Goal: Task Accomplishment & Management: Complete application form

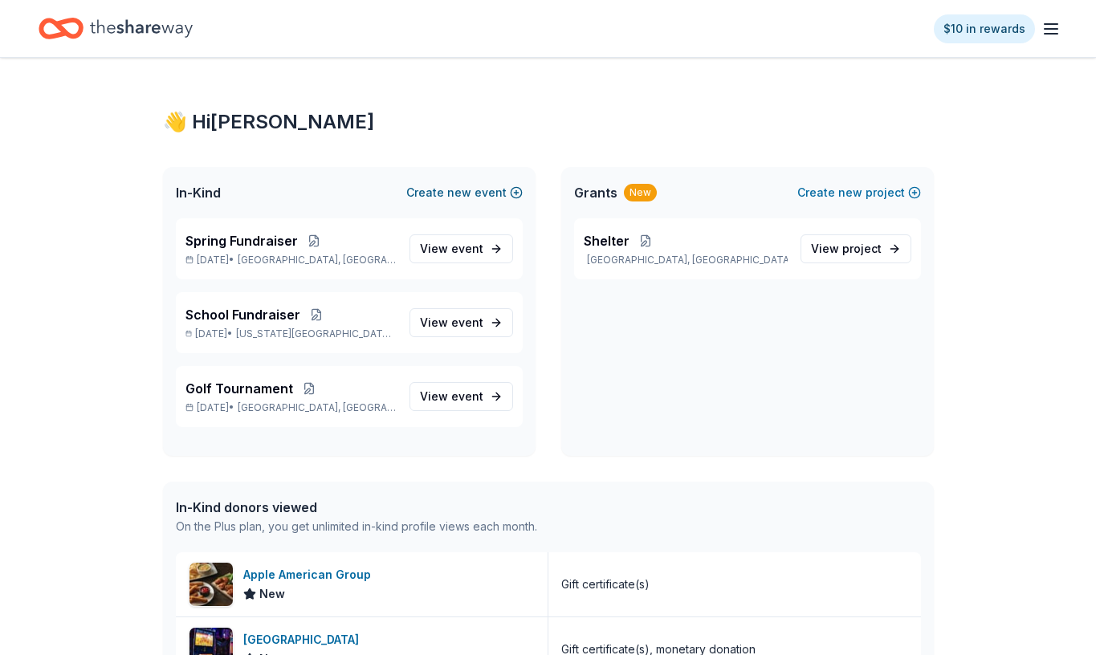
click at [459, 192] on span "new" at bounding box center [459, 192] width 24 height 19
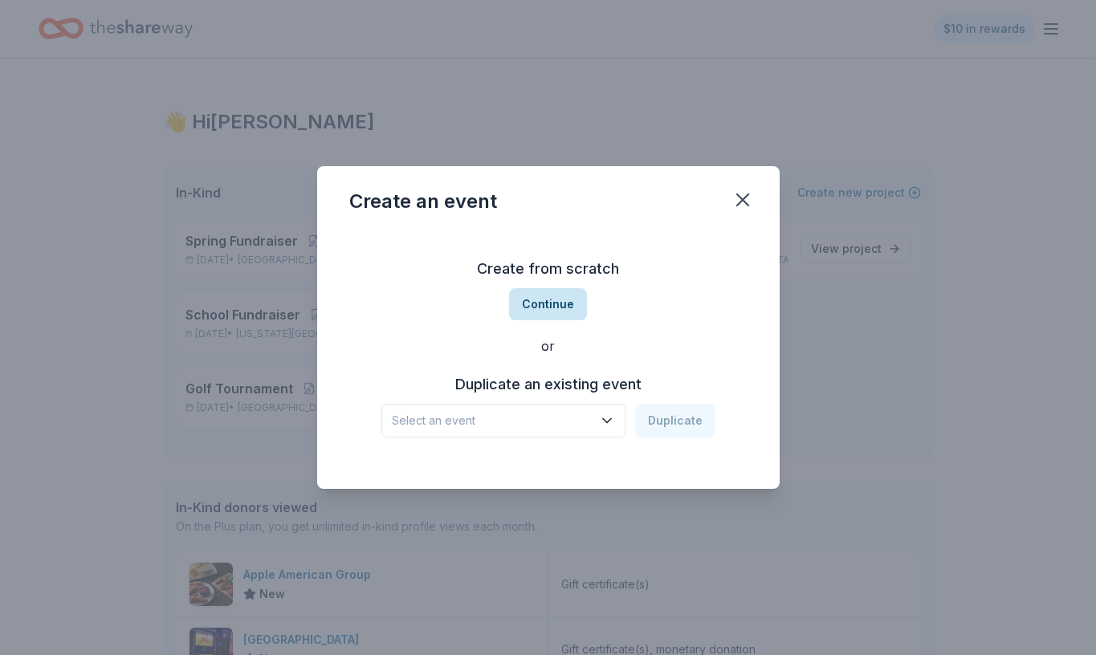
click at [545, 311] on button "Continue" at bounding box center [548, 304] width 78 height 32
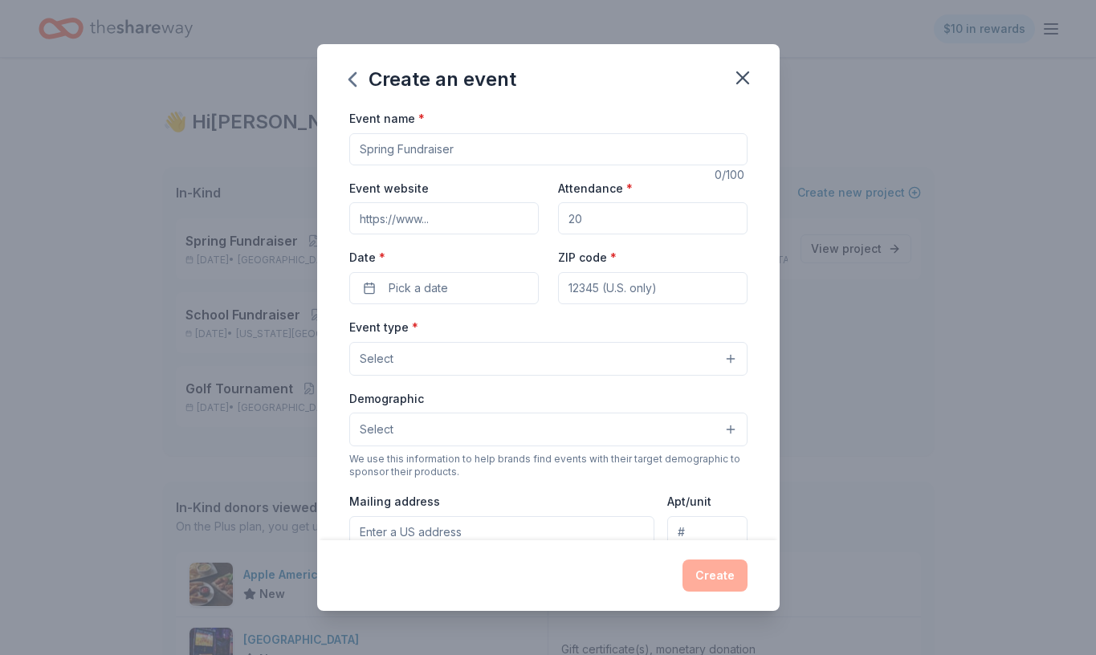
click at [441, 157] on input "Event name *" at bounding box center [548, 149] width 398 height 32
type input "CC Golf Tournament"
click at [614, 214] on input "Attendance *" at bounding box center [653, 218] width 190 height 32
type input "50"
click at [439, 282] on span "Pick a date" at bounding box center [418, 288] width 59 height 19
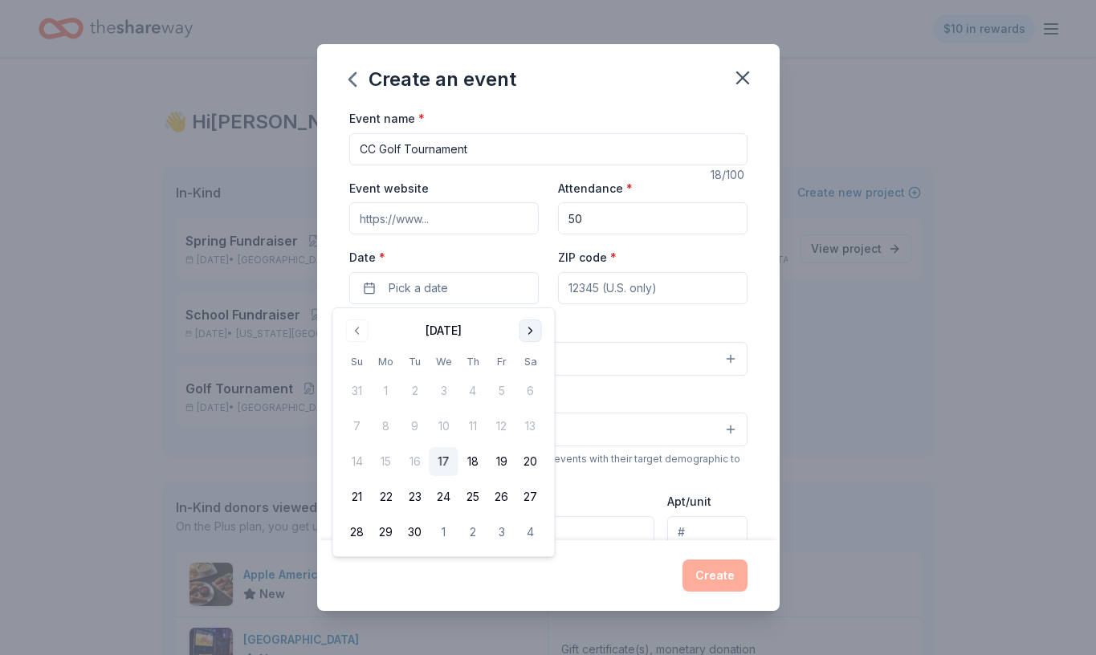
click at [531, 326] on button "Go to next month" at bounding box center [531, 331] width 22 height 22
click at [533, 424] on button "8" at bounding box center [530, 426] width 29 height 29
click at [619, 288] on input "ZIP code *" at bounding box center [653, 288] width 190 height 32
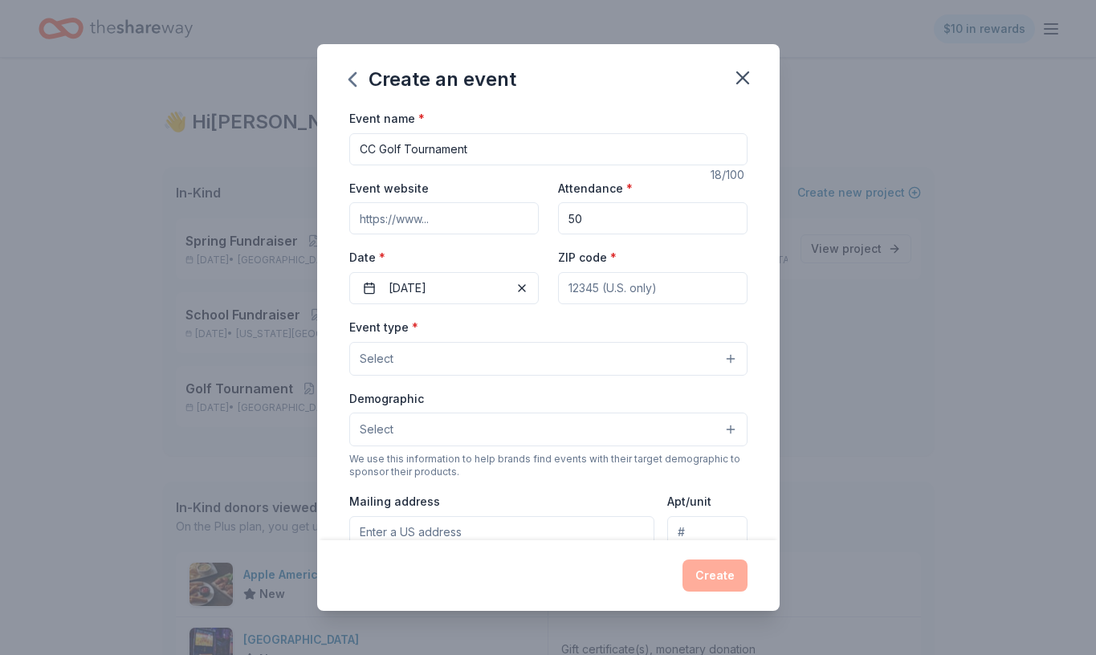
type input "4913 Bridges St Ext"
click at [655, 298] on input "ZIP code *" at bounding box center [653, 288] width 190 height 32
click at [685, 386] on div "Event type * Select Demographic Select We use this information to help brands f…" at bounding box center [548, 486] width 398 height 338
click at [667, 264] on div "ZIP code *" at bounding box center [653, 275] width 190 height 57
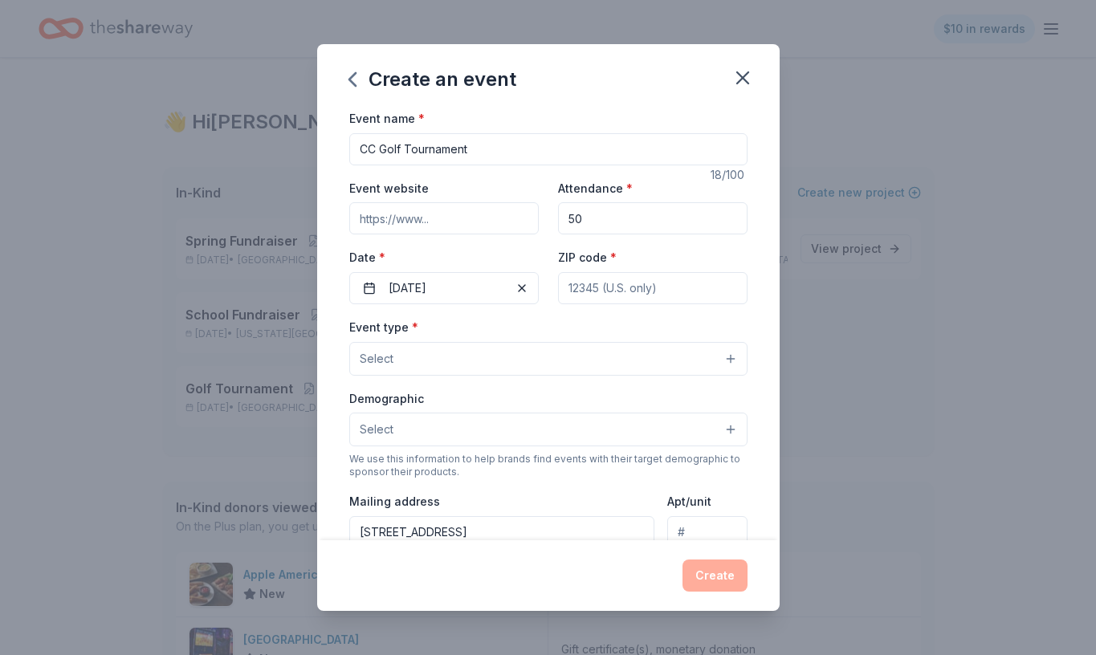
click at [665, 277] on input "ZIP code *" at bounding box center [653, 288] width 190 height 32
type input "28557"
click at [433, 365] on button "Select" at bounding box center [548, 359] width 398 height 34
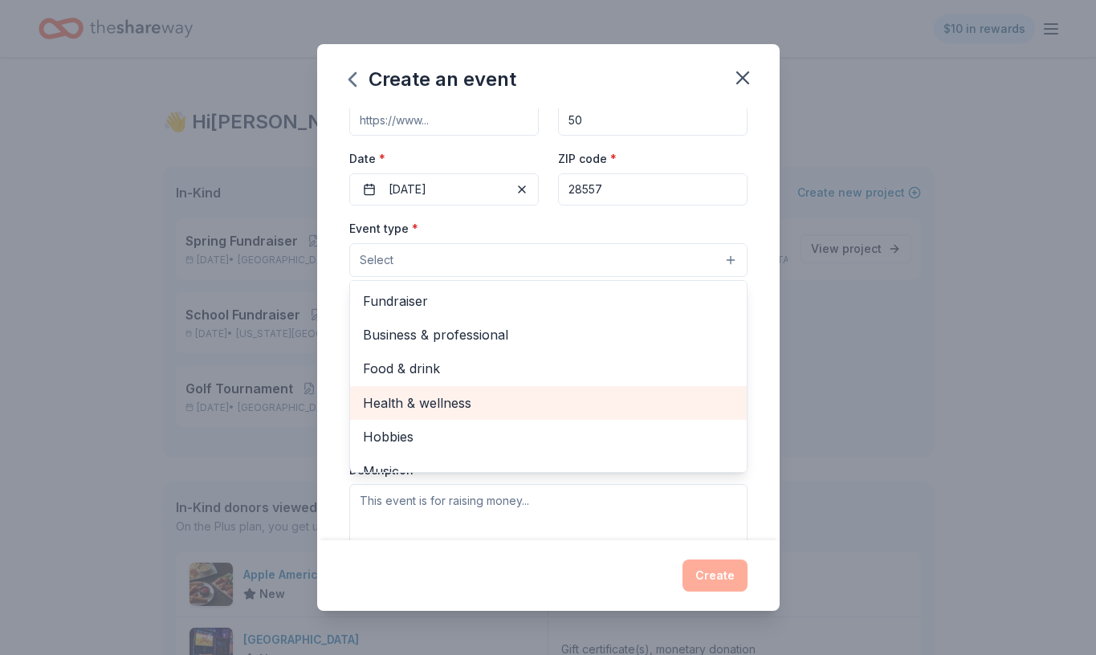
scroll to position [87, 0]
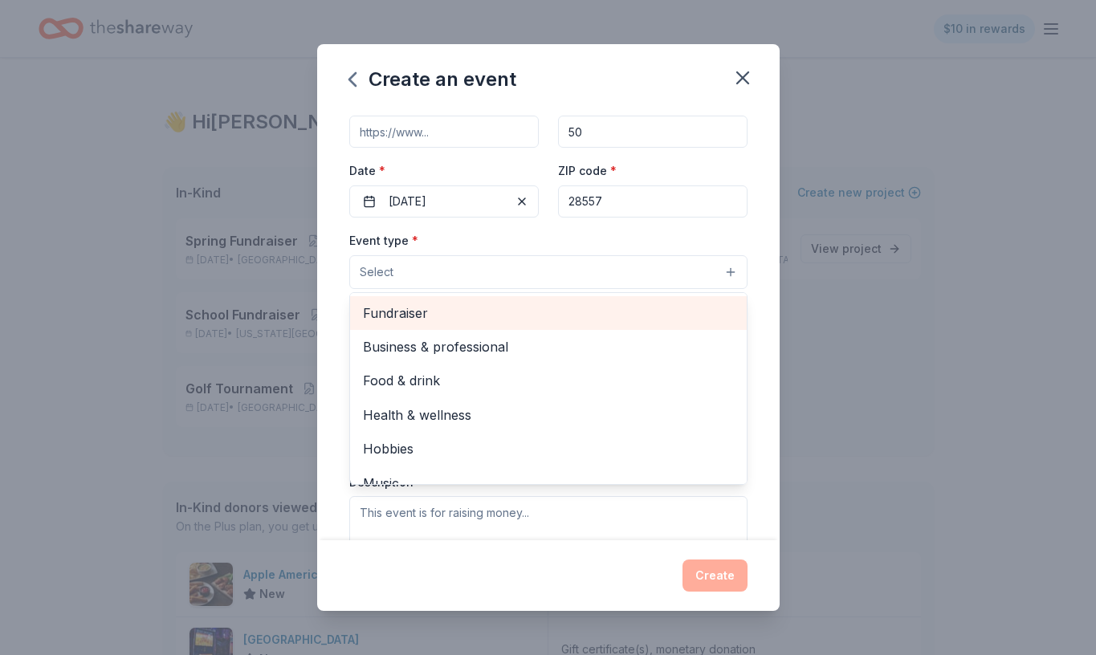
click at [400, 316] on span "Fundraiser" at bounding box center [548, 313] width 371 height 21
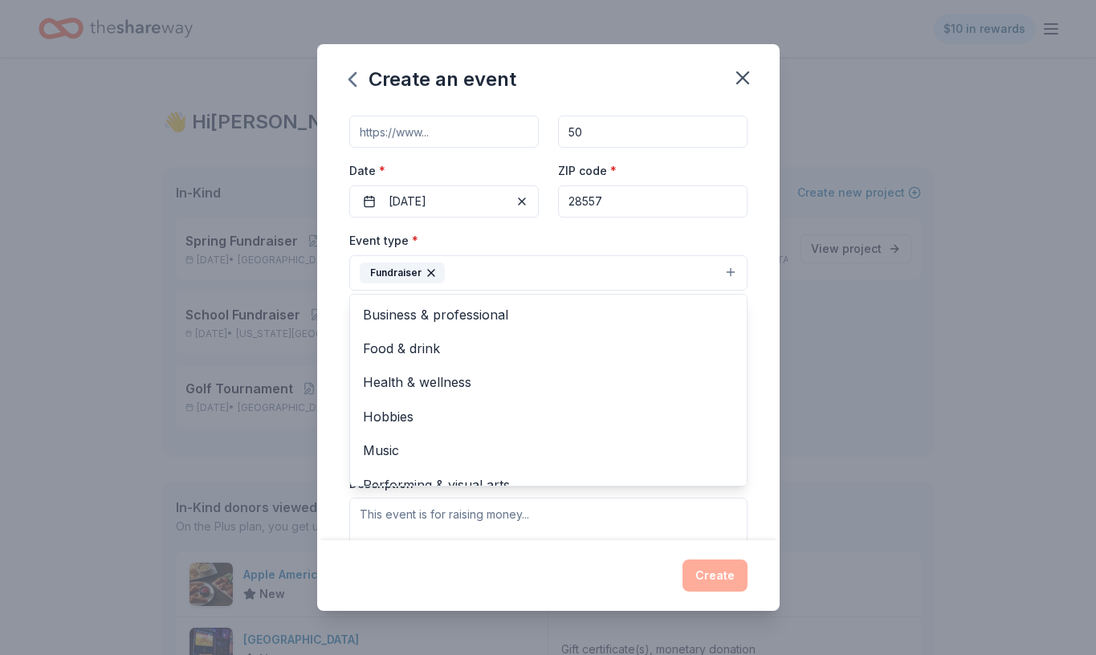
click at [832, 346] on div "Create an event Event name * CC Golf Tournament 18 /100 Event website Attendanc…" at bounding box center [548, 327] width 1096 height 655
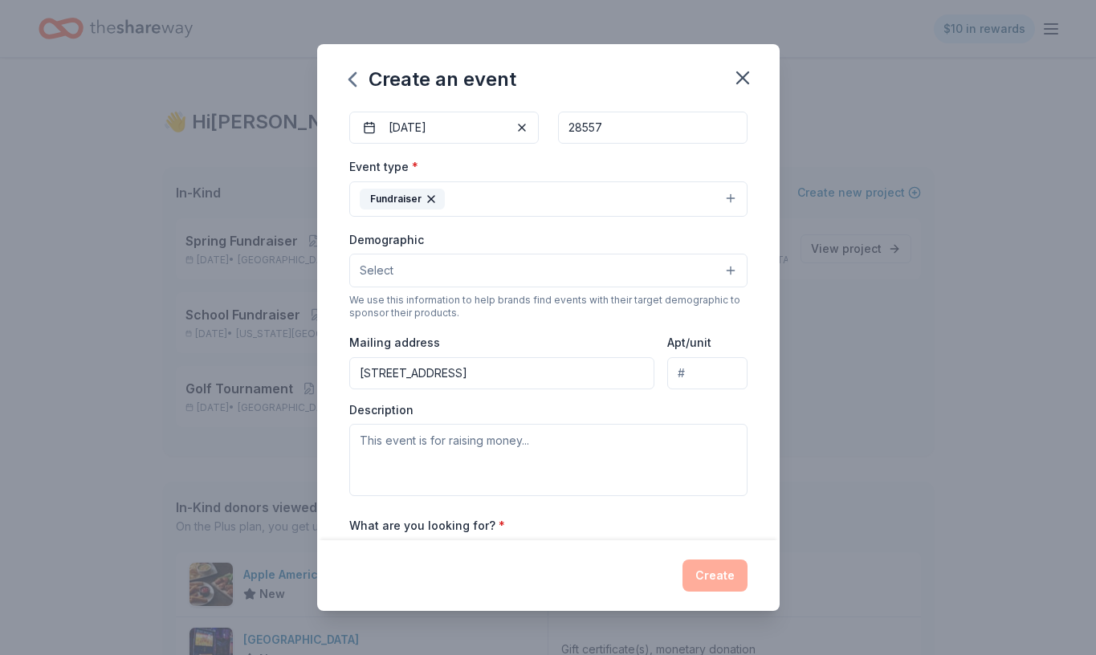
scroll to position [186, 0]
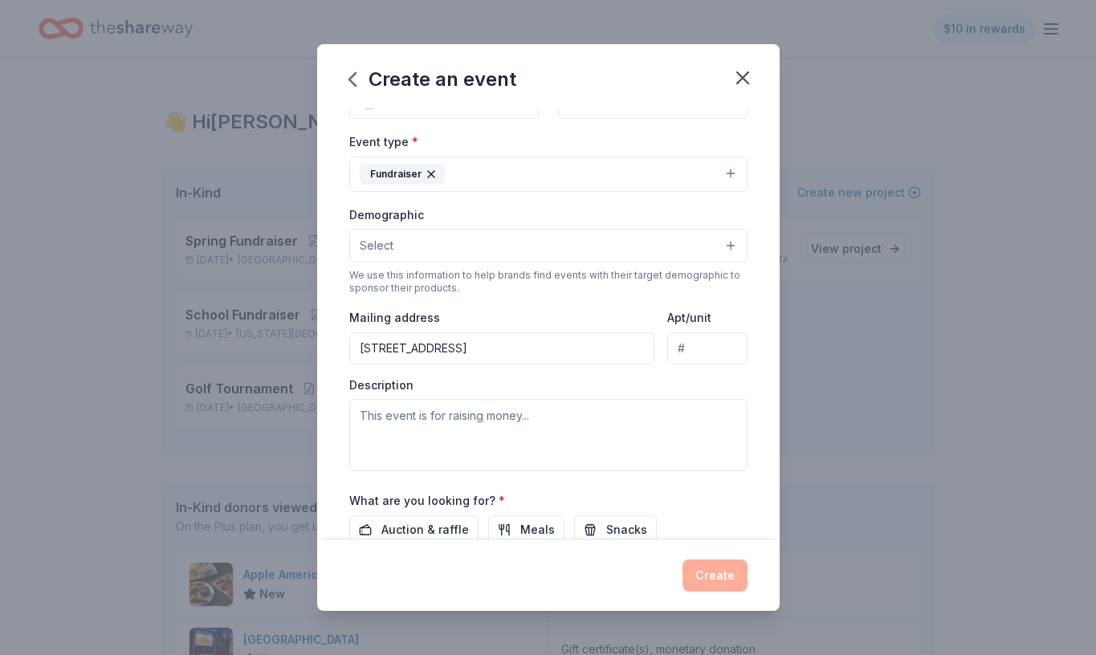
click at [522, 240] on button "Select" at bounding box center [548, 246] width 398 height 34
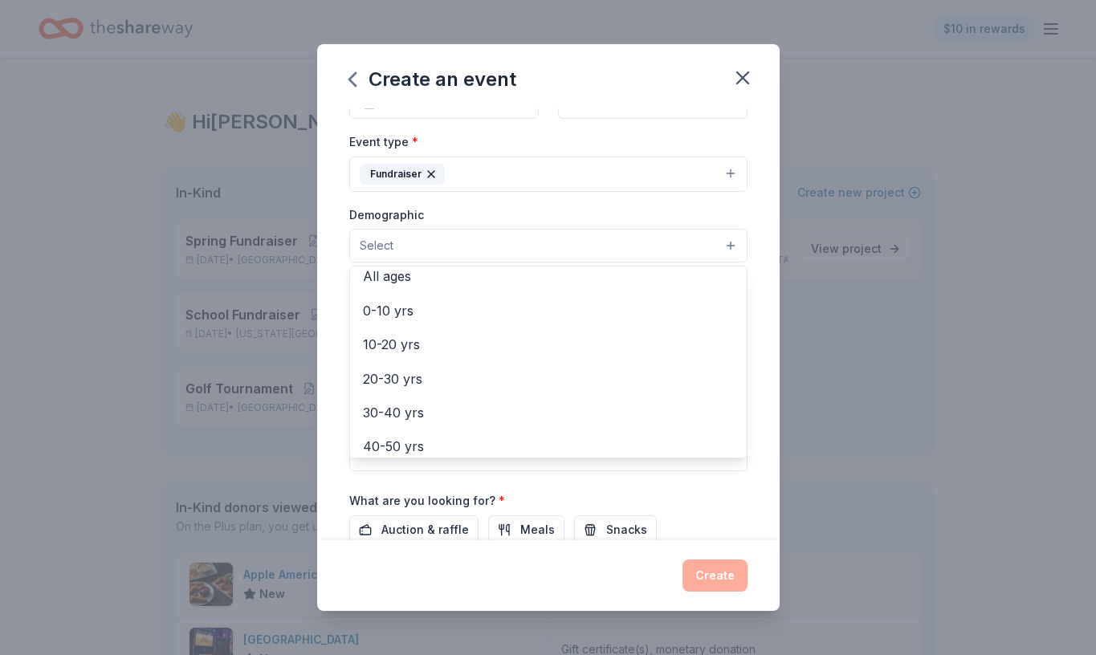
scroll to position [0, 0]
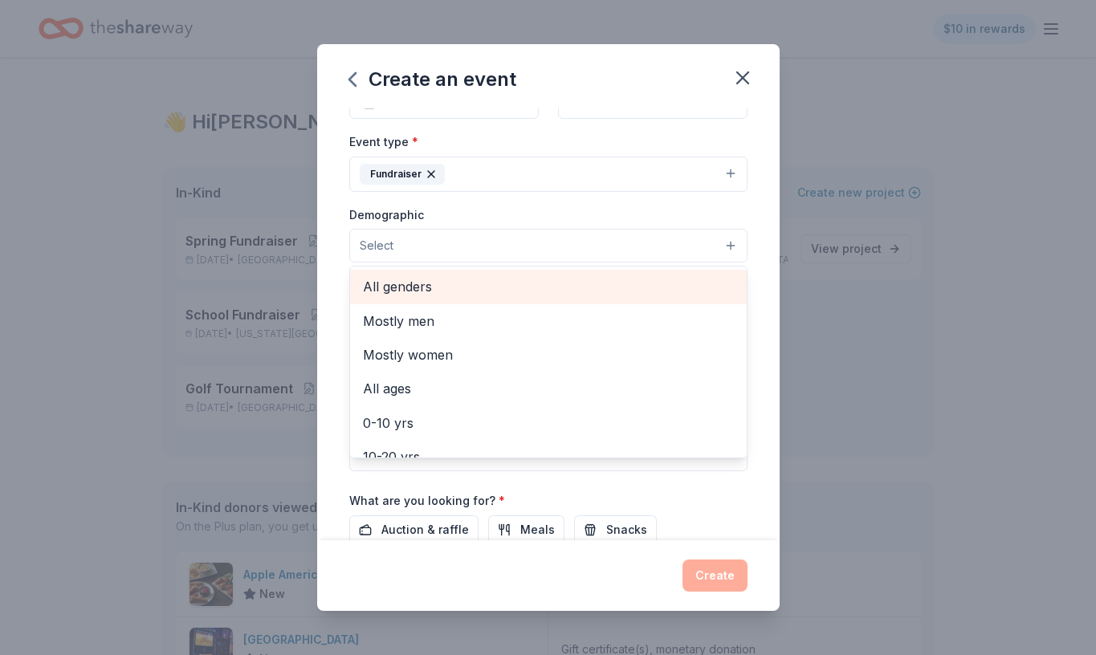
click at [411, 287] on span "All genders" at bounding box center [548, 286] width 371 height 21
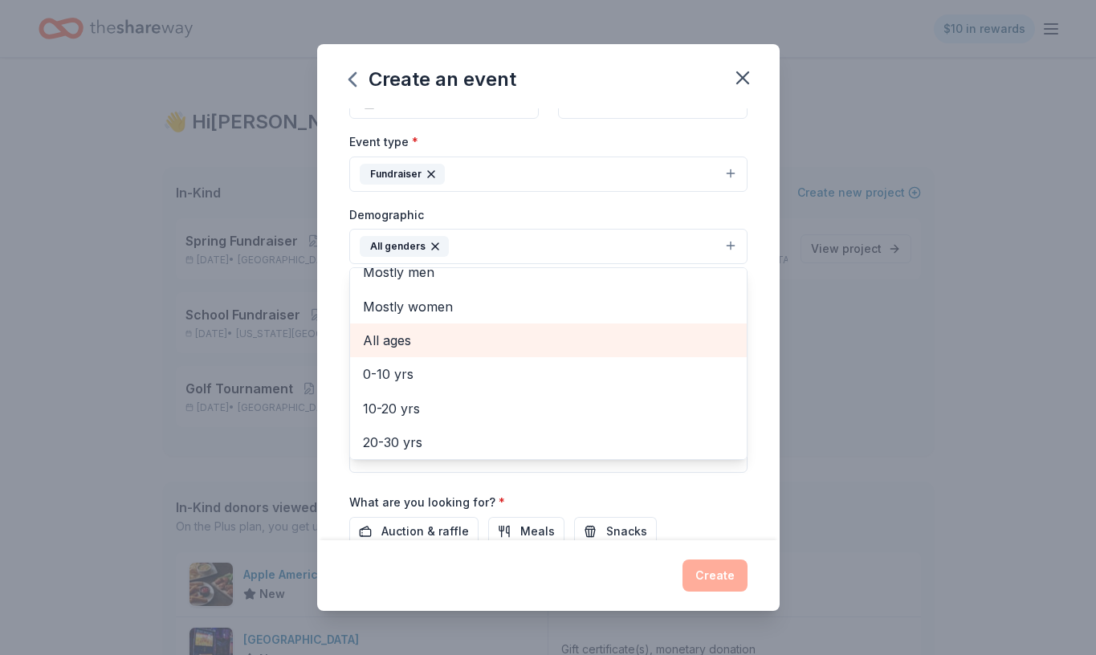
scroll to position [10, 0]
click at [400, 348] on span "All ages" at bounding box center [548, 347] width 371 height 21
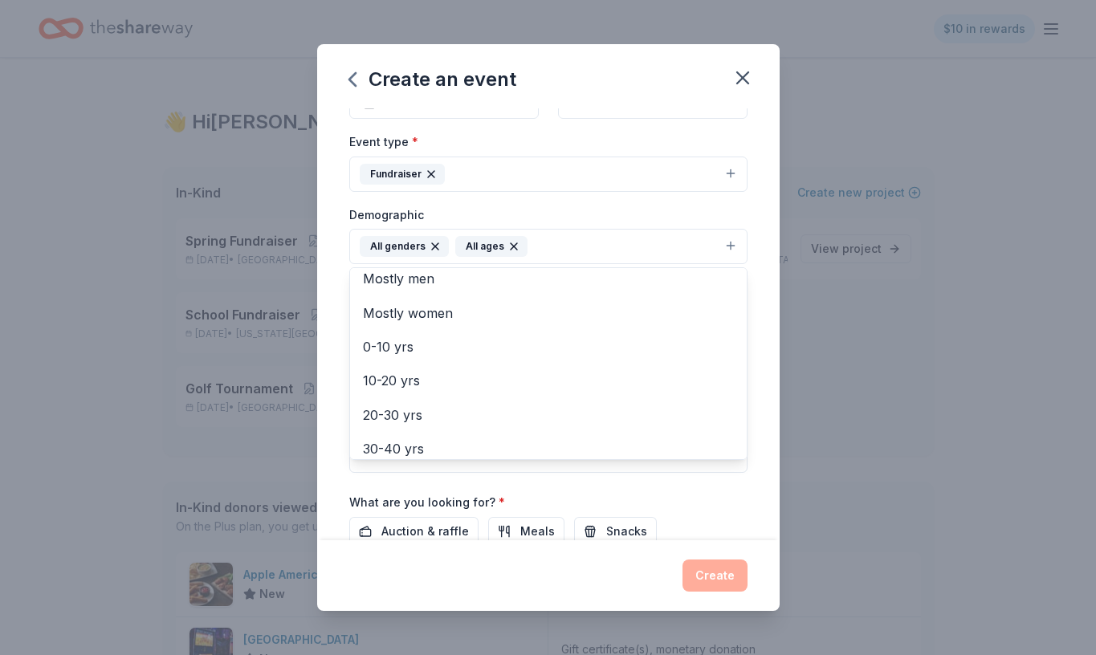
click at [766, 341] on div "Event name * CC Golf Tournament 18 /100 Event website Attendance * 50 Date * 11…" at bounding box center [548, 324] width 463 height 432
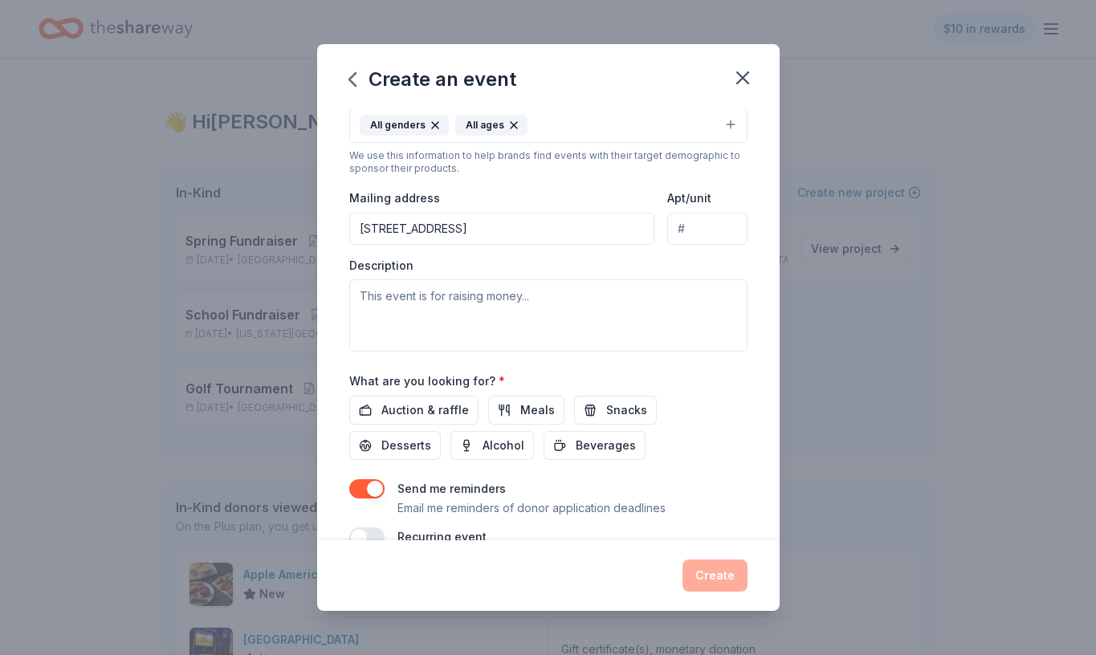
scroll to position [312, 0]
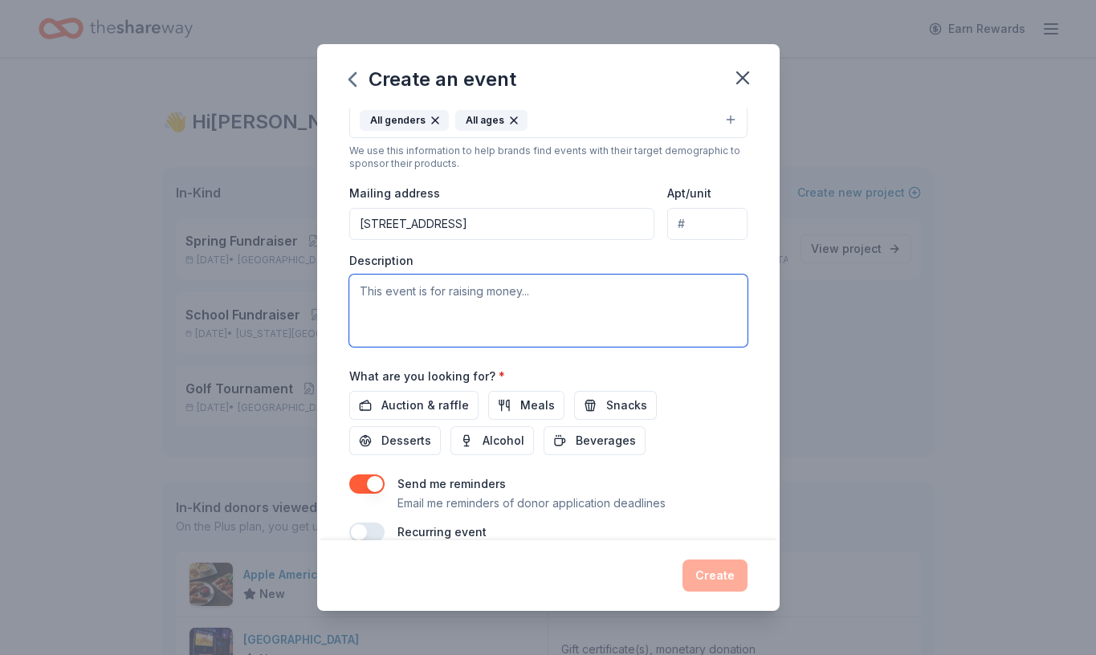
click at [432, 296] on textarea at bounding box center [548, 311] width 398 height 72
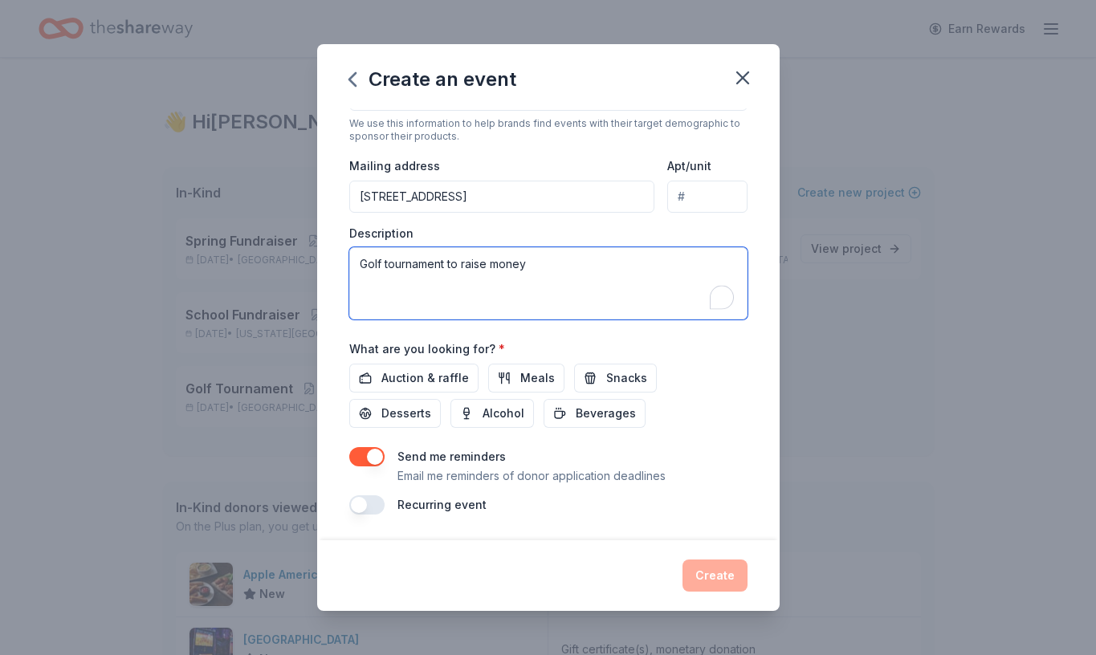
click at [541, 270] on textarea "Golf tournament to raise money" at bounding box center [548, 283] width 398 height 72
type textarea "Golf tournament to raise money"
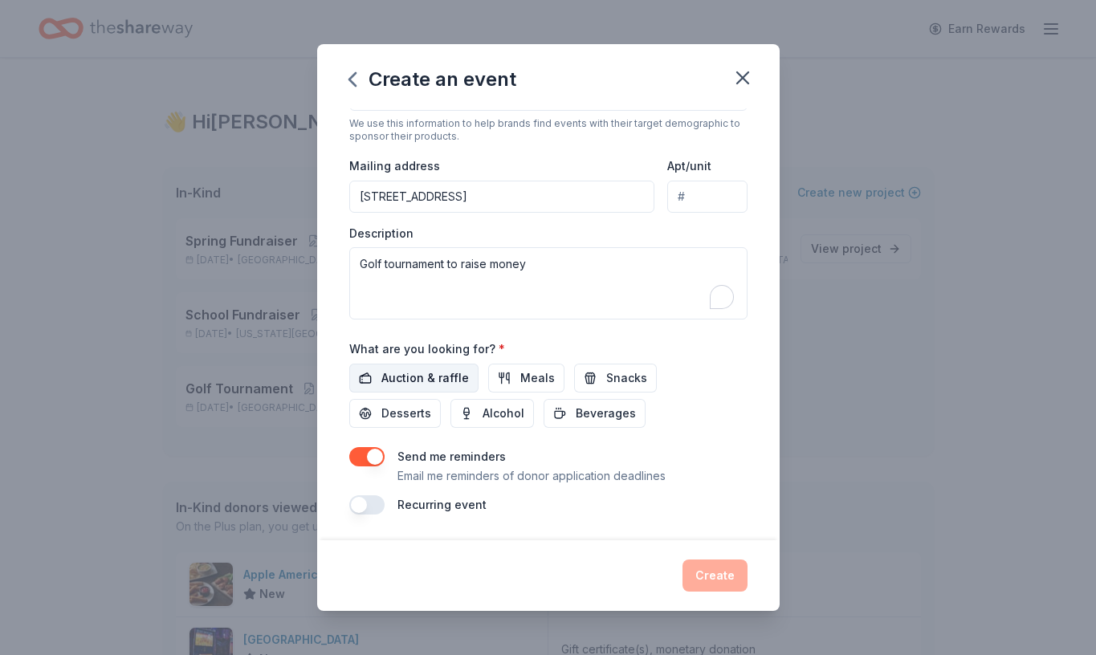
click at [443, 373] on span "Auction & raffle" at bounding box center [426, 378] width 88 height 19
click at [521, 377] on span "Meals" at bounding box center [537, 378] width 35 height 19
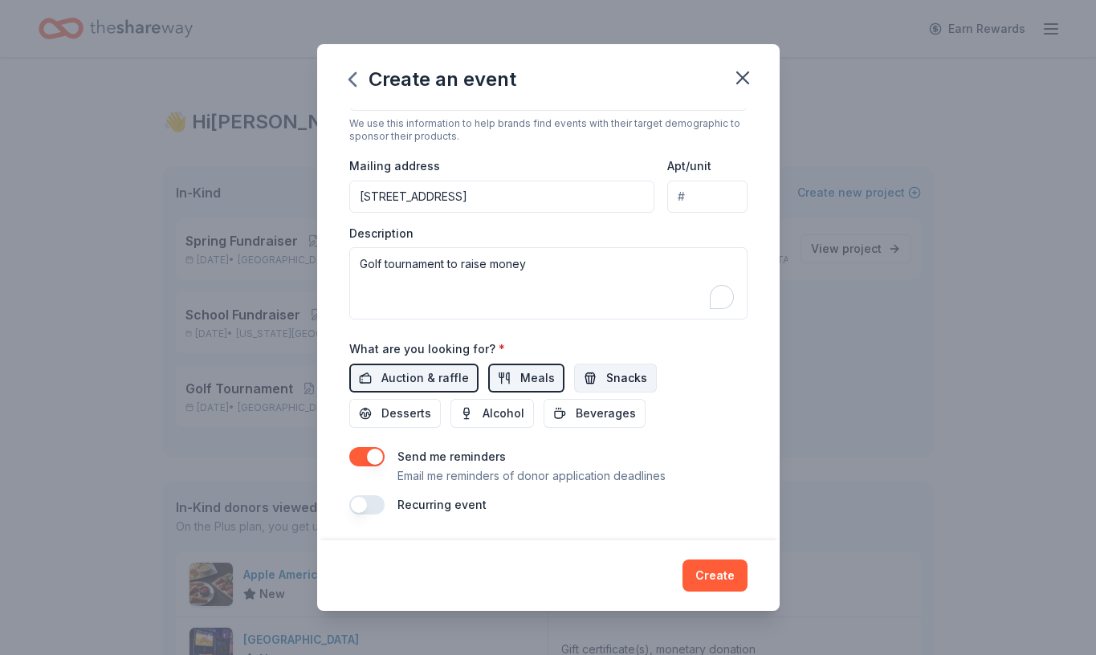
click at [606, 382] on span "Snacks" at bounding box center [626, 378] width 41 height 19
click at [431, 404] on span "Desserts" at bounding box center [407, 413] width 50 height 19
click at [483, 412] on span "Alcohol" at bounding box center [504, 413] width 42 height 19
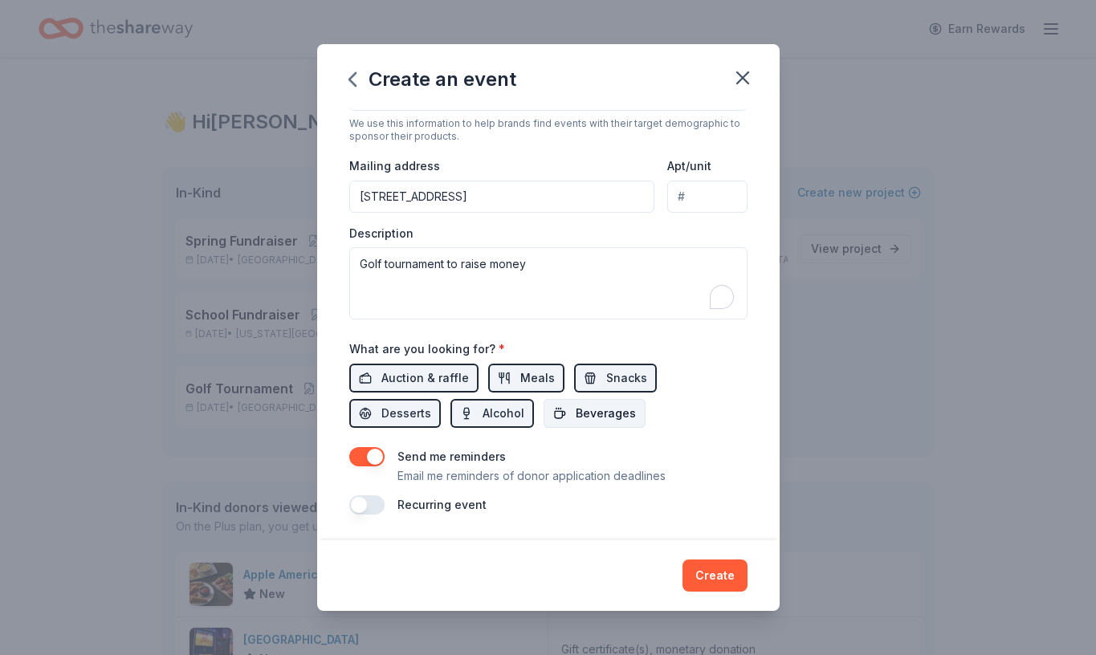
click at [544, 413] on button "Beverages" at bounding box center [595, 413] width 102 height 29
click at [719, 577] on button "Create" at bounding box center [715, 576] width 65 height 32
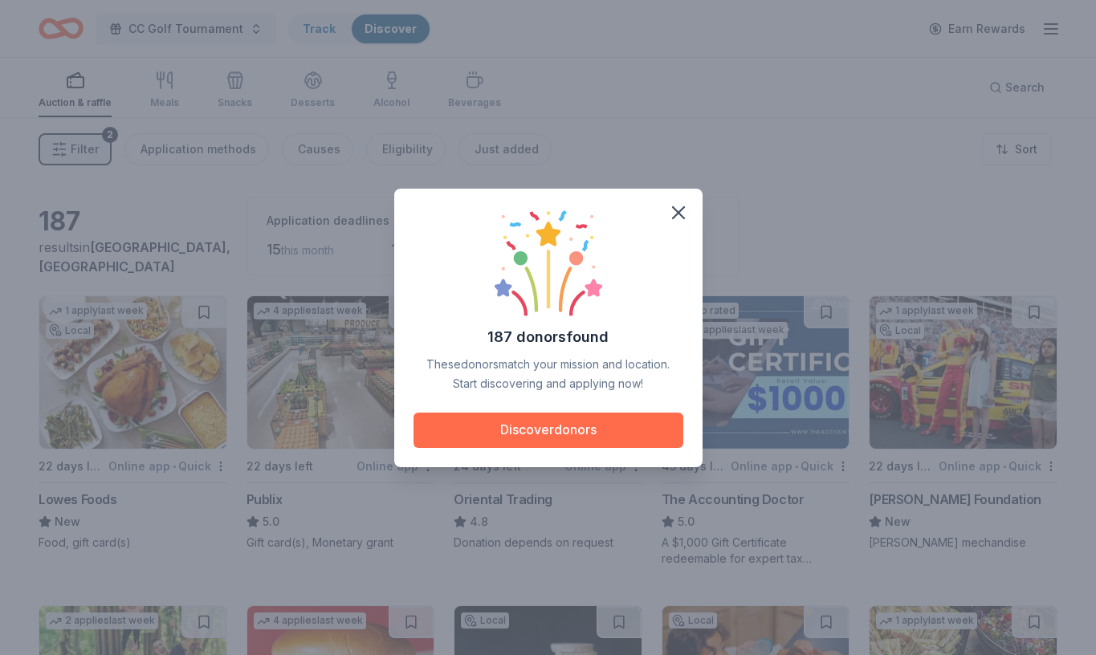
click at [527, 439] on button "Discover donors" at bounding box center [549, 430] width 270 height 35
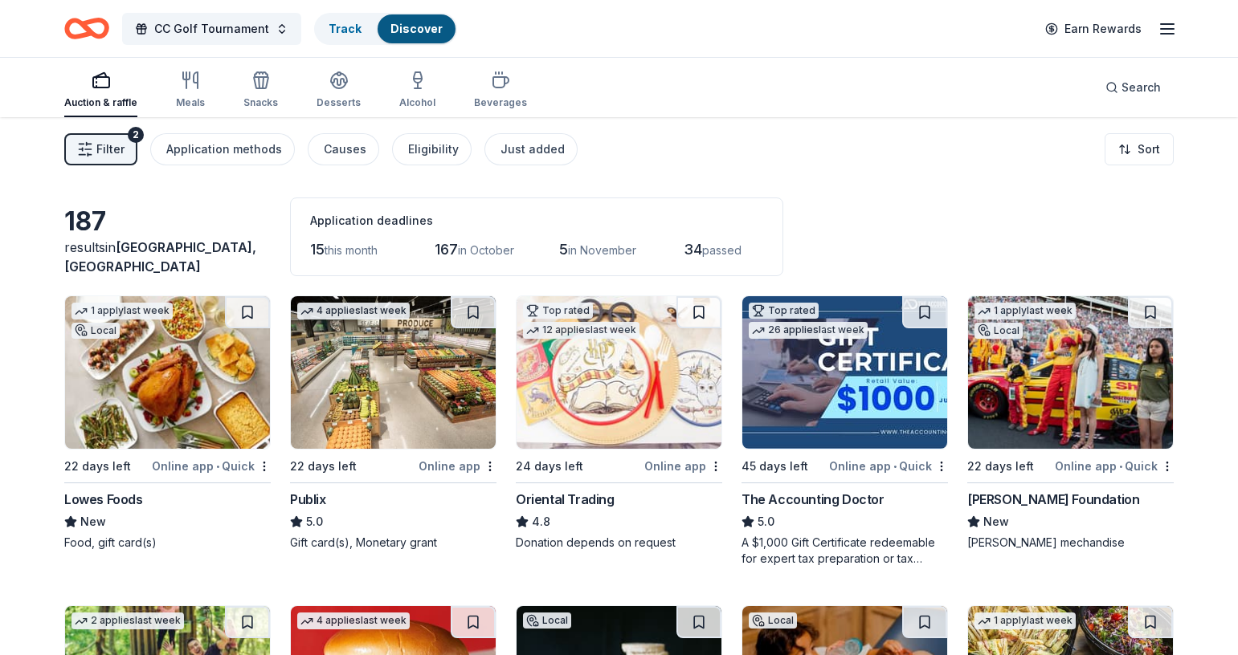
click at [104, 153] on span "Filter" at bounding box center [110, 149] width 28 height 19
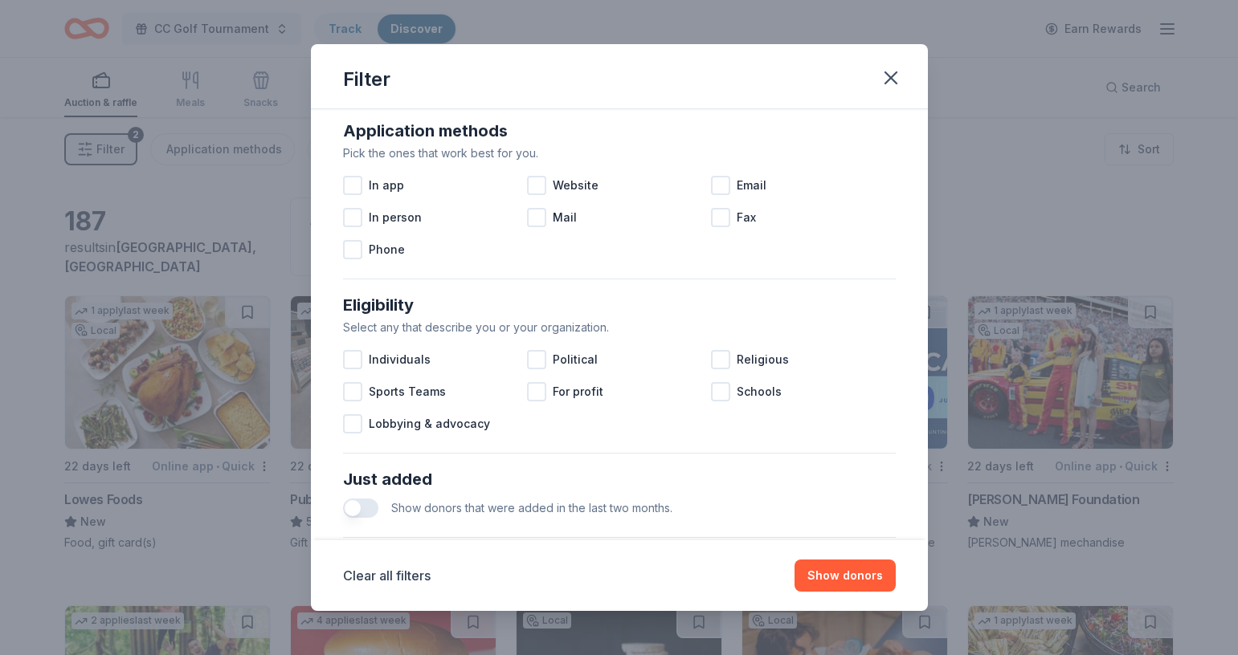
scroll to position [287, 0]
click at [885, 78] on icon "button" at bounding box center [890, 78] width 22 height 22
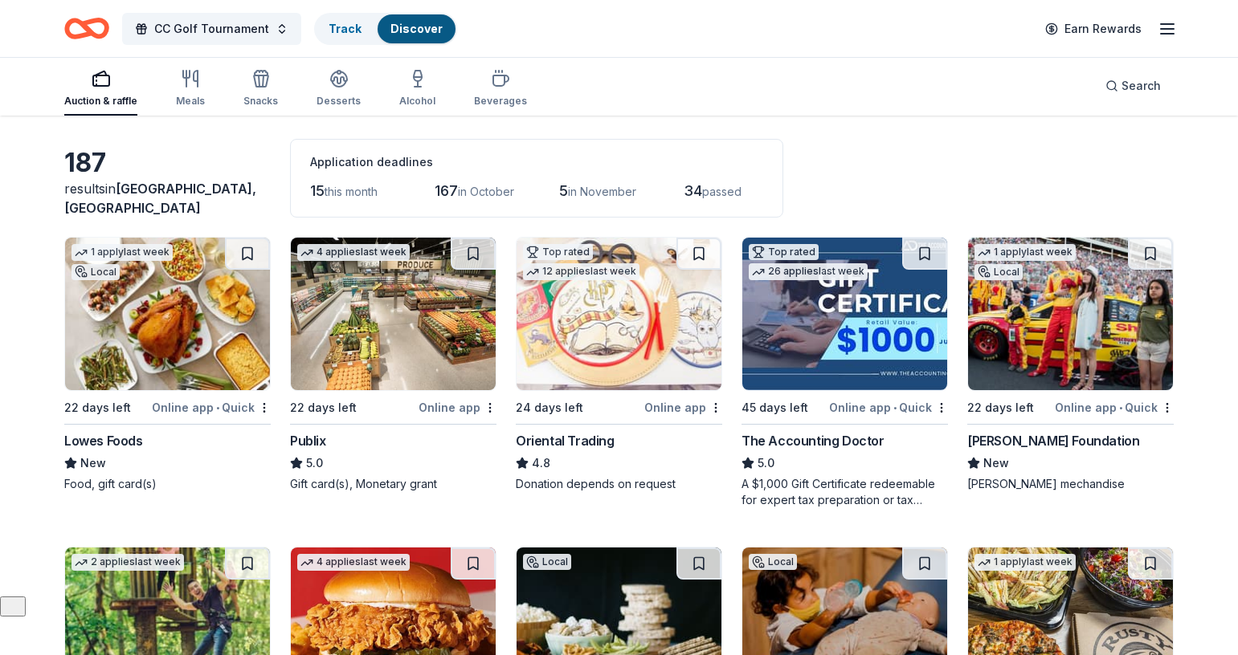
scroll to position [61, 0]
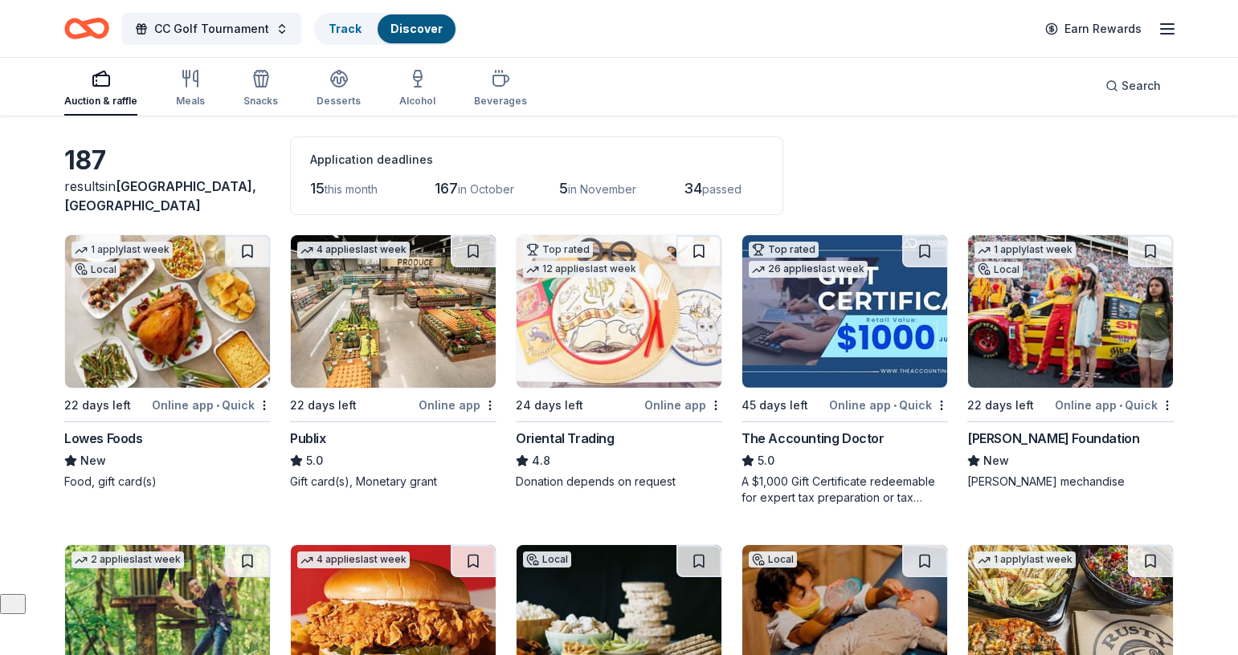
click at [165, 318] on img at bounding box center [167, 311] width 205 height 153
click at [1096, 28] on icon "button" at bounding box center [1166, 28] width 19 height 19
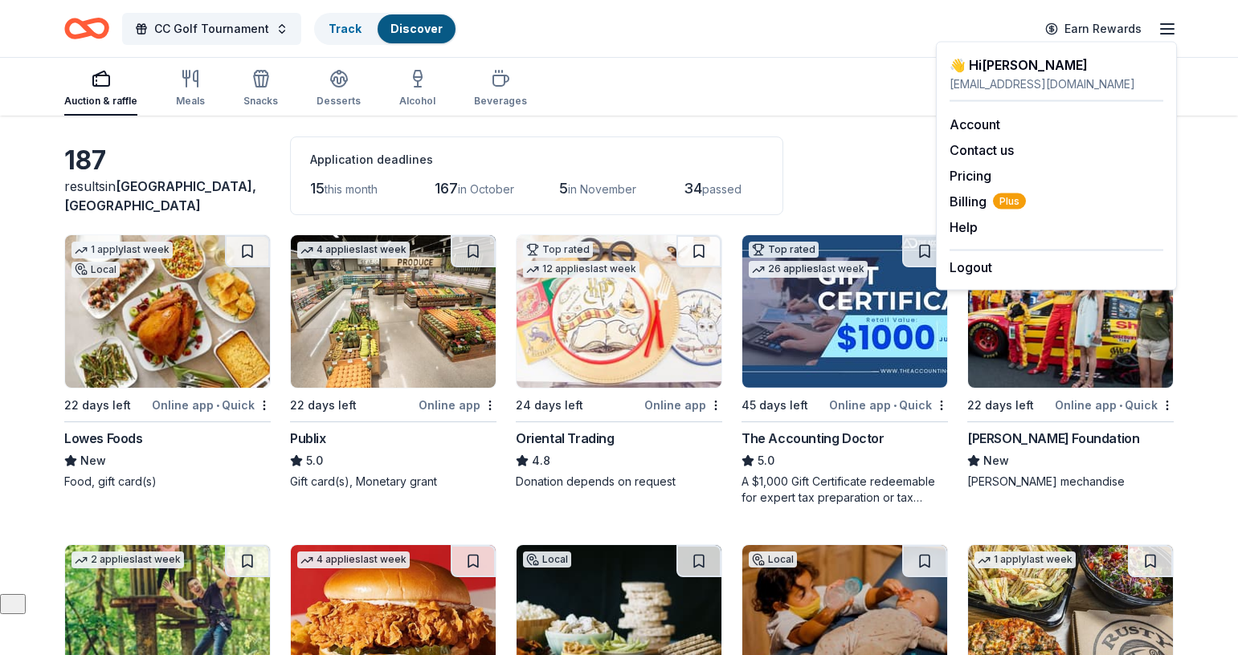
click at [630, 67] on div "Auction & raffle Meals Snacks Desserts Alcohol Beverages Search" at bounding box center [618, 85] width 1109 height 59
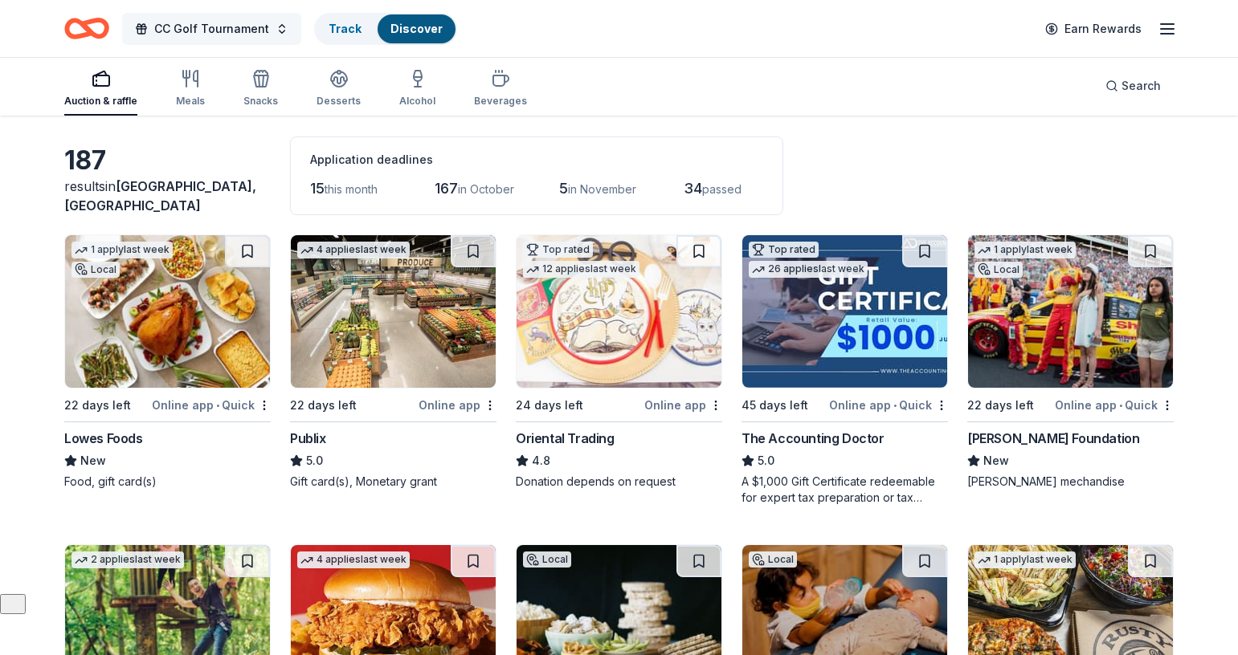
click at [214, 24] on span "CC Golf Tournament" at bounding box center [211, 28] width 115 height 19
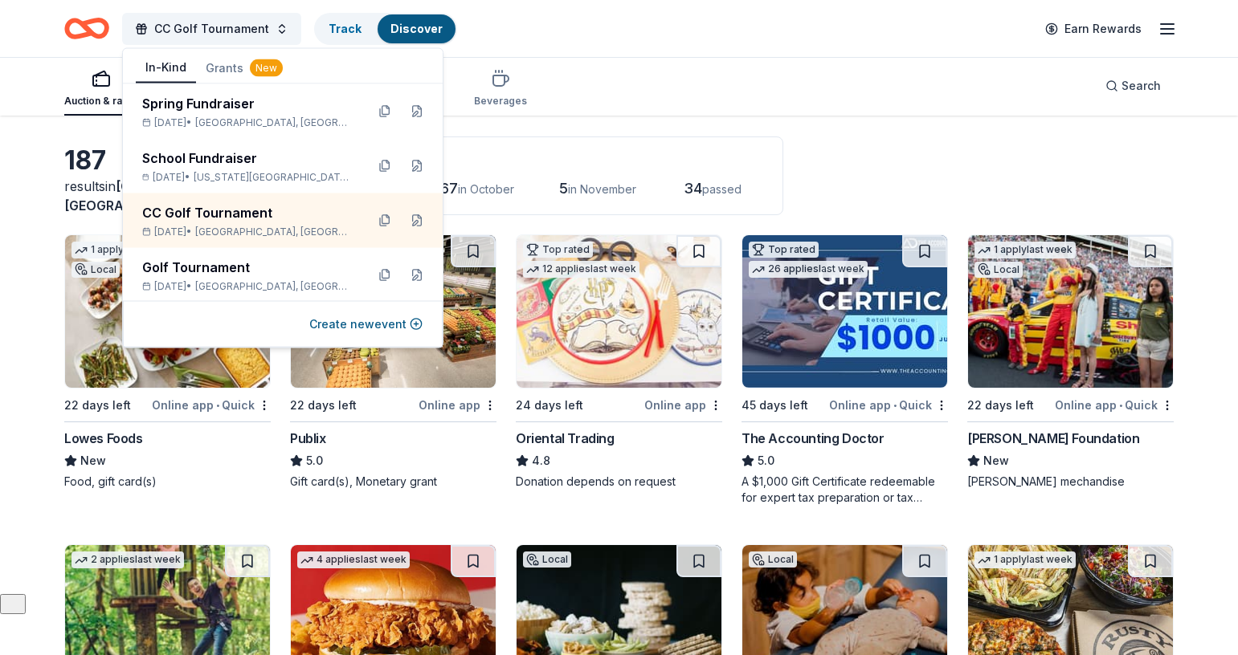
click at [777, 77] on div "Auction & raffle Meals Snacks Desserts Alcohol Beverages Search" at bounding box center [618, 85] width 1109 height 59
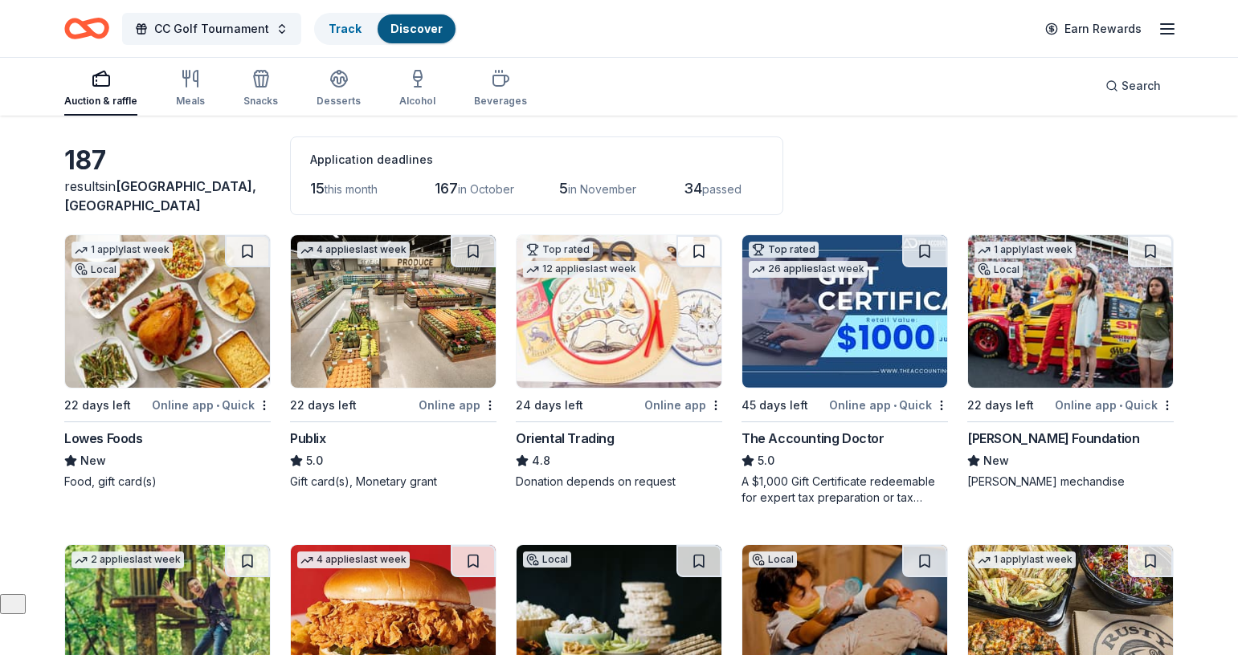
click at [1096, 24] on line "button" at bounding box center [1167, 24] width 13 height 0
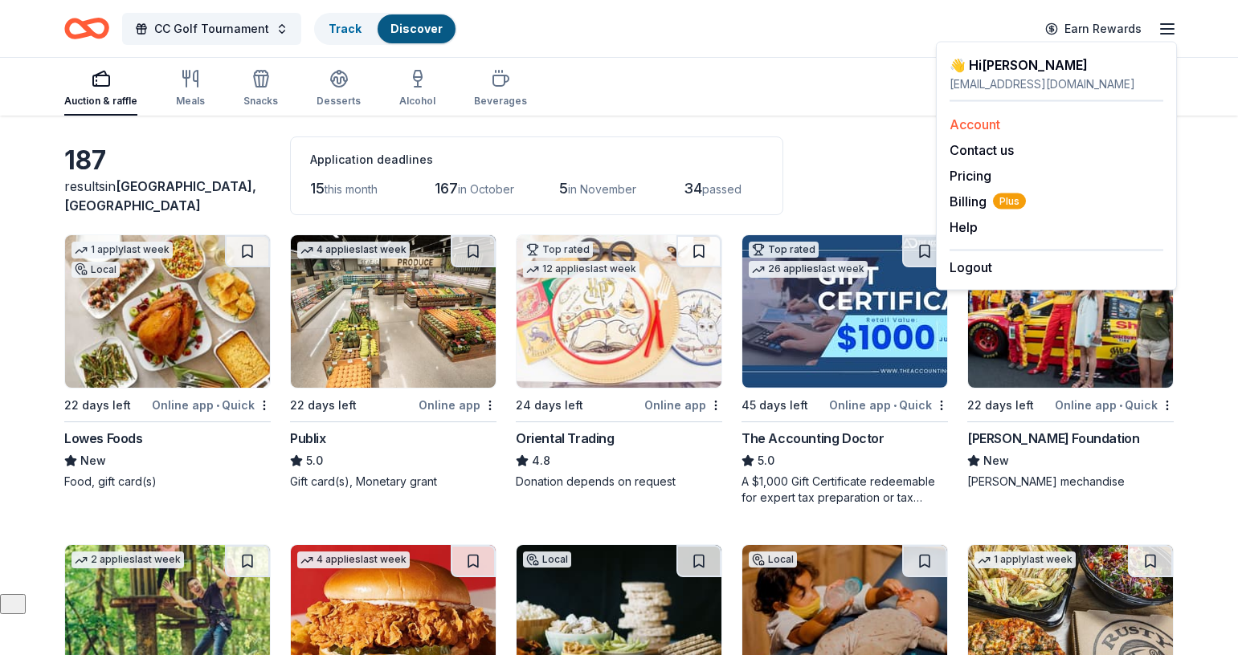
click at [968, 120] on link "Account" at bounding box center [974, 124] width 51 height 16
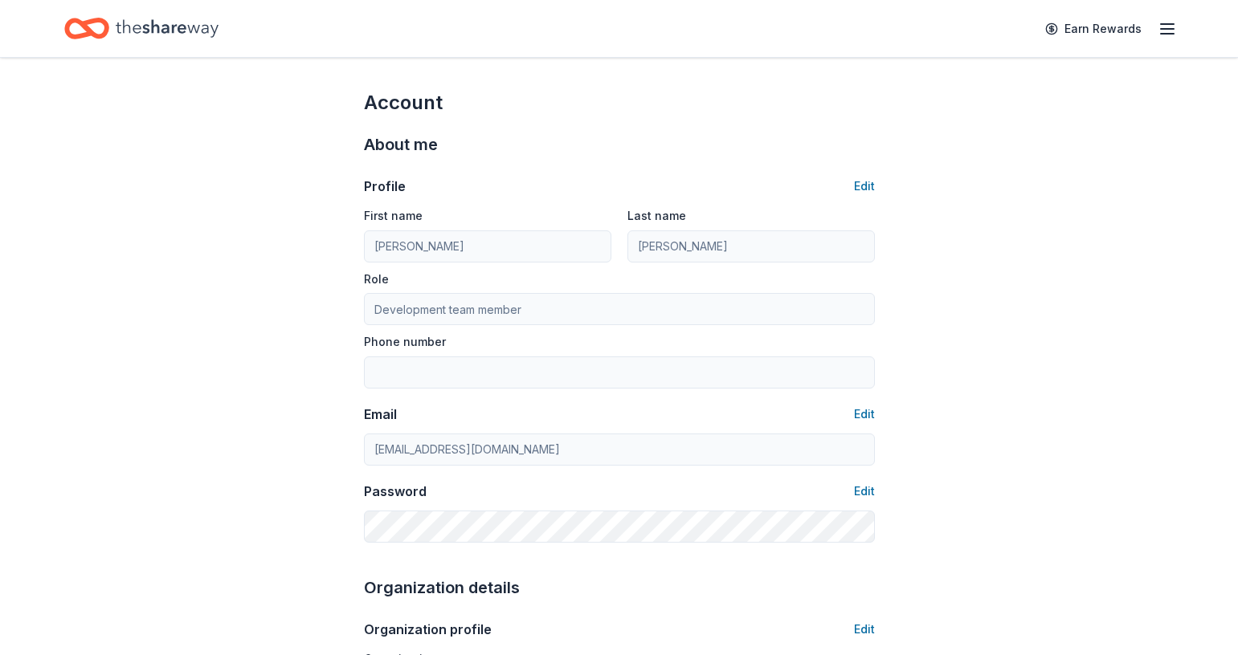
click at [145, 17] on icon "Home" at bounding box center [167, 28] width 103 height 33
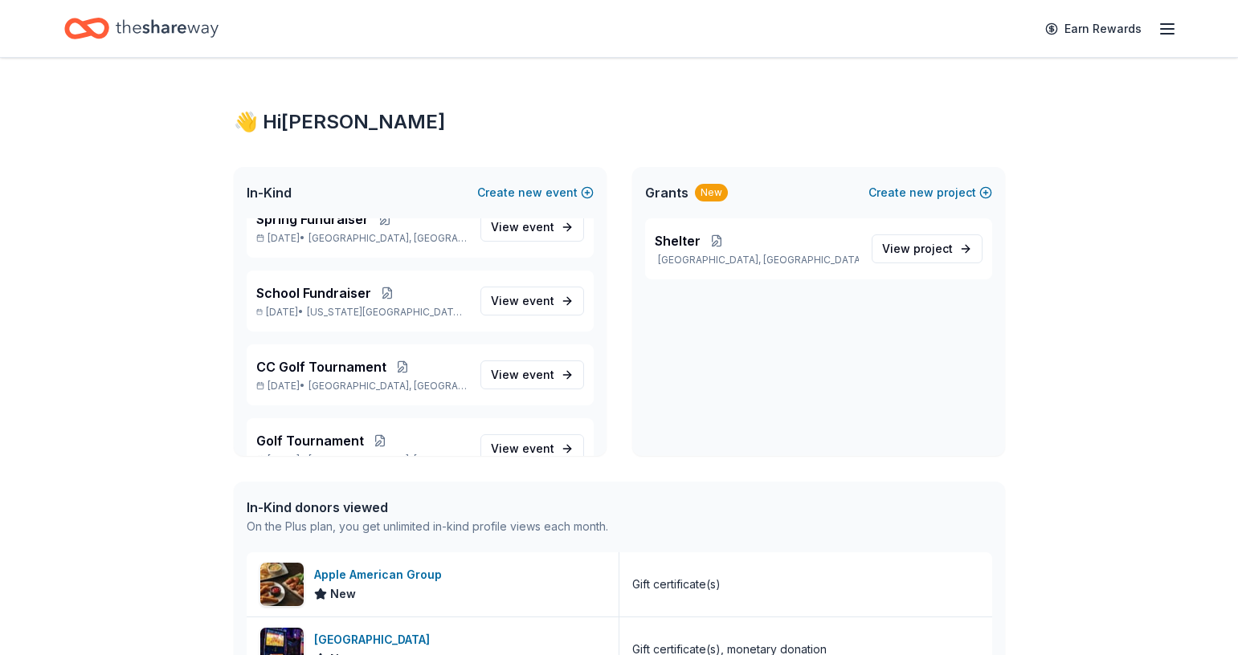
scroll to position [58, 0]
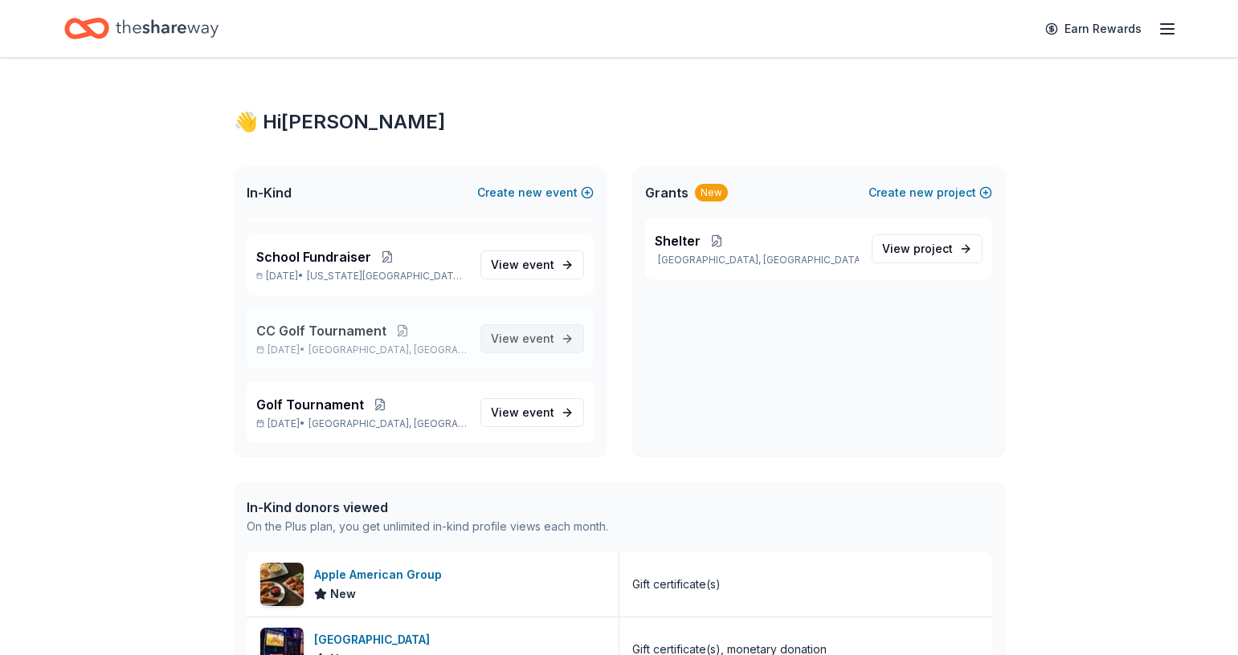
click at [526, 335] on span "event" at bounding box center [538, 339] width 32 height 14
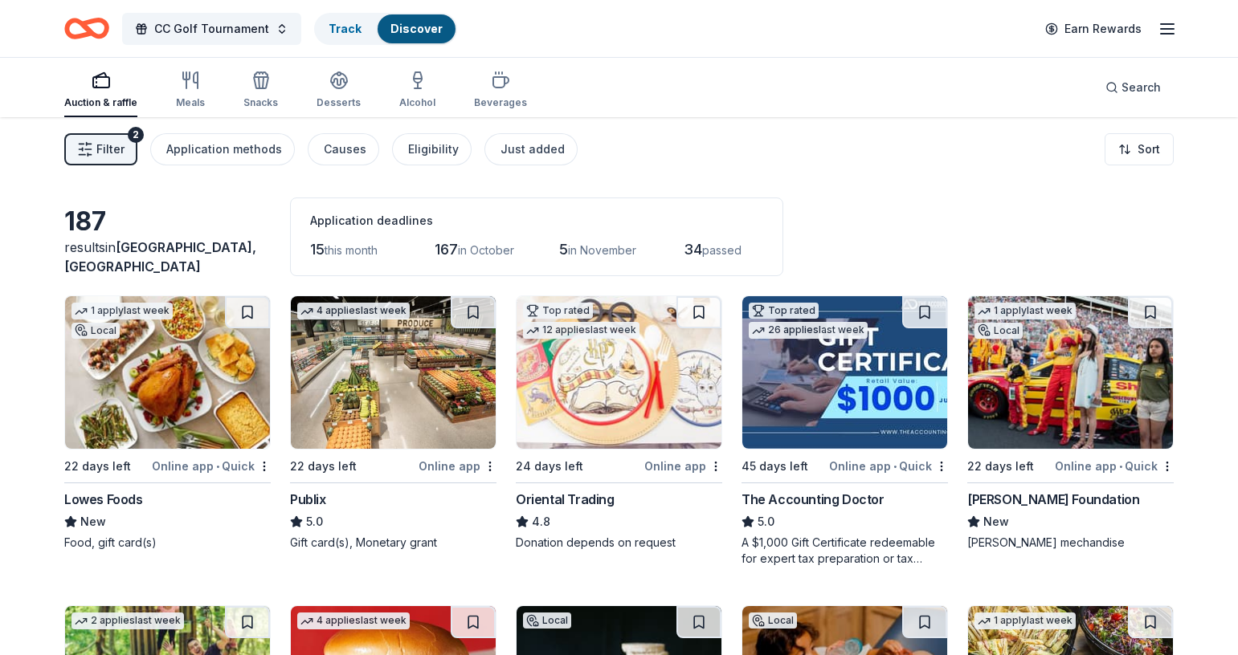
click at [96, 425] on img at bounding box center [167, 372] width 205 height 153
click at [242, 313] on button at bounding box center [247, 312] width 45 height 32
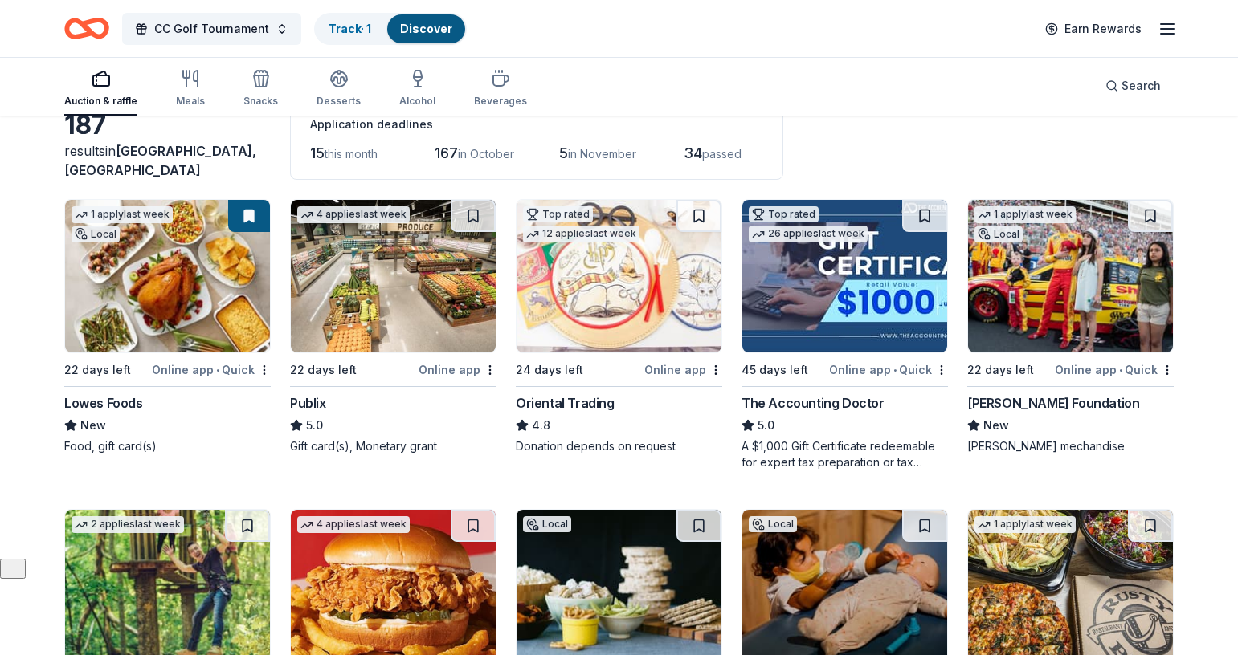
scroll to position [99, 0]
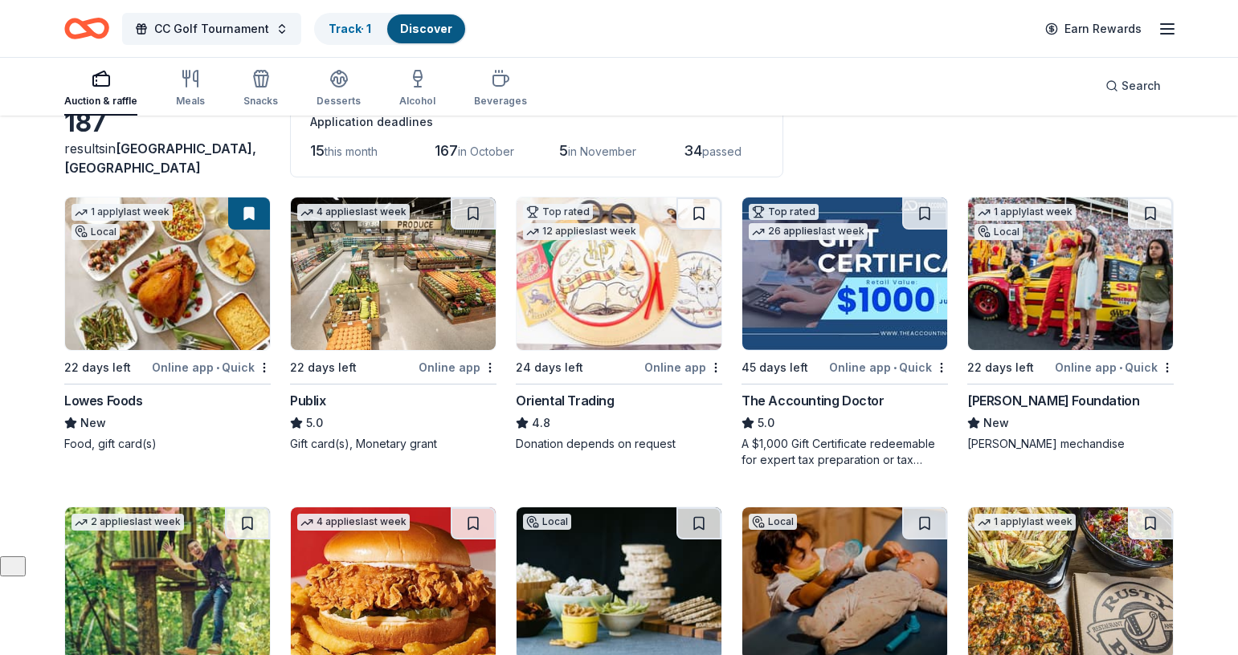
click at [1066, 271] on img at bounding box center [1070, 274] width 205 height 153
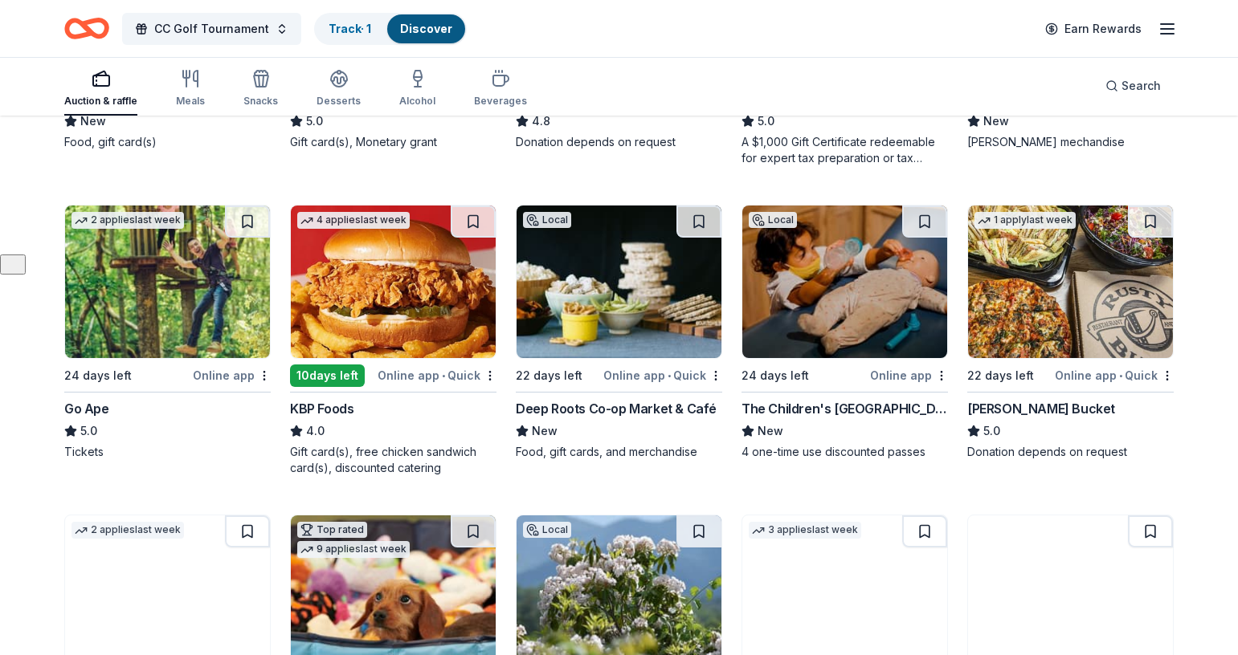
scroll to position [402, 0]
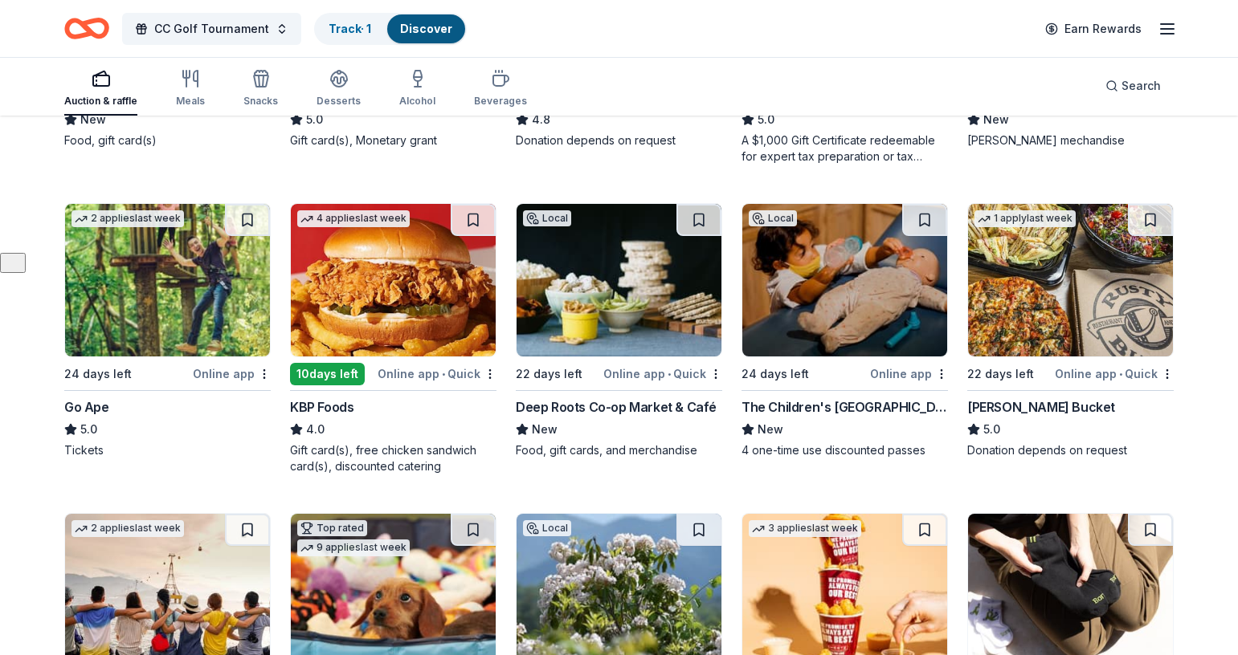
click at [582, 289] on img at bounding box center [618, 280] width 205 height 153
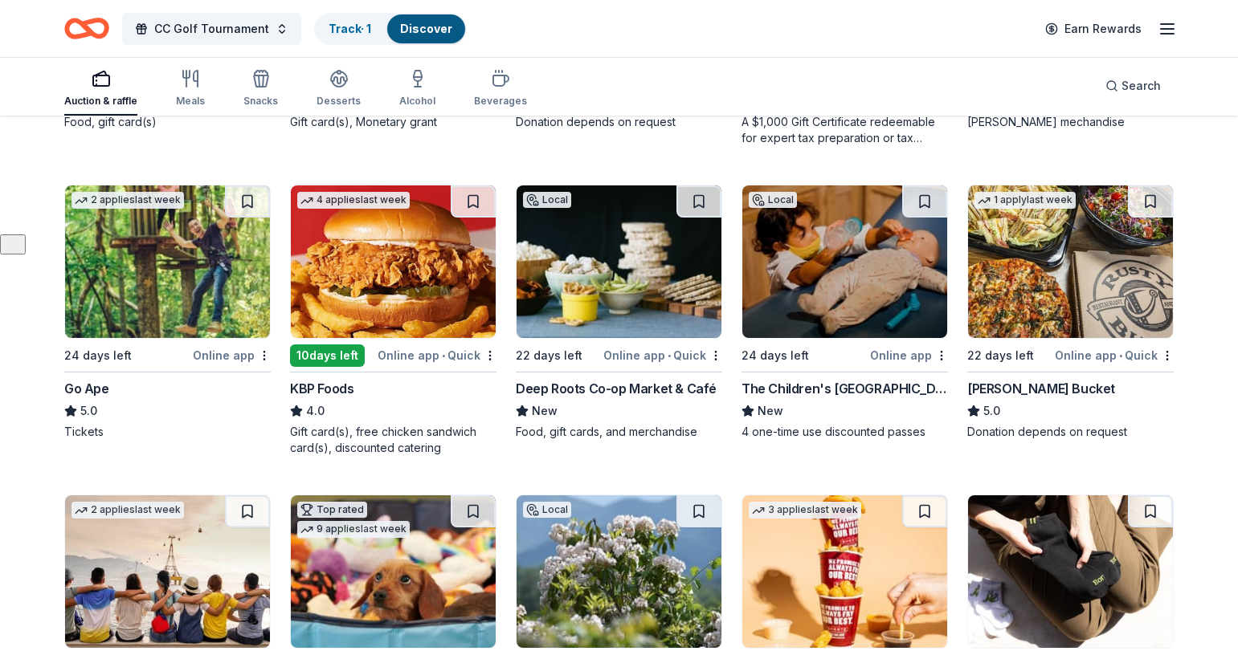
scroll to position [426, 0]
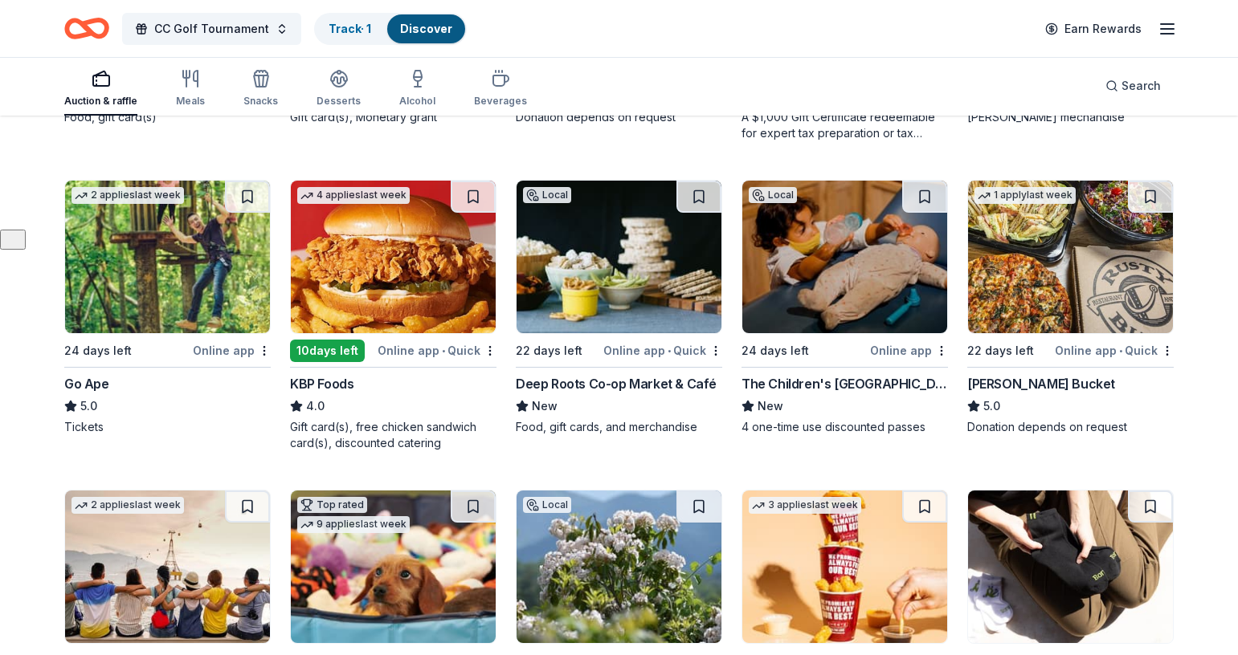
click at [846, 256] on img at bounding box center [844, 257] width 205 height 153
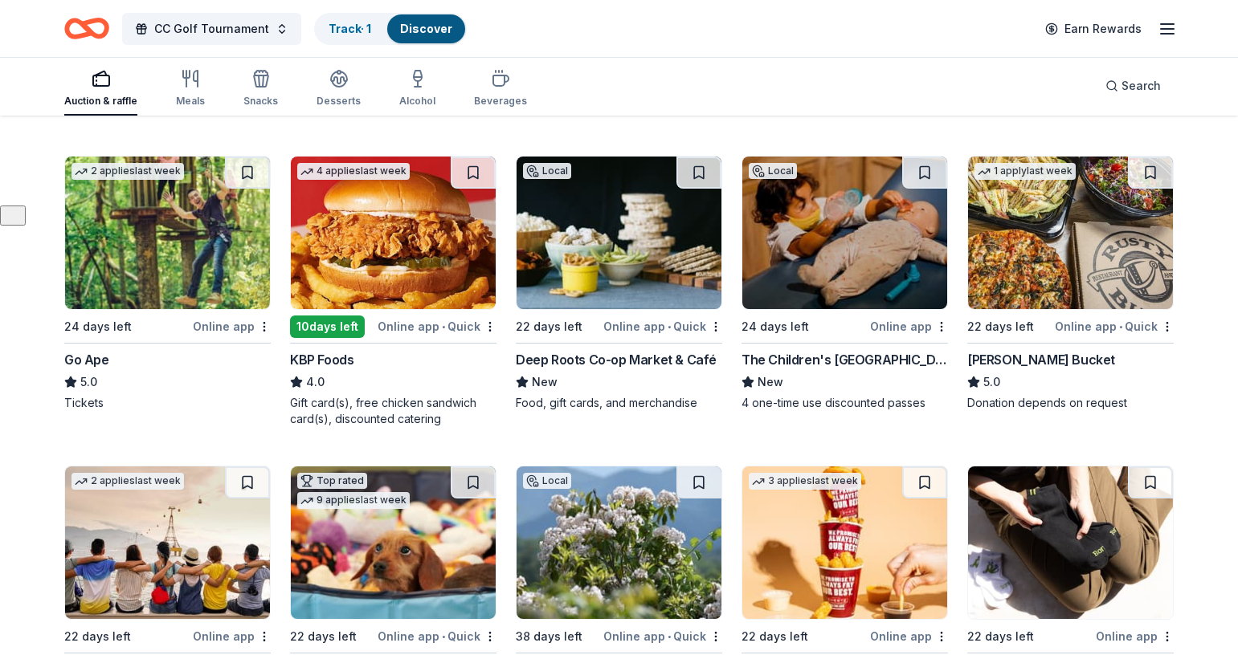
scroll to position [444, 0]
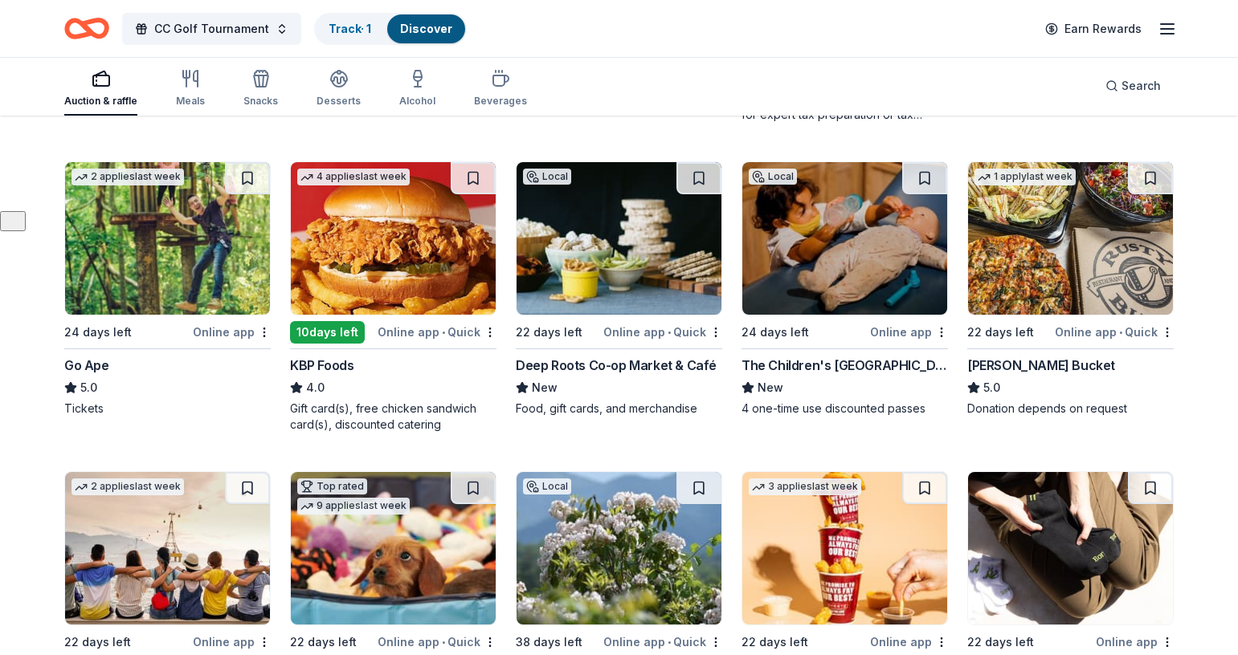
click at [1043, 238] on img at bounding box center [1070, 238] width 205 height 153
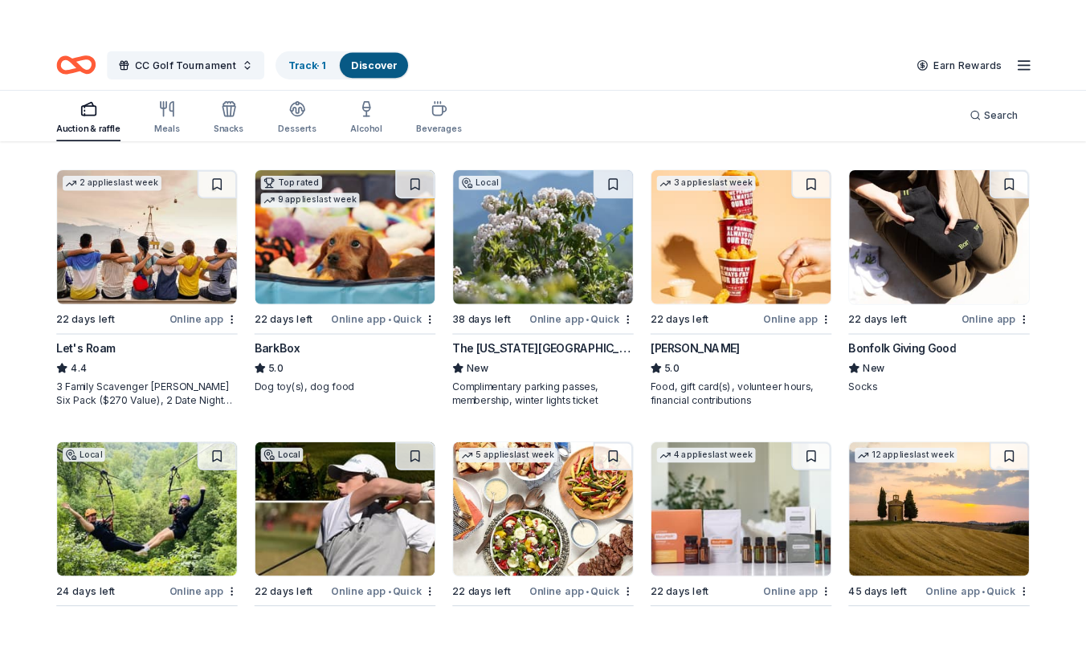
scroll to position [770, 0]
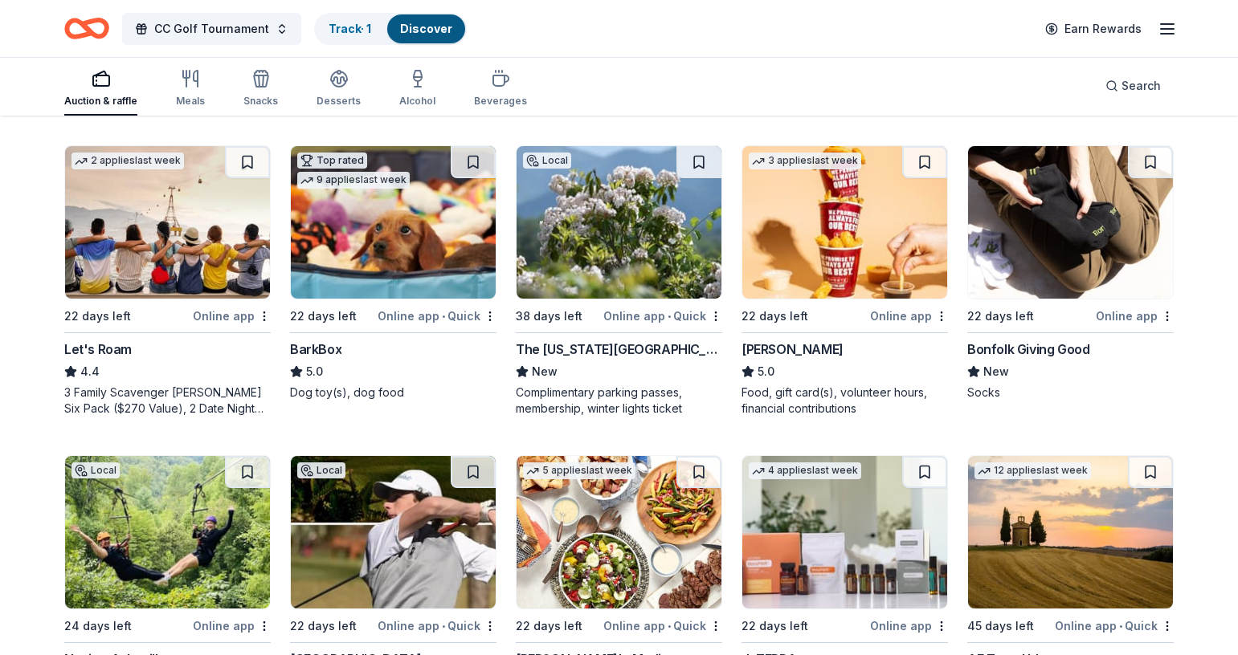
click at [595, 229] on img at bounding box center [618, 222] width 205 height 153
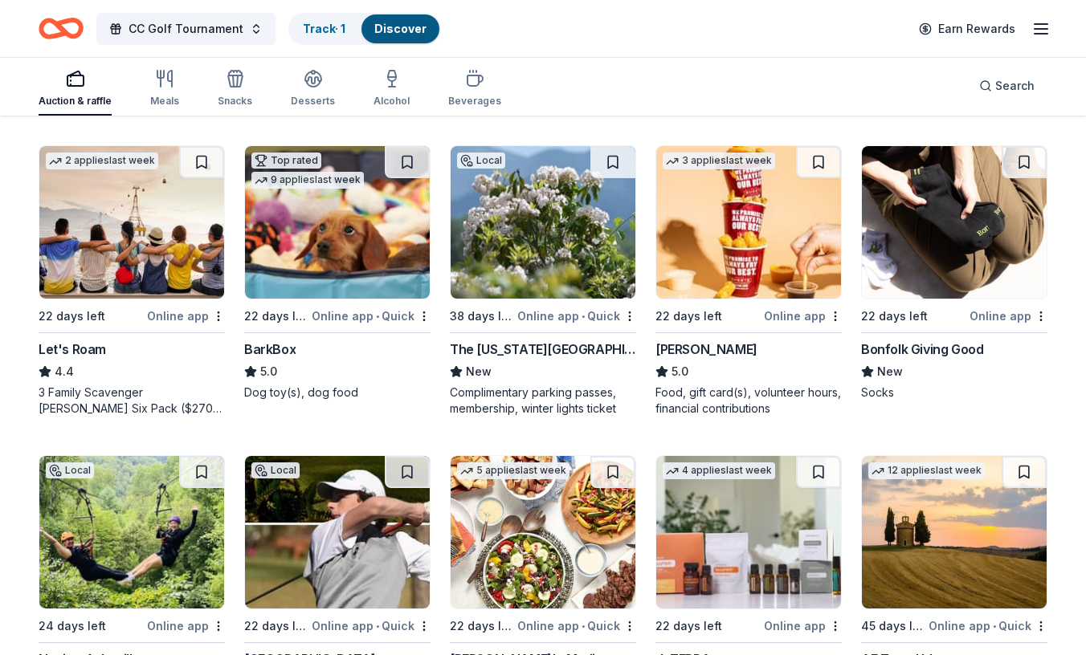
click at [526, 218] on img at bounding box center [543, 222] width 185 height 153
click at [616, 157] on button at bounding box center [612, 162] width 45 height 32
click at [318, 26] on link "Track · 2" at bounding box center [325, 29] width 45 height 14
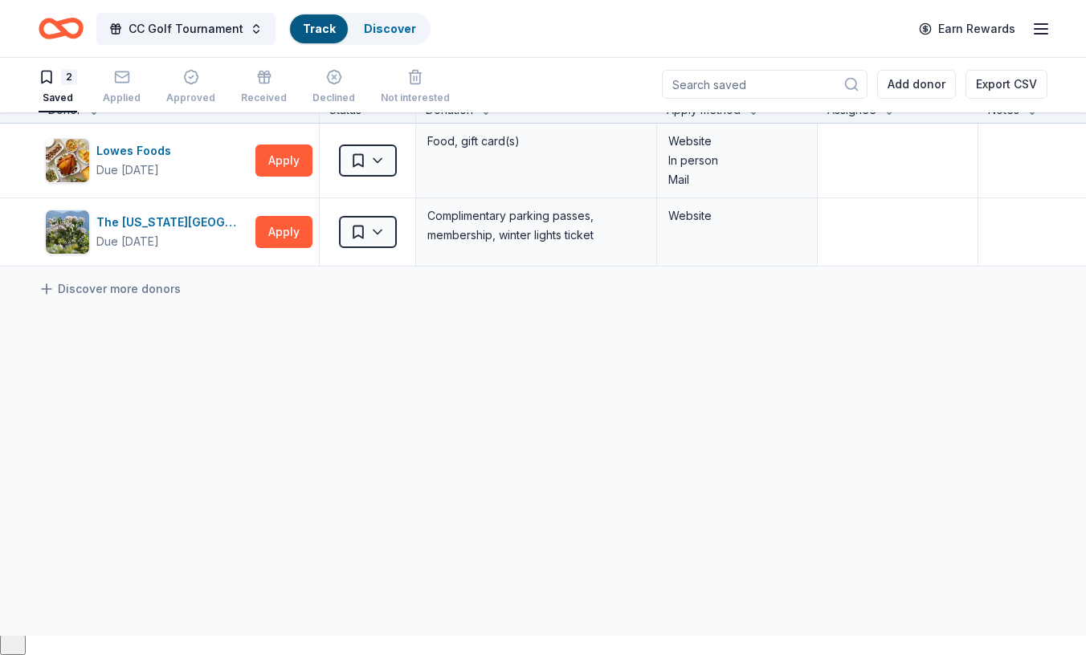
scroll to position [1, 0]
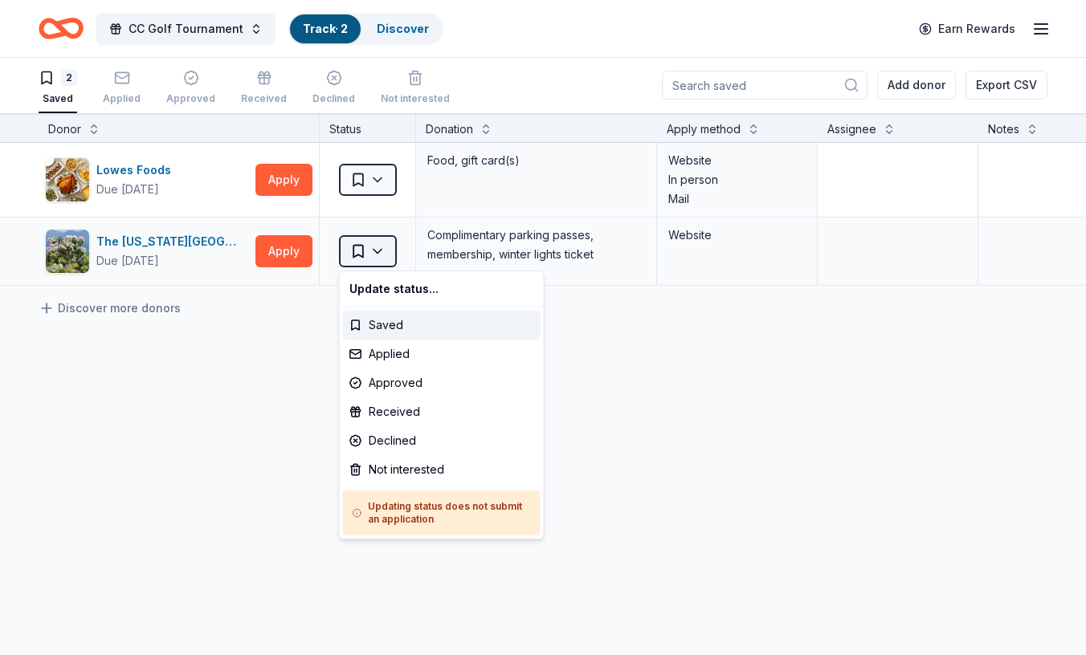
click at [378, 246] on html "CC Golf Tournament Track · 2 Discover Earn Rewards 2 Saved Applied Approved Rec…" at bounding box center [543, 326] width 1086 height 655
click at [403, 351] on div "Applied" at bounding box center [442, 354] width 198 height 29
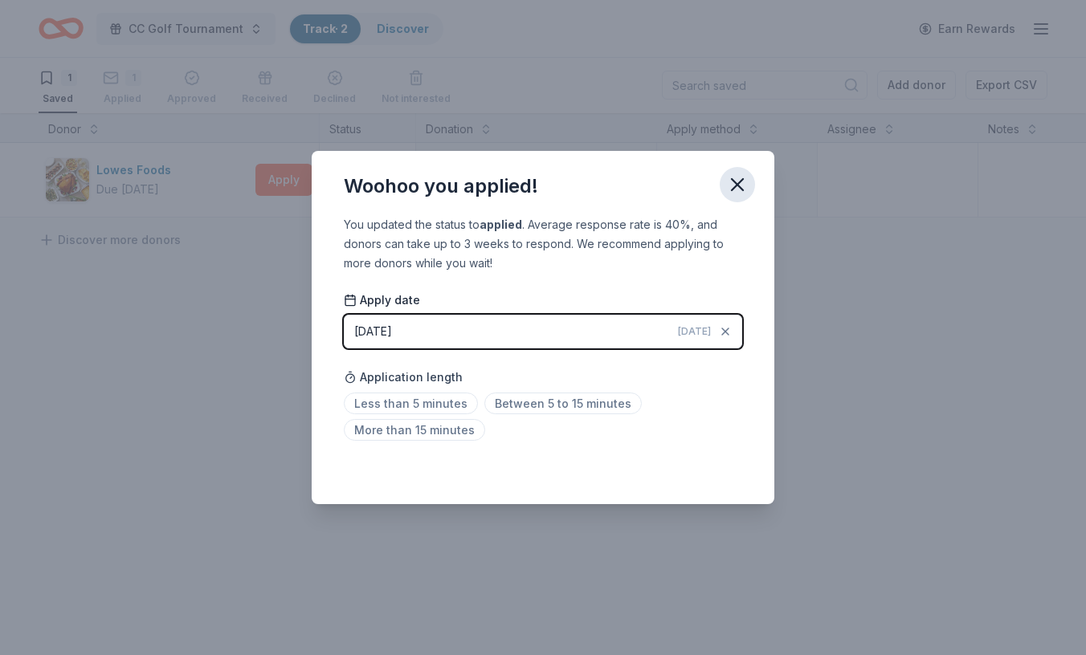
click at [737, 182] on icon "button" at bounding box center [737, 184] width 22 height 22
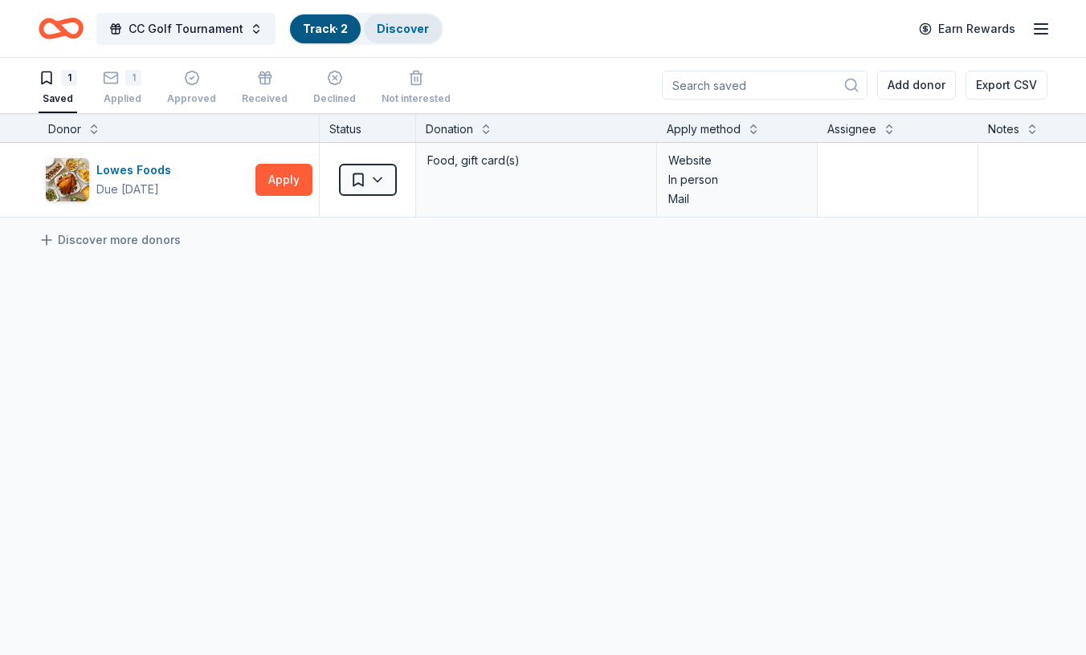
click at [393, 27] on link "Discover" at bounding box center [403, 29] width 52 height 14
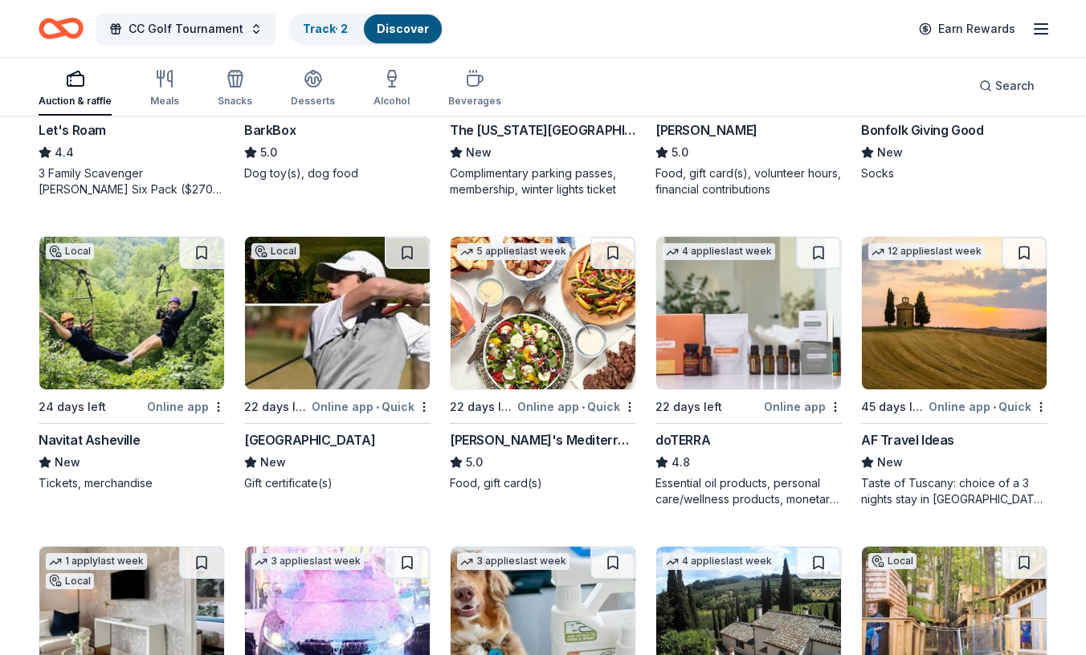
scroll to position [995, 0]
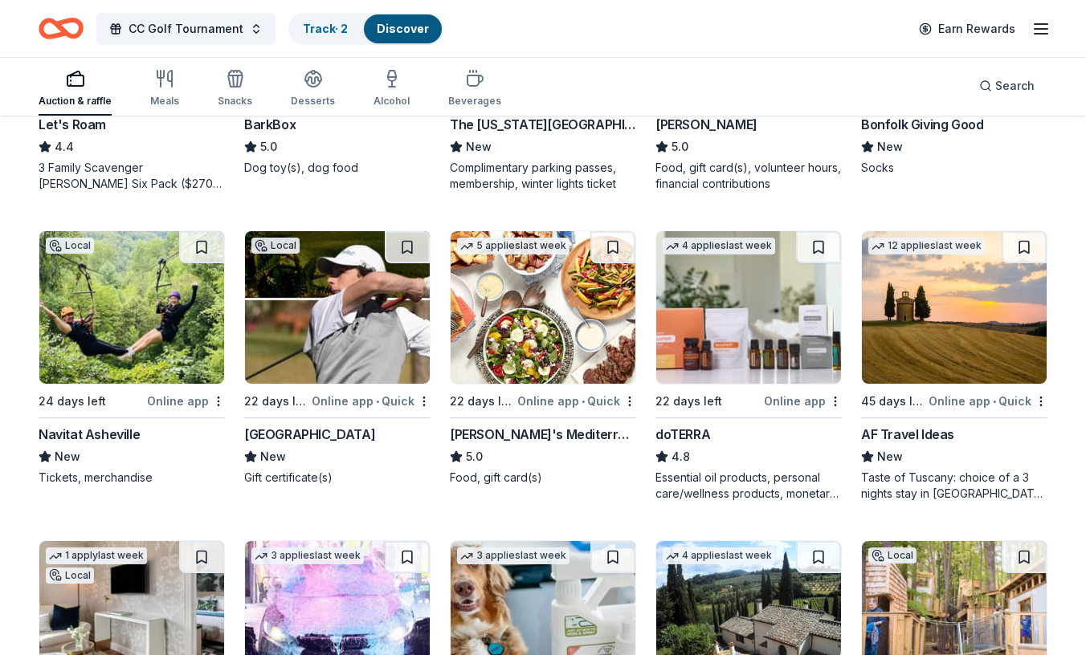
click at [112, 316] on img at bounding box center [131, 307] width 185 height 153
click at [345, 303] on img at bounding box center [337, 307] width 185 height 153
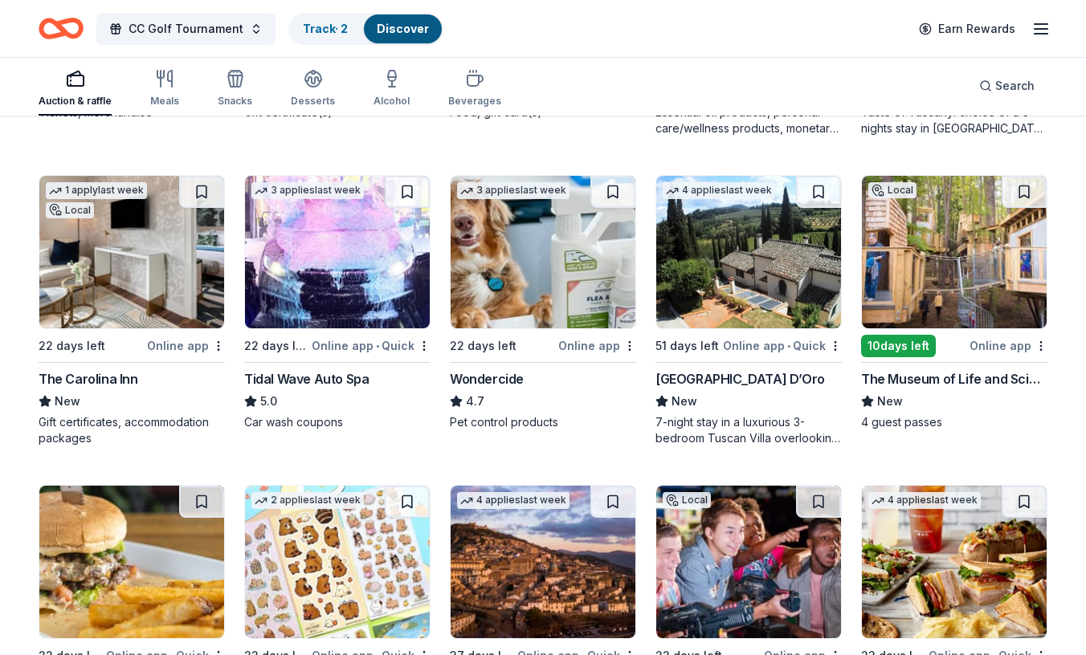
scroll to position [1361, 0]
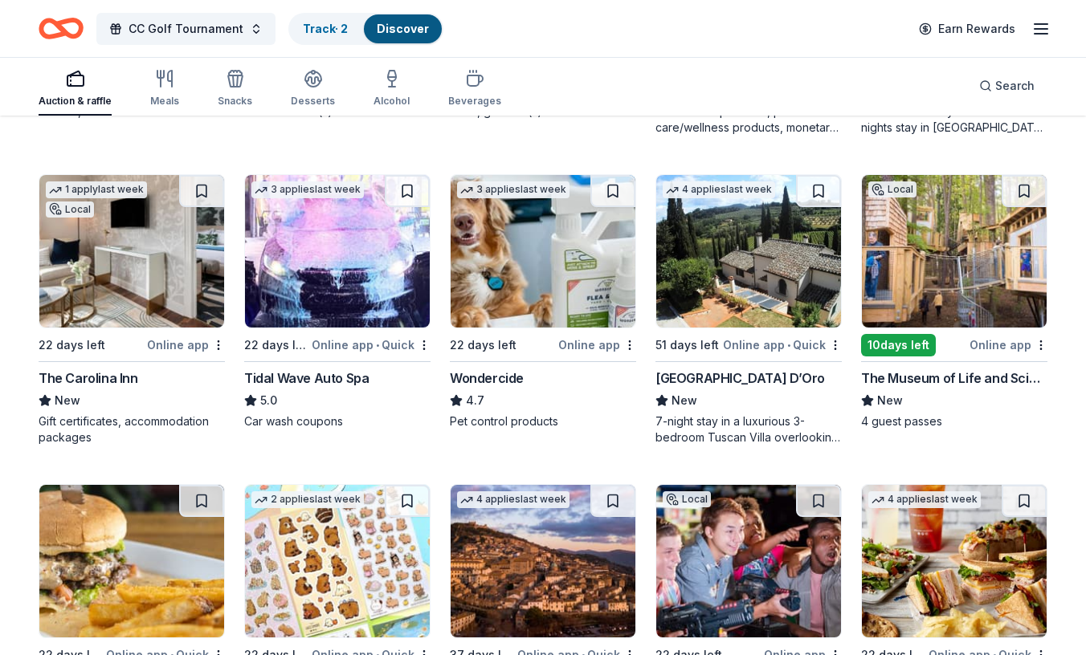
click at [123, 267] on img at bounding box center [131, 251] width 185 height 153
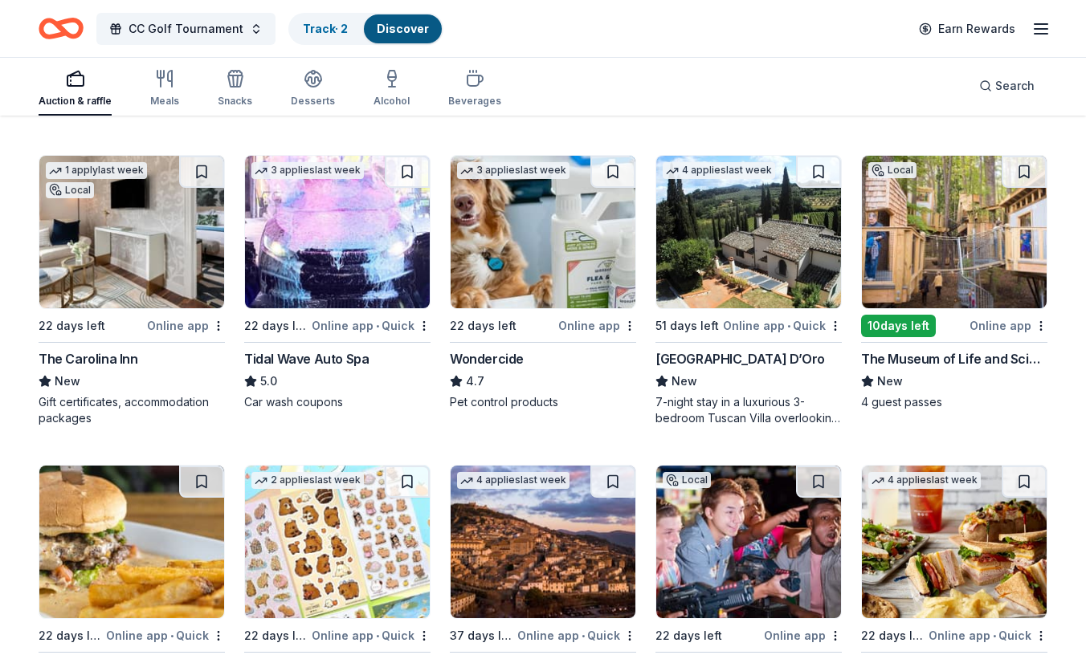
scroll to position [1300, 0]
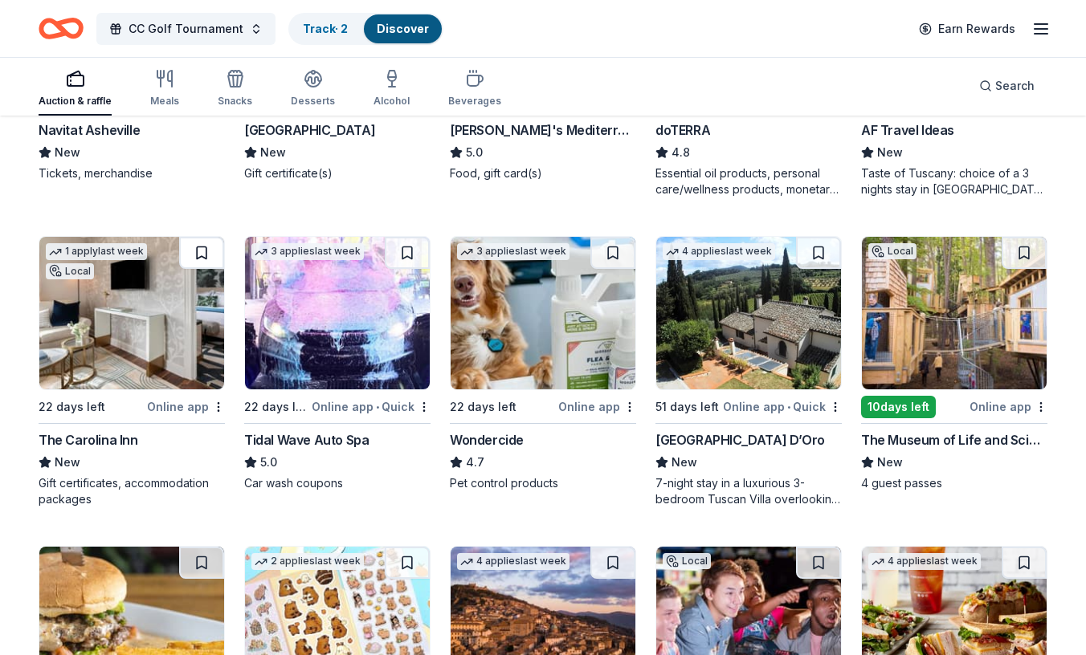
click at [202, 244] on button at bounding box center [201, 253] width 45 height 32
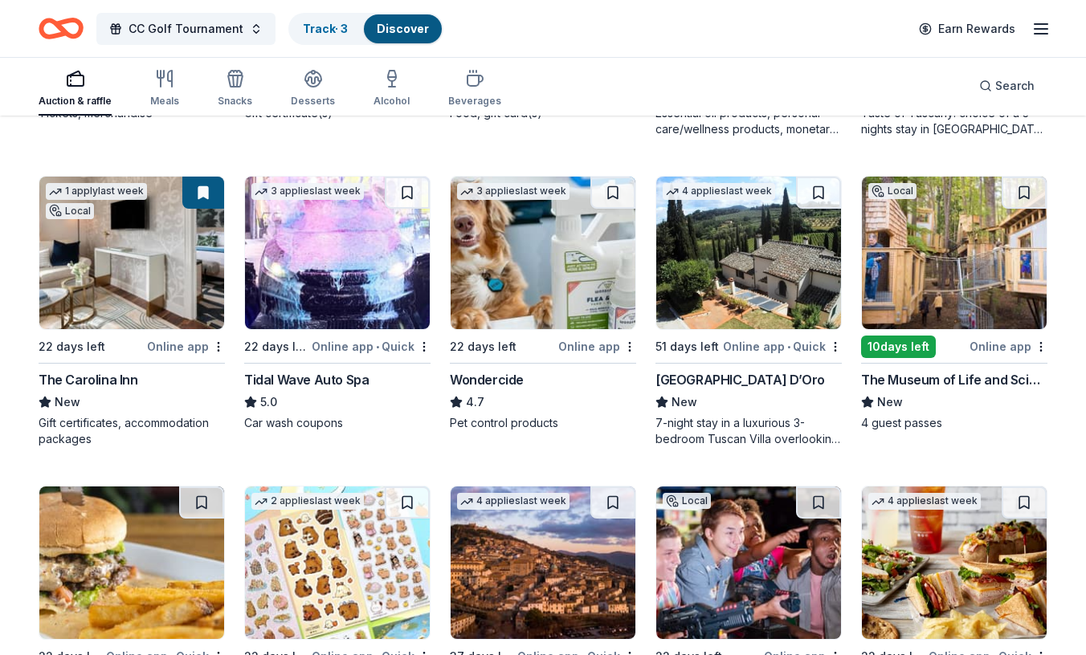
scroll to position [1361, 0]
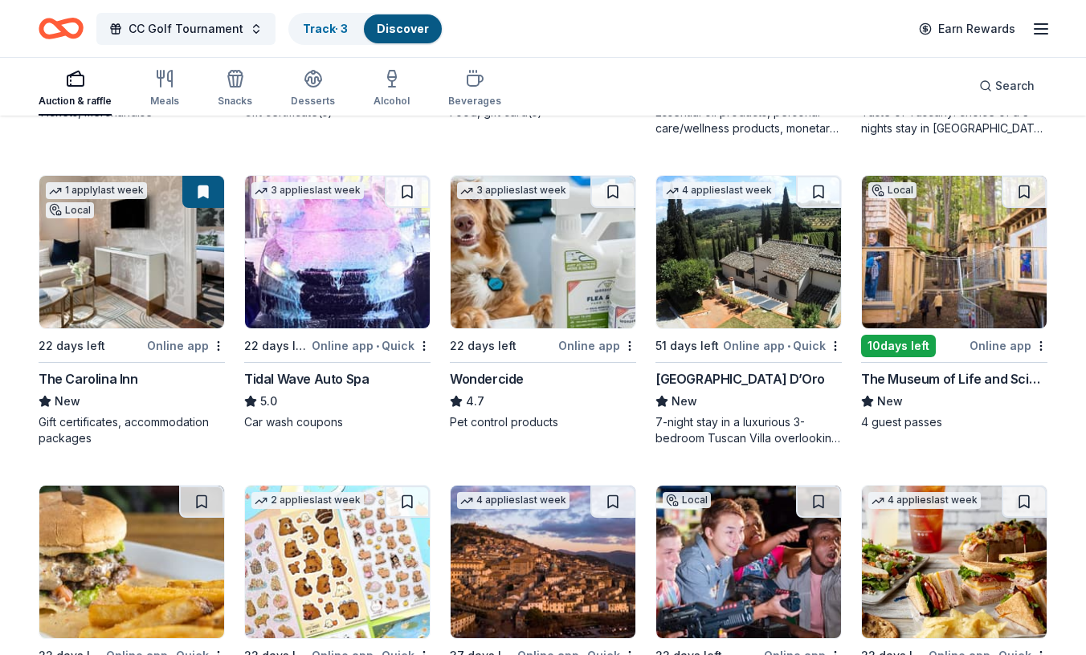
click at [333, 265] on img at bounding box center [337, 252] width 185 height 153
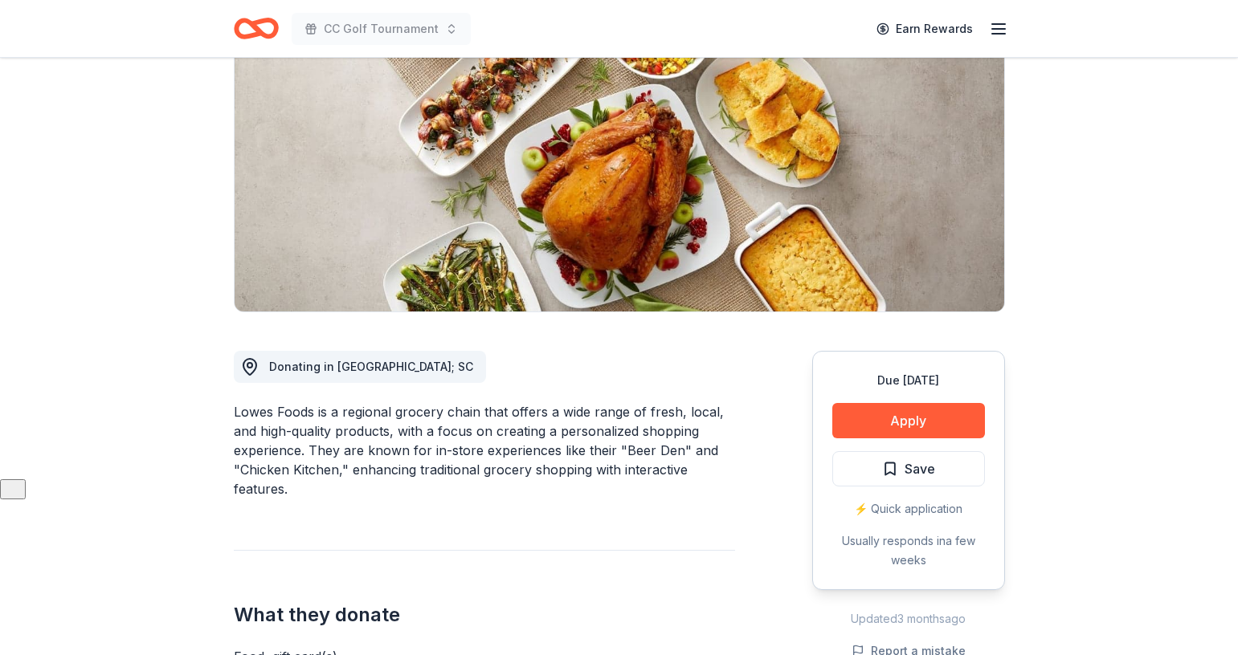
scroll to position [139, 0]
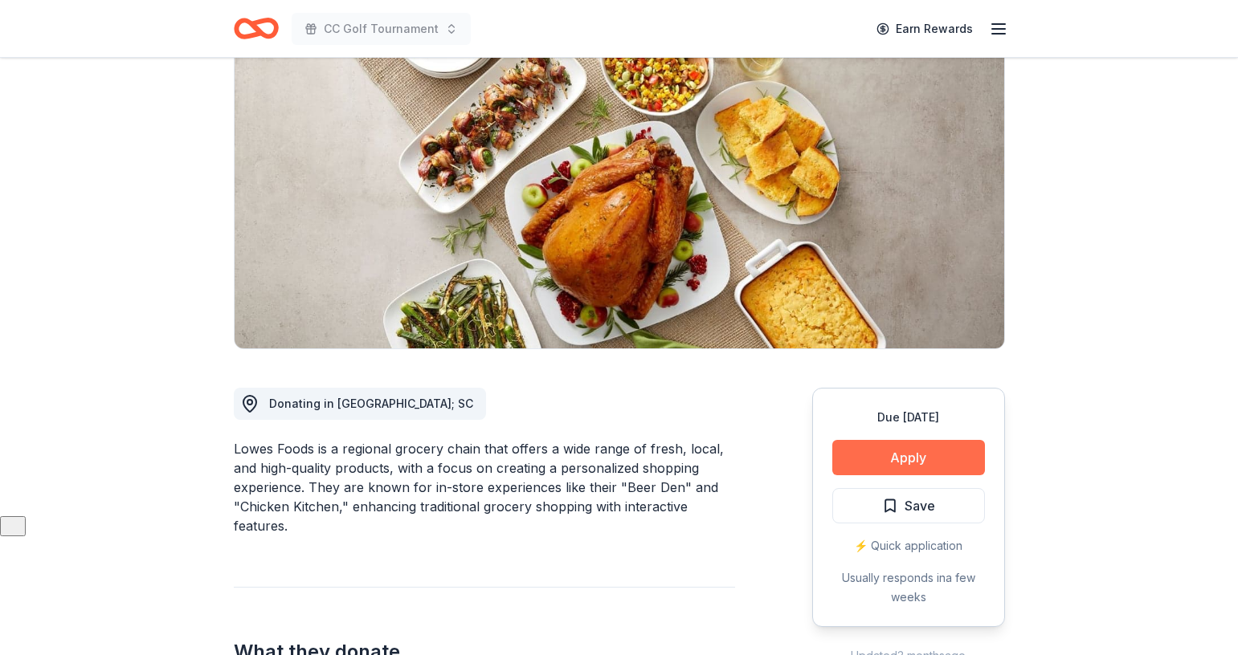
click at [928, 449] on button "Apply" at bounding box center [908, 457] width 153 height 35
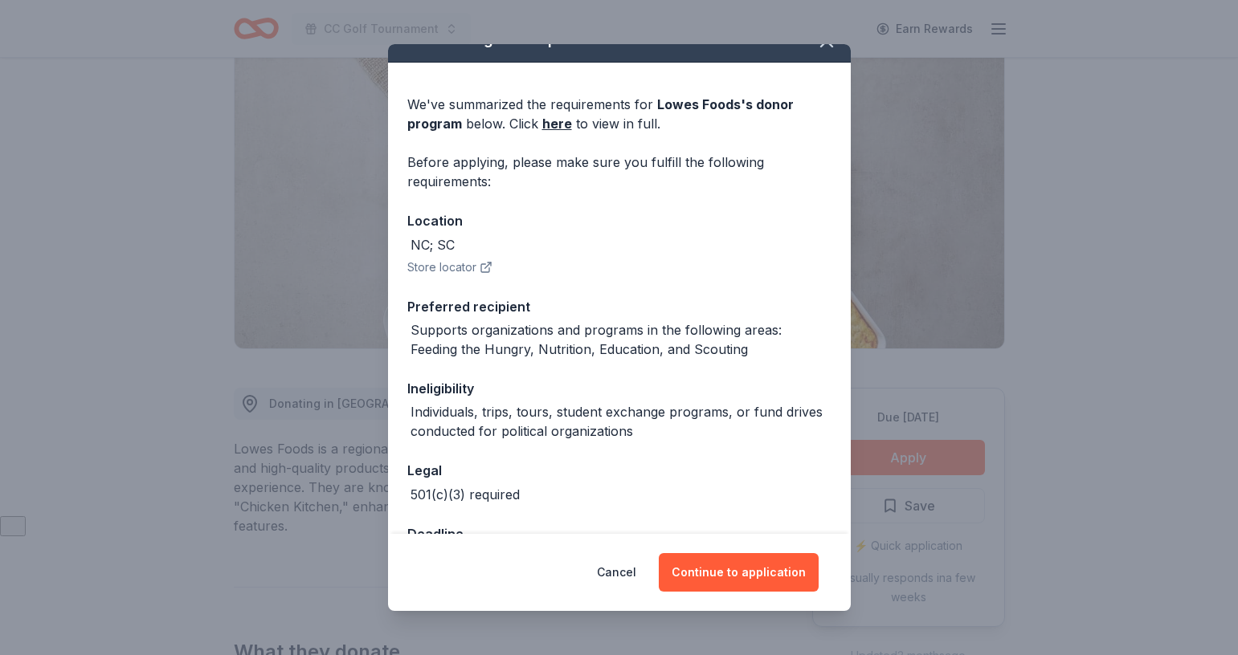
scroll to position [27, 0]
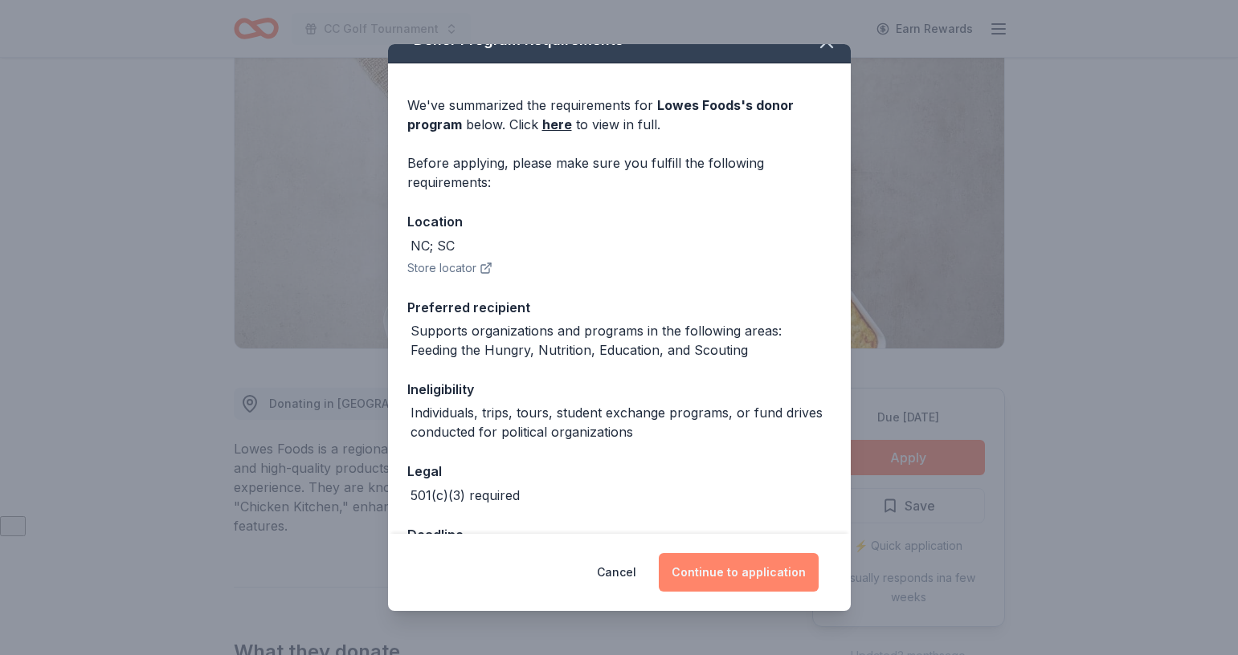
click at [741, 572] on button "Continue to application" at bounding box center [739, 572] width 160 height 39
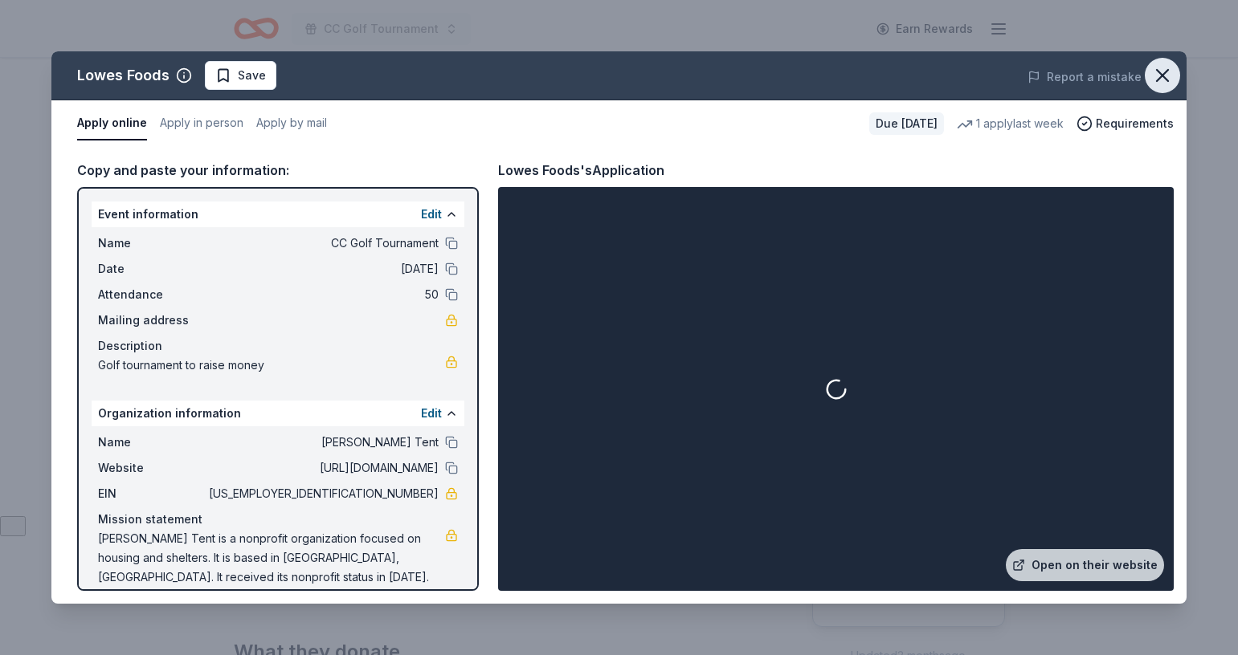
click at [1165, 69] on icon "button" at bounding box center [1162, 75] width 22 height 22
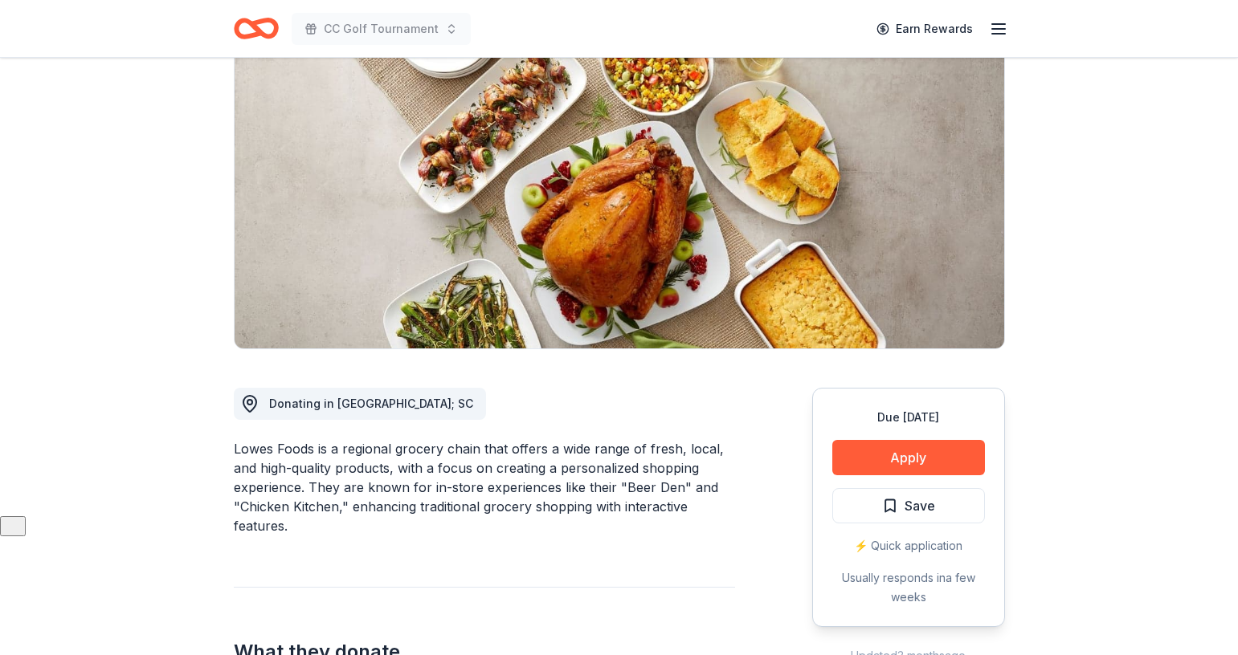
scroll to position [0, 0]
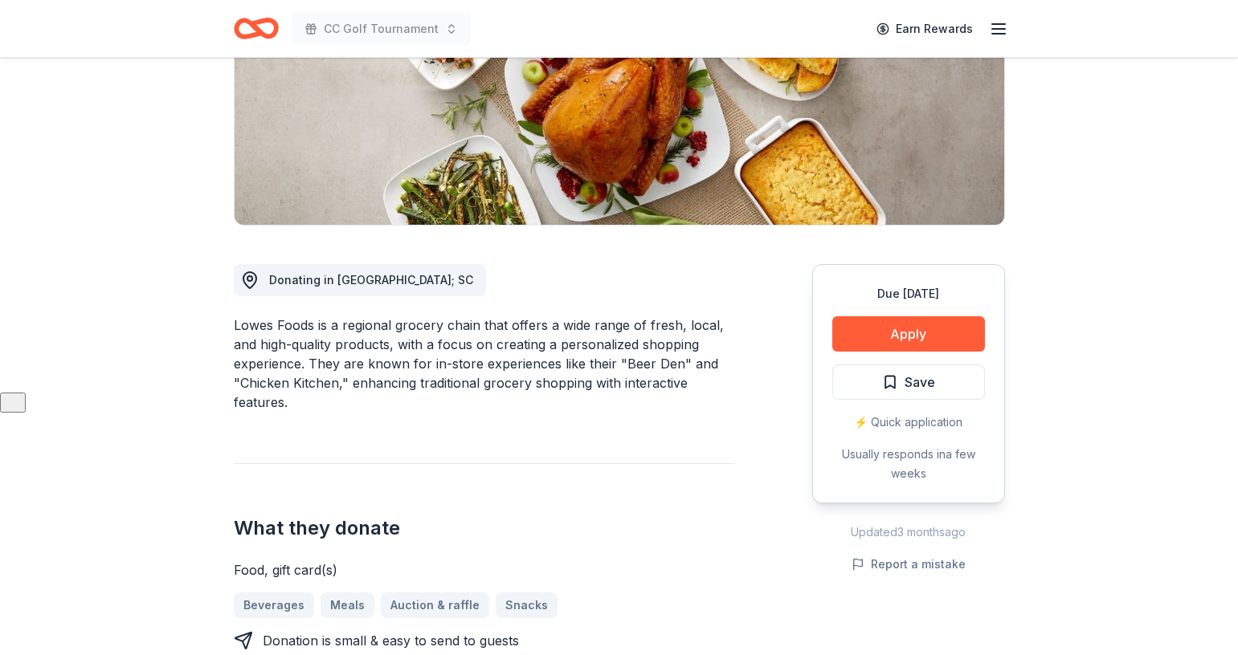
scroll to position [275, 0]
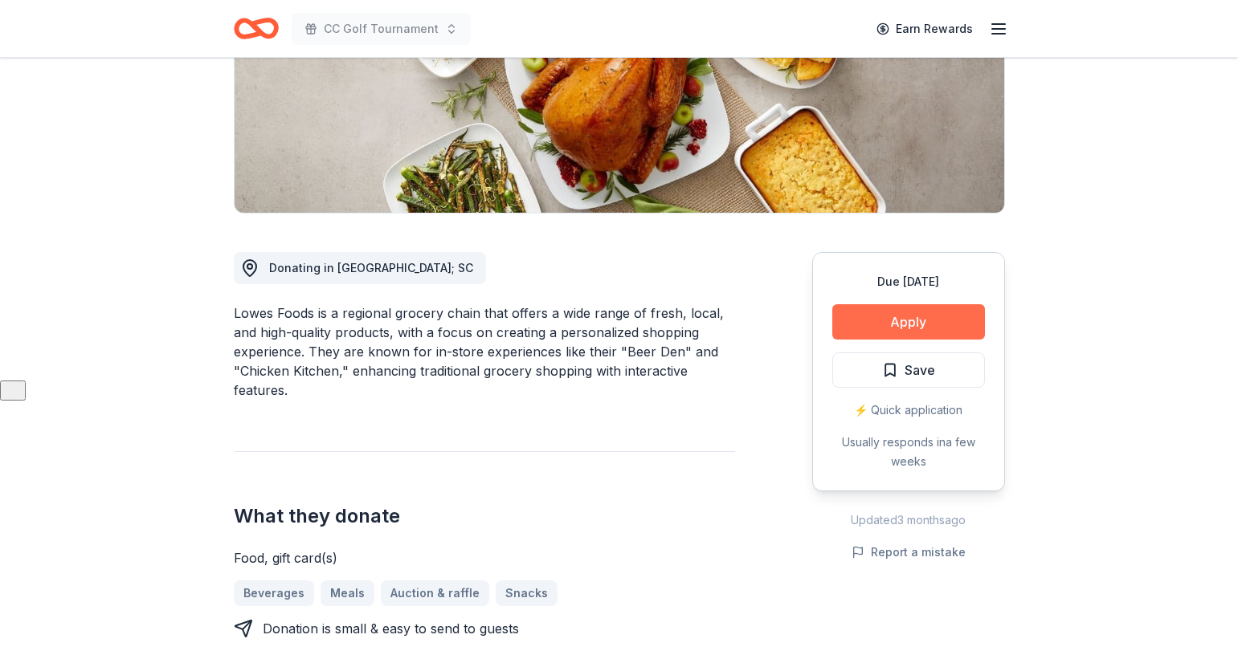
click at [930, 307] on button "Apply" at bounding box center [908, 321] width 153 height 35
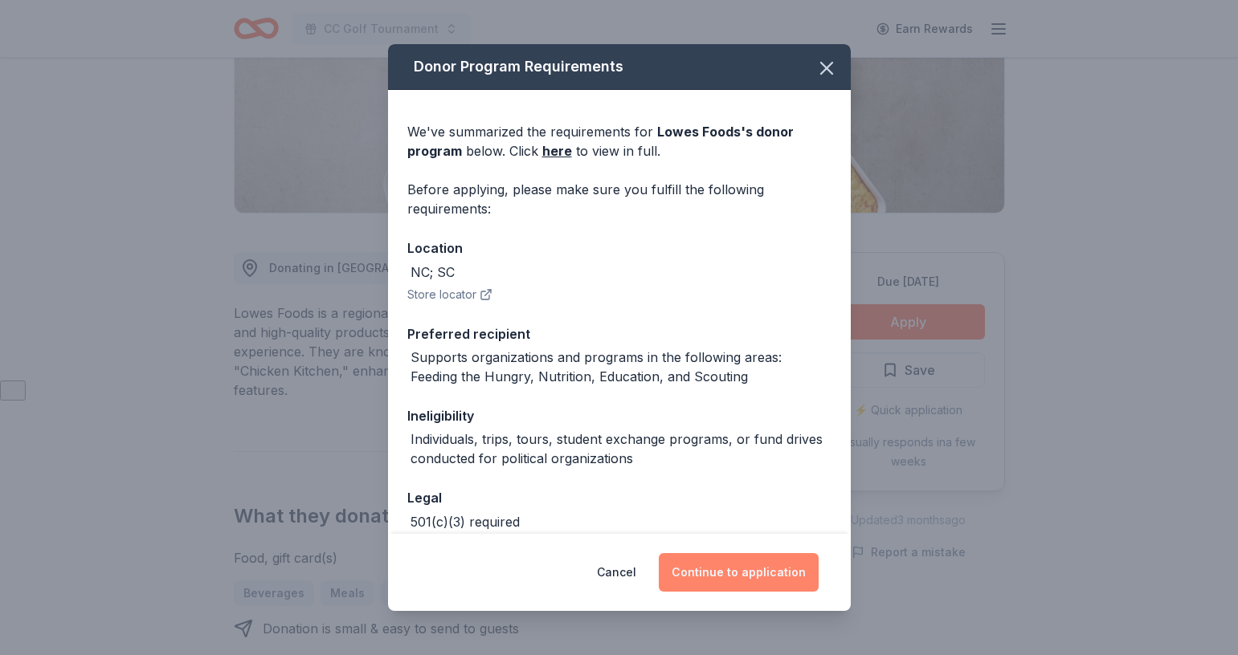
click at [748, 578] on button "Continue to application" at bounding box center [739, 572] width 160 height 39
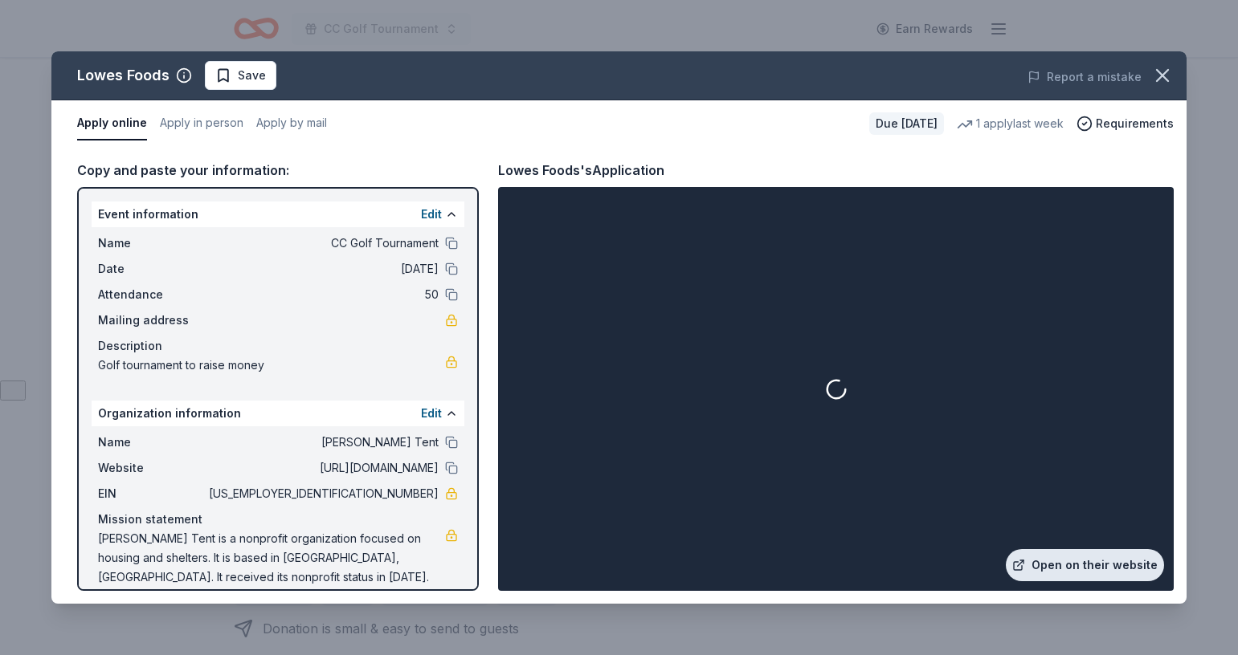
click at [1059, 555] on link "Open on their website" at bounding box center [1085, 565] width 158 height 32
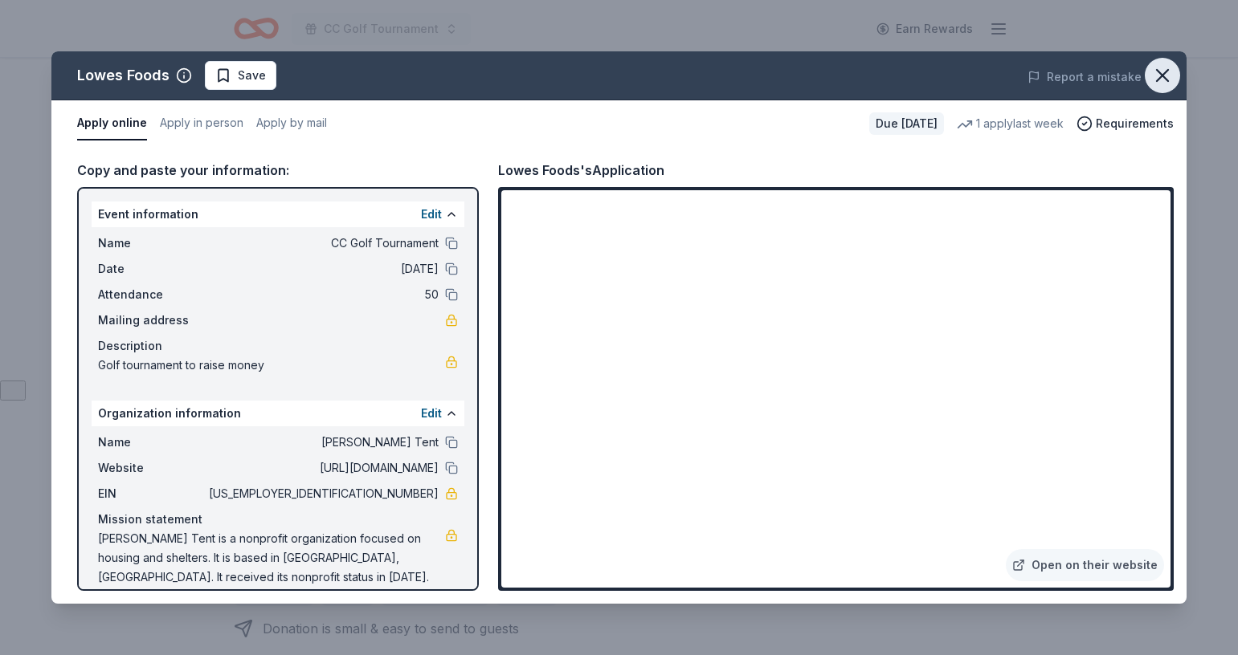
click at [1165, 70] on icon "button" at bounding box center [1162, 75] width 11 height 11
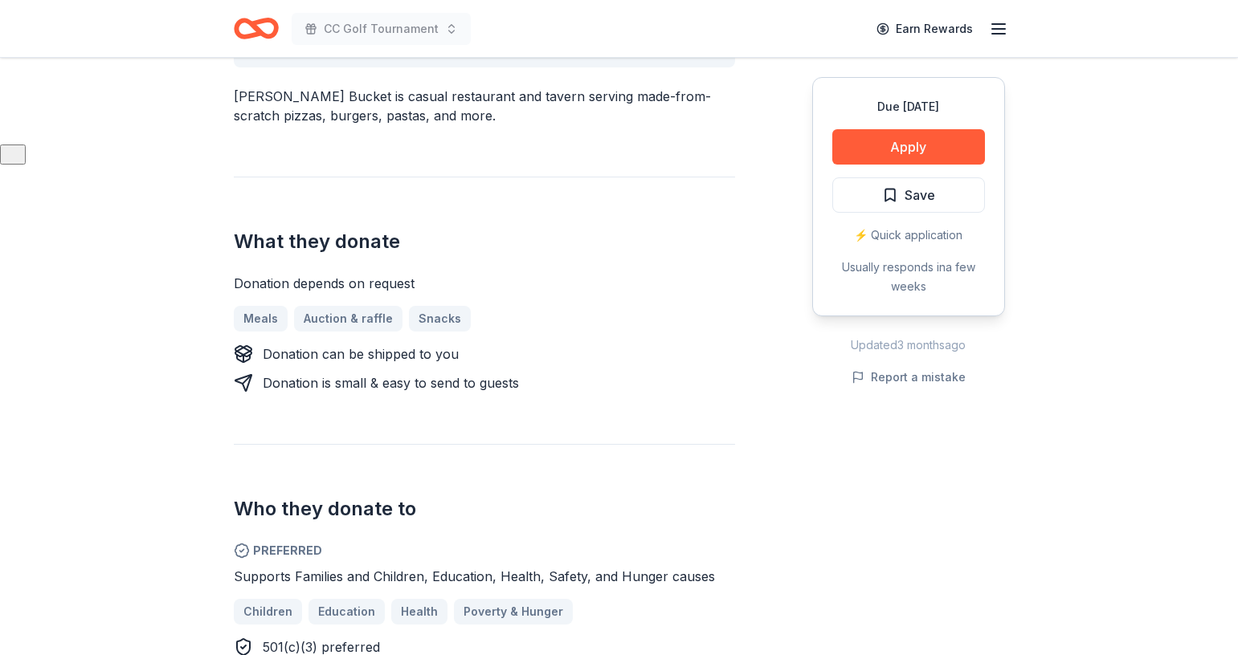
scroll to position [694, 0]
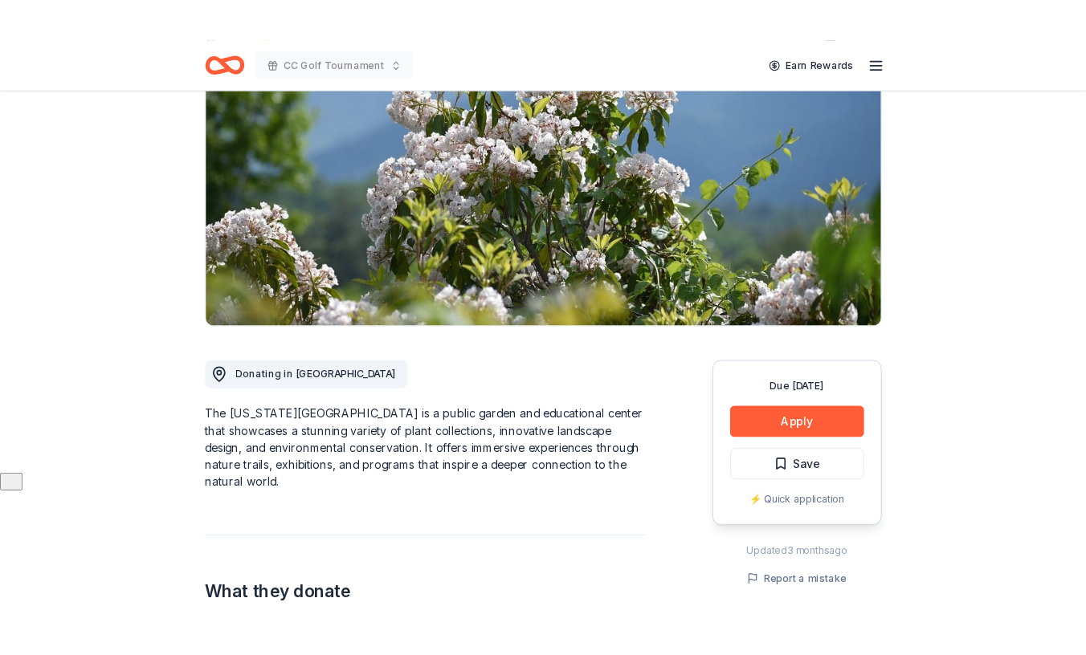
scroll to position [251, 0]
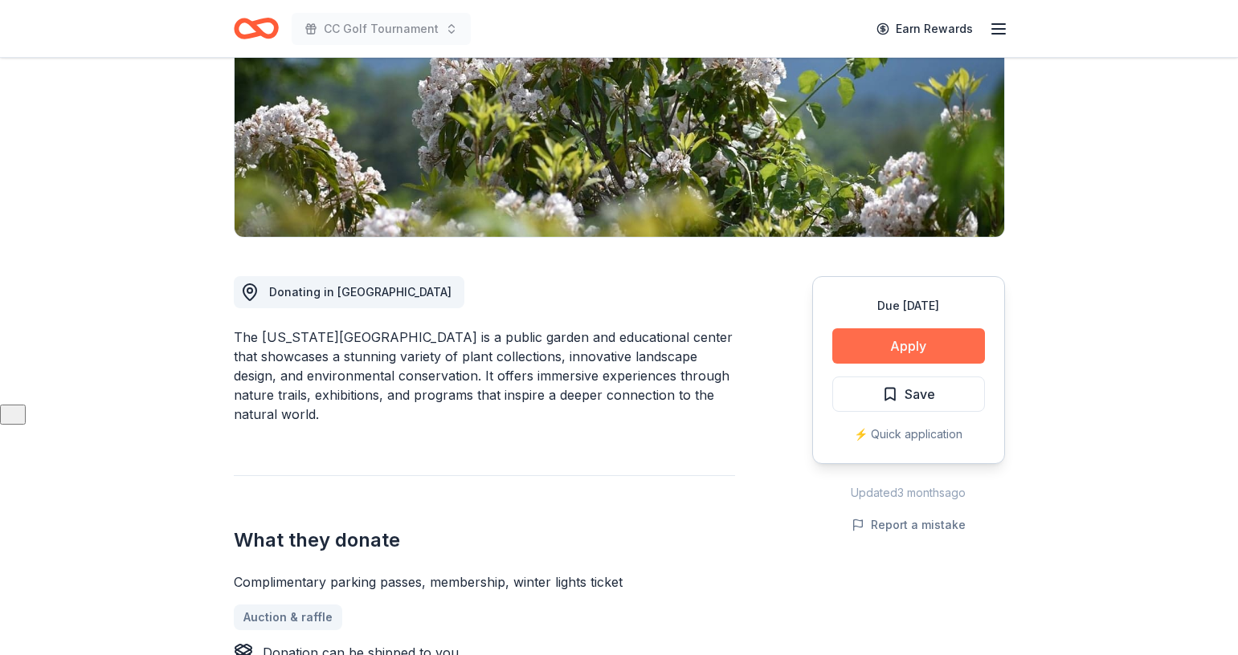
click at [880, 342] on button "Apply" at bounding box center [908, 346] width 153 height 35
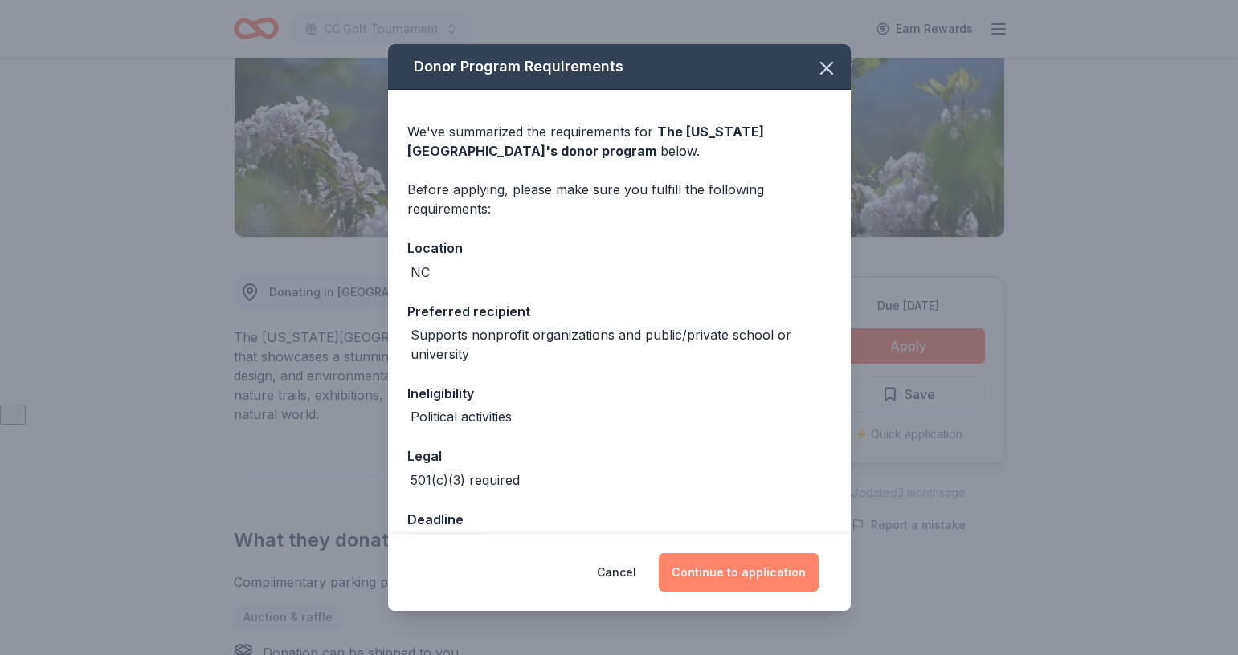
click at [777, 571] on button "Continue to application" at bounding box center [739, 572] width 160 height 39
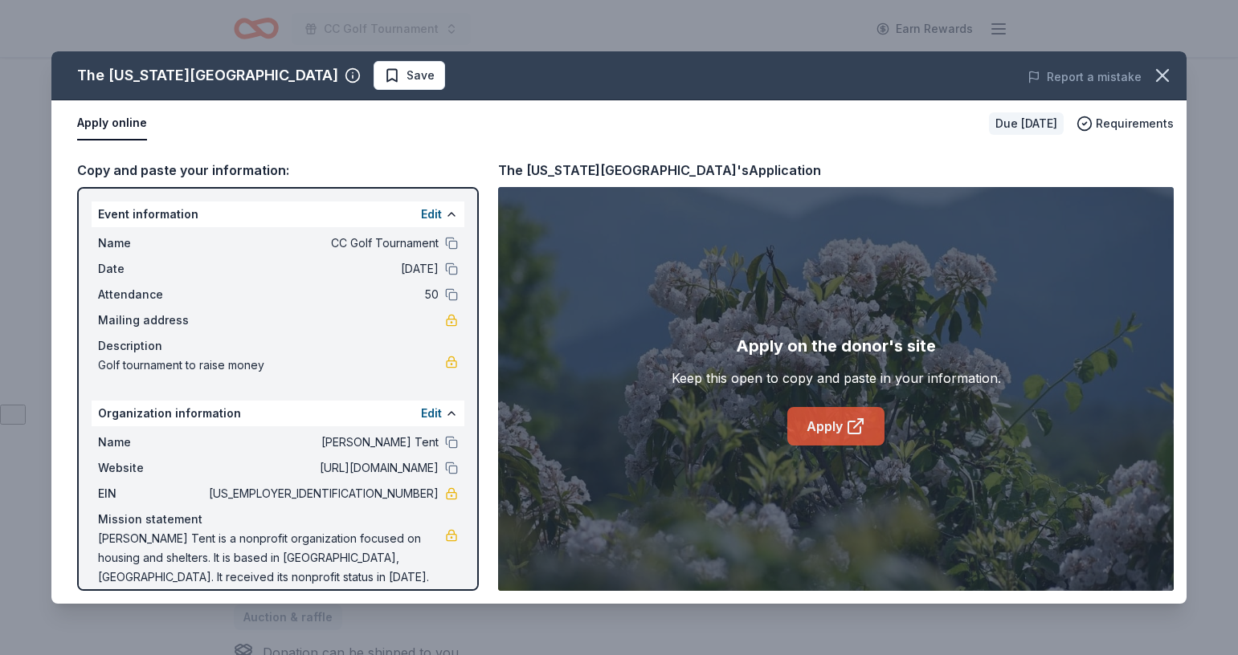
click at [834, 435] on link "Apply" at bounding box center [835, 426] width 97 height 39
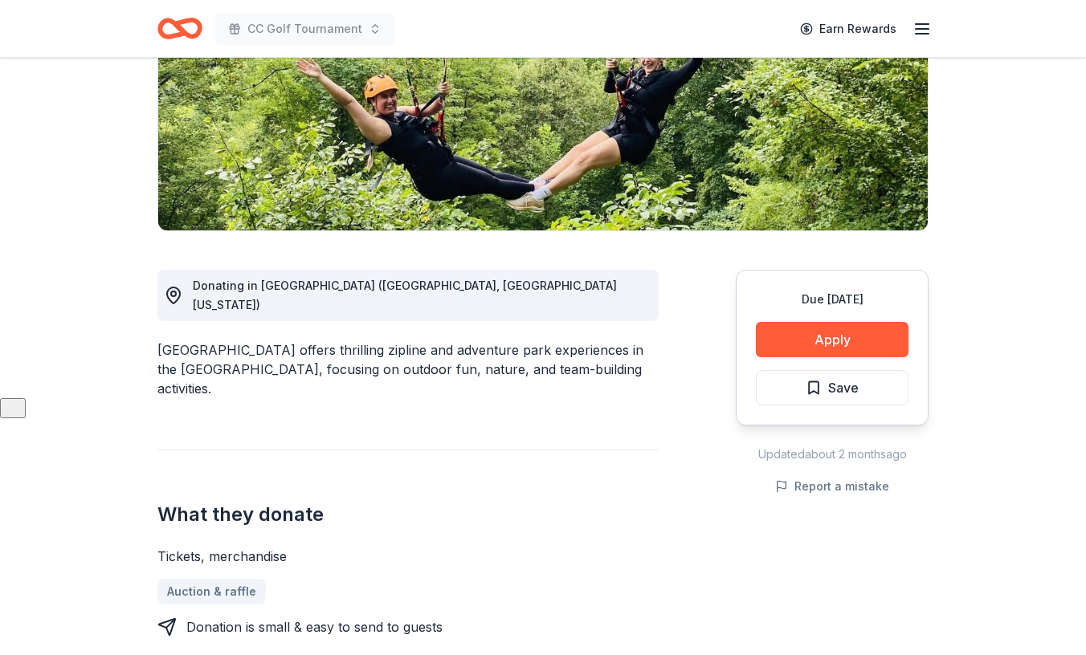
scroll to position [35, 0]
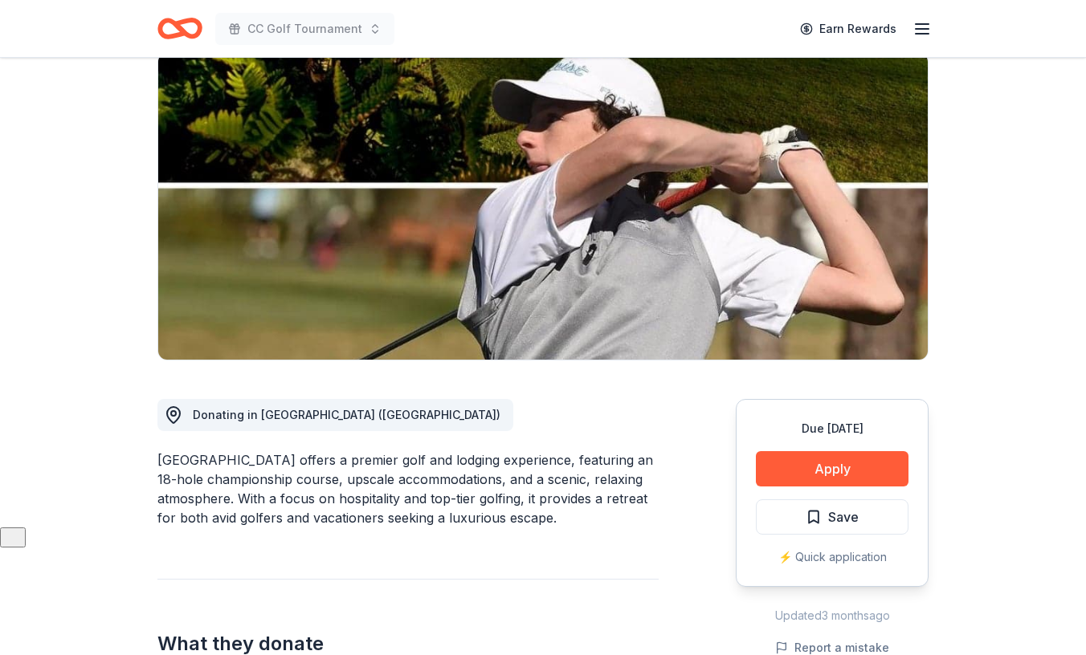
scroll to position [111, 0]
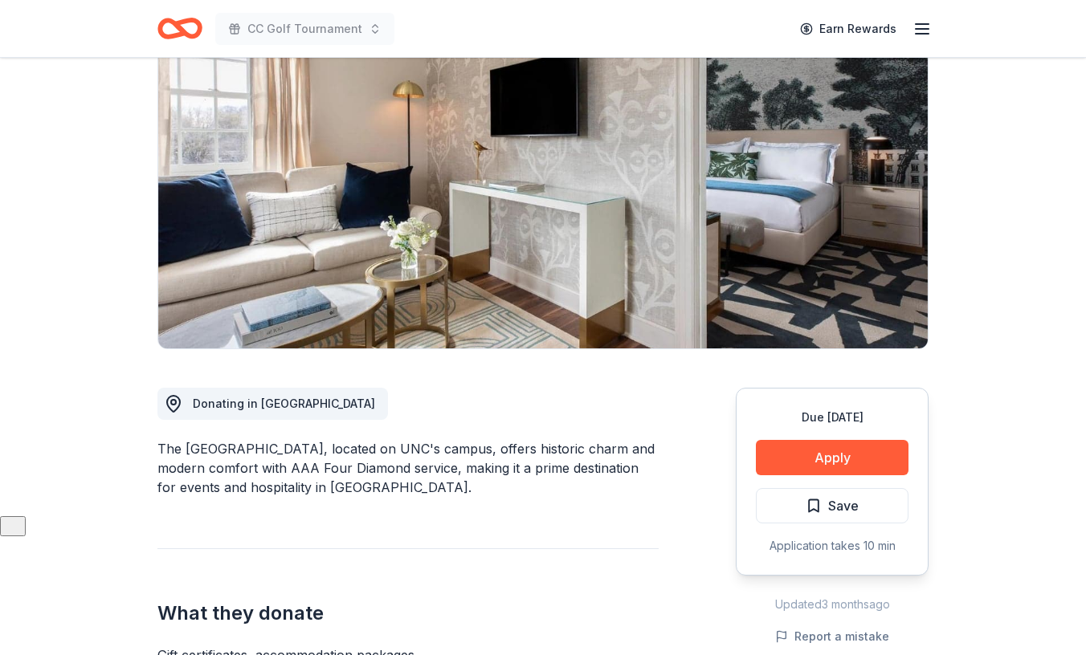
scroll to position [167, 0]
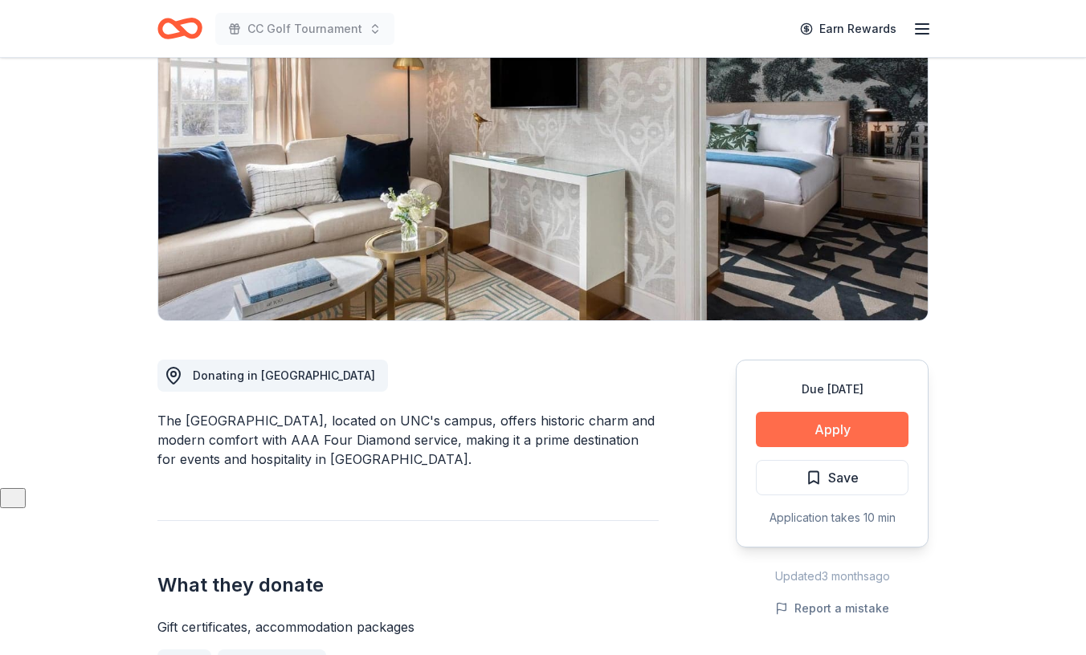
click at [860, 430] on button "Apply" at bounding box center [832, 429] width 153 height 35
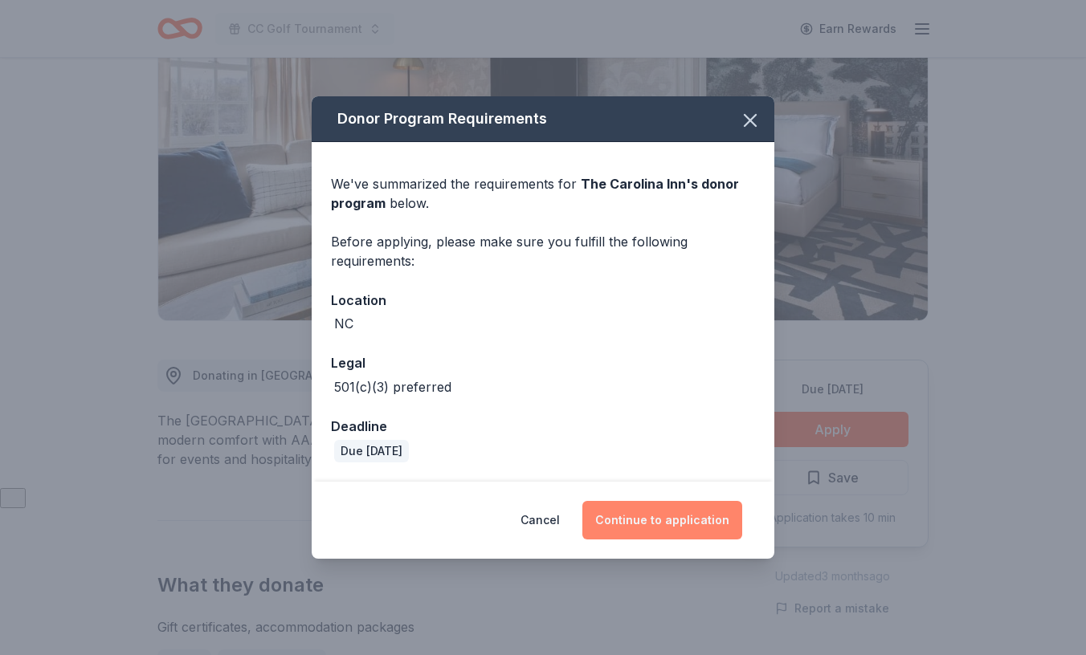
click at [650, 517] on button "Continue to application" at bounding box center [662, 520] width 160 height 39
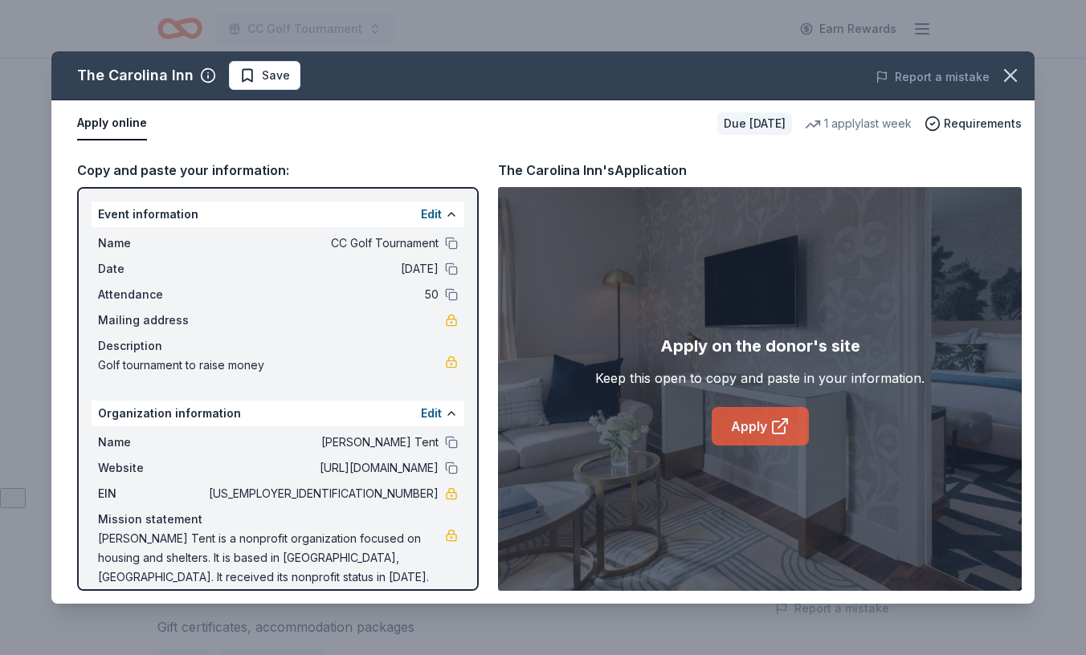
click at [761, 433] on link "Apply" at bounding box center [760, 426] width 97 height 39
click at [448, 410] on button at bounding box center [451, 413] width 13 height 13
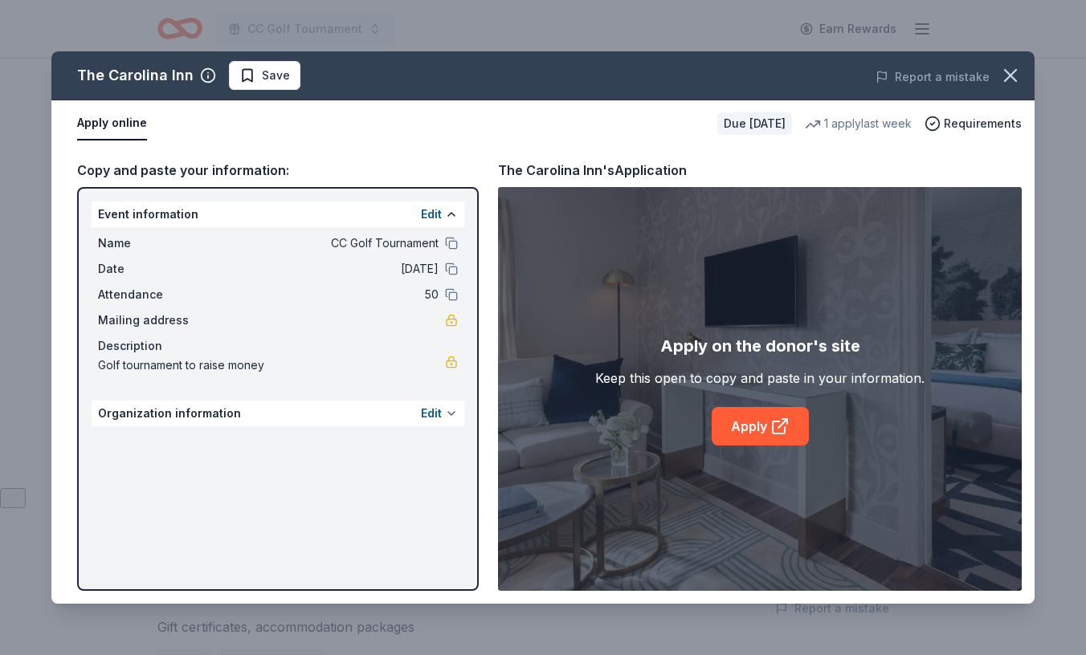
click at [448, 410] on button at bounding box center [451, 413] width 13 height 13
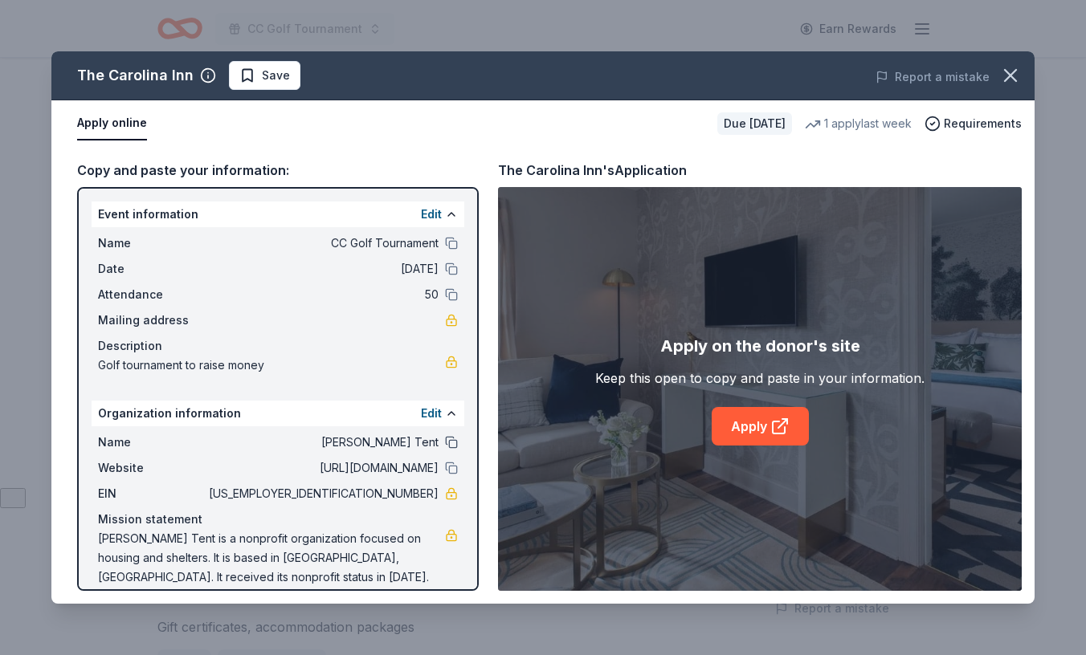
click at [453, 442] on button at bounding box center [451, 442] width 13 height 13
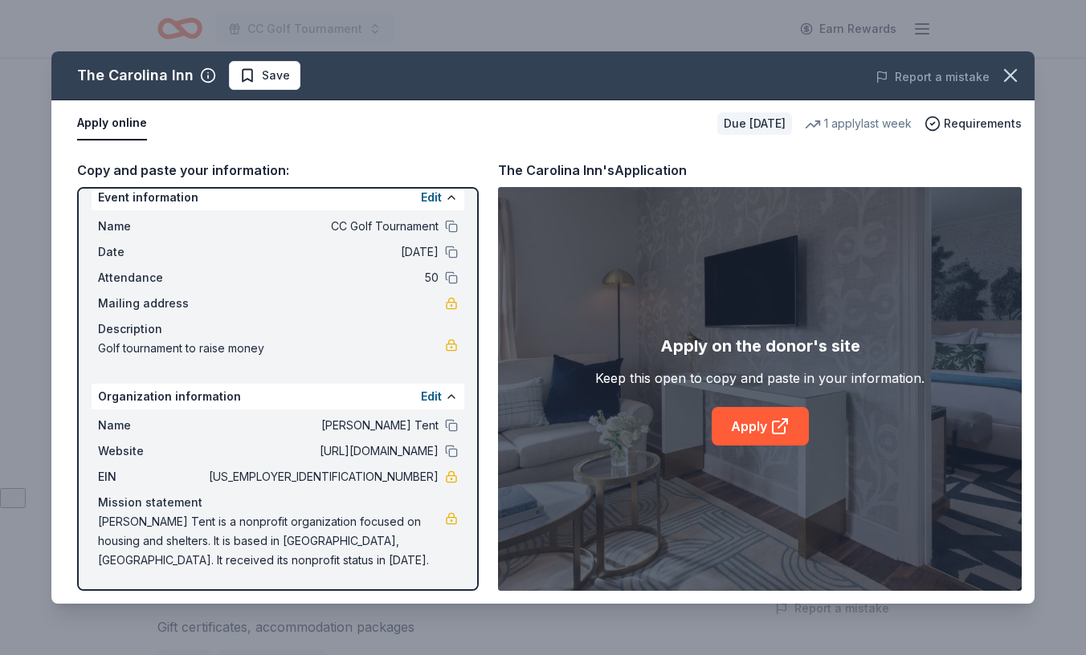
scroll to position [0, 0]
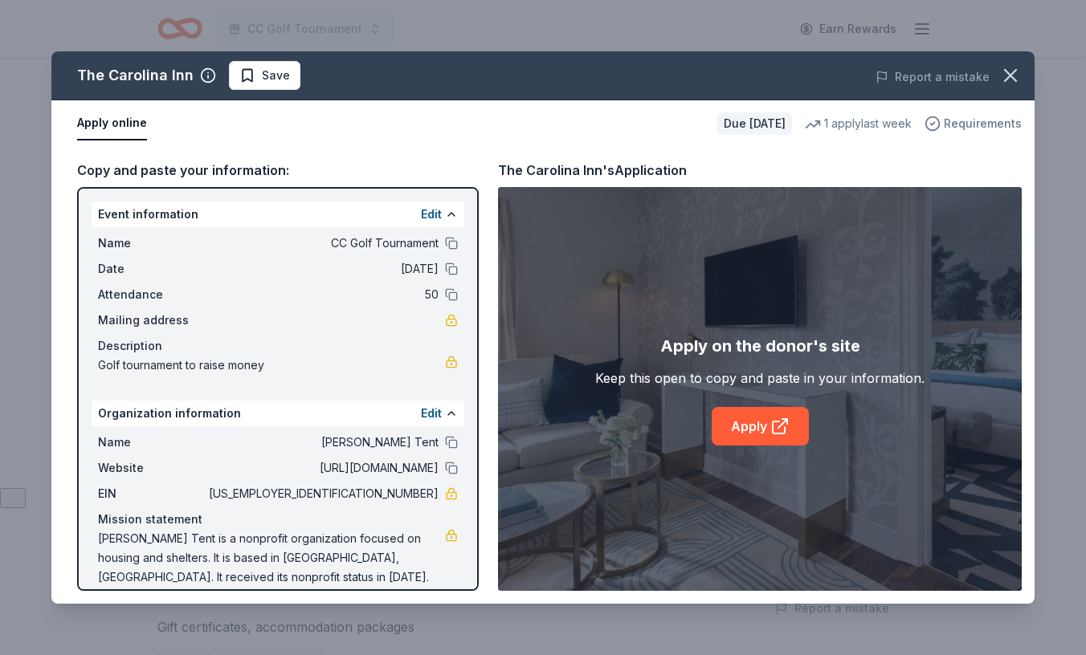
click at [965, 130] on span "Requirements" at bounding box center [983, 123] width 78 height 19
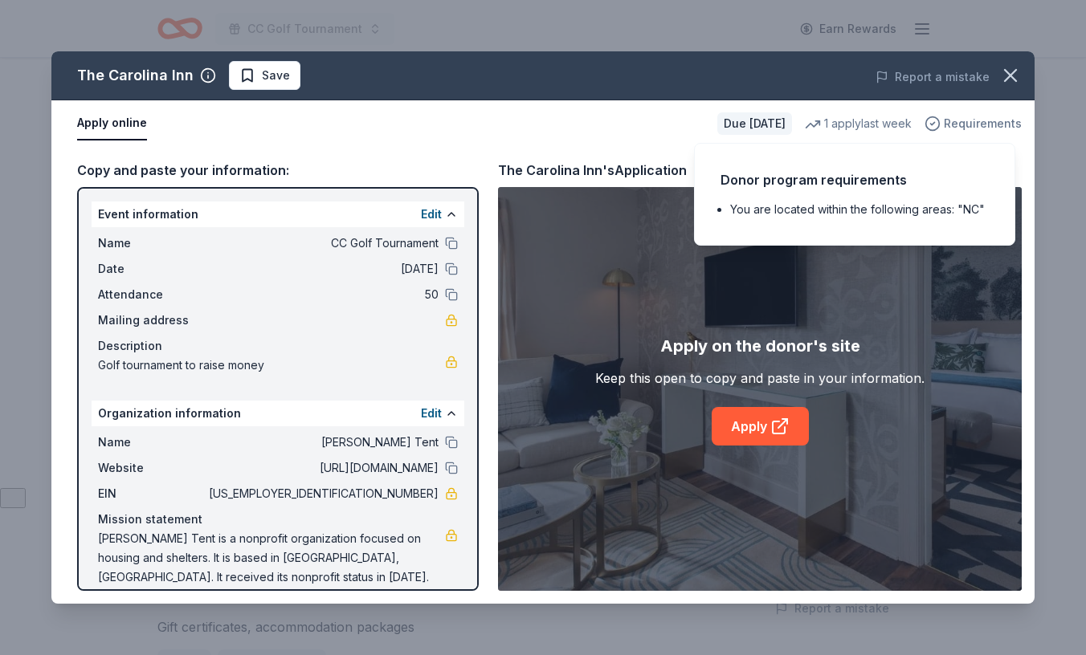
click at [965, 130] on span "Requirements" at bounding box center [983, 123] width 78 height 19
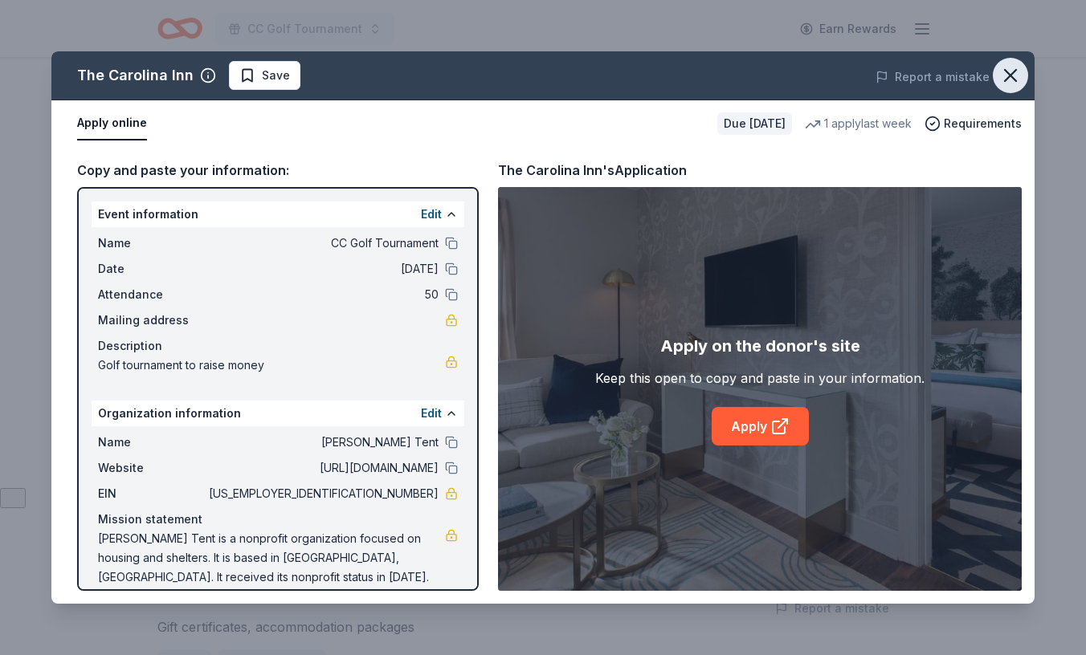
click at [1011, 70] on icon "button" at bounding box center [1010, 75] width 22 height 22
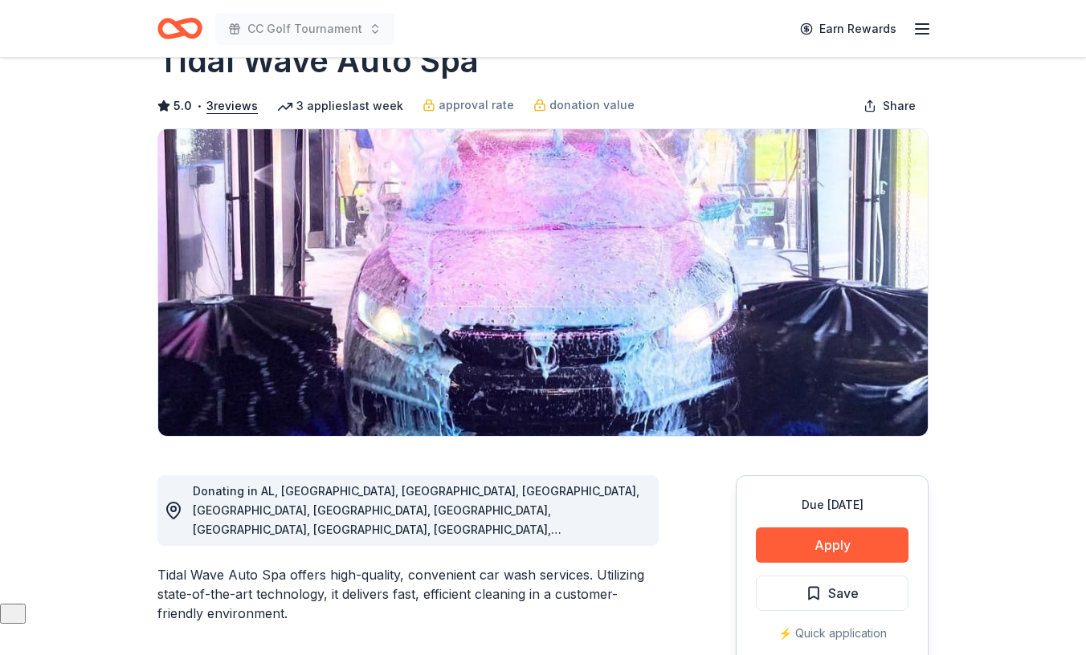
scroll to position [52, 0]
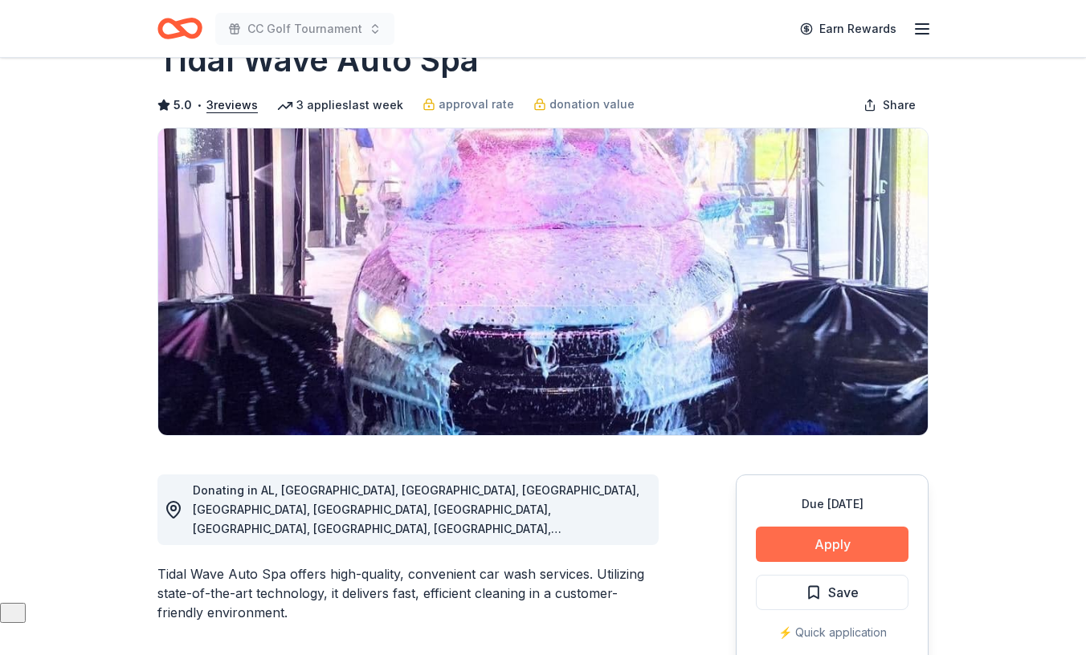
click at [806, 549] on button "Apply" at bounding box center [832, 544] width 153 height 35
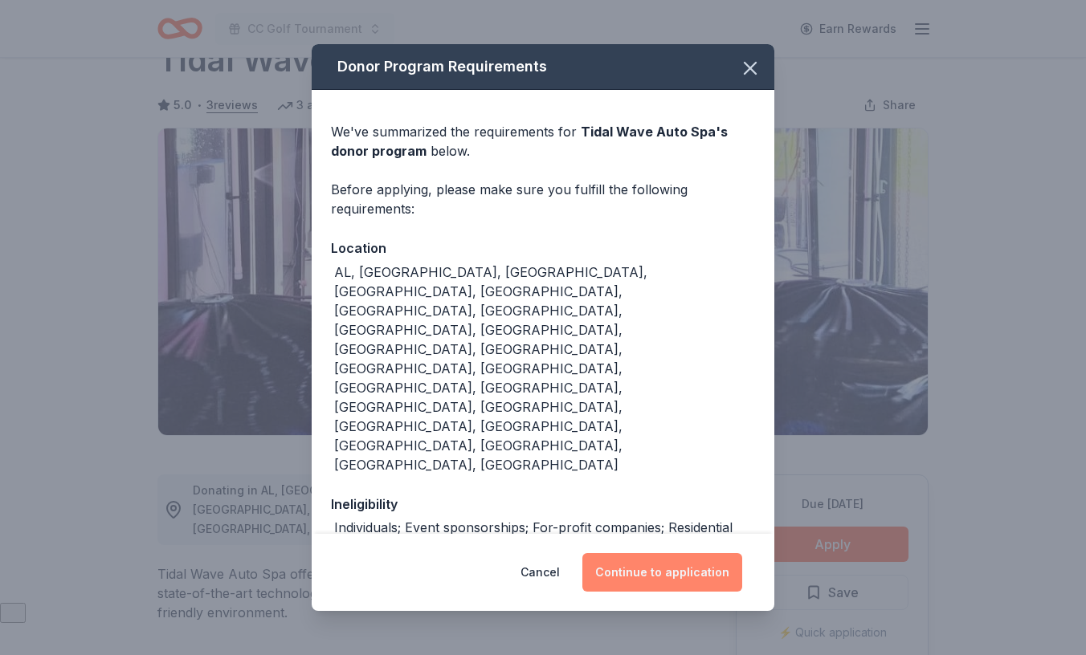
click at [663, 566] on button "Continue to application" at bounding box center [662, 572] width 160 height 39
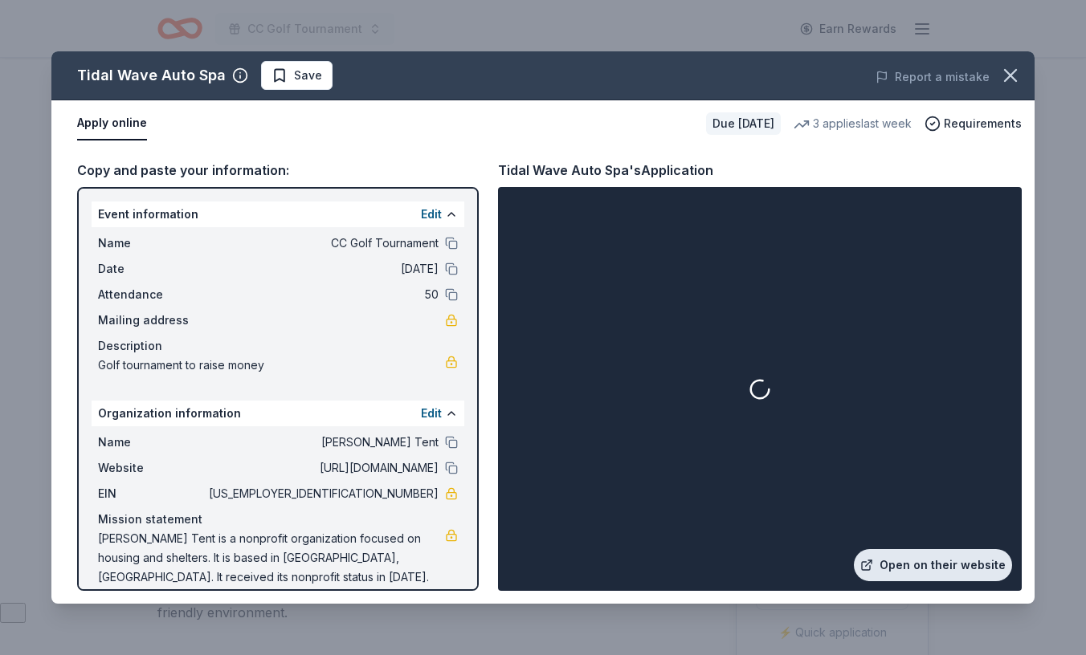
click at [945, 558] on link "Open on their website" at bounding box center [933, 565] width 158 height 32
